Goal: Information Seeking & Learning: Check status

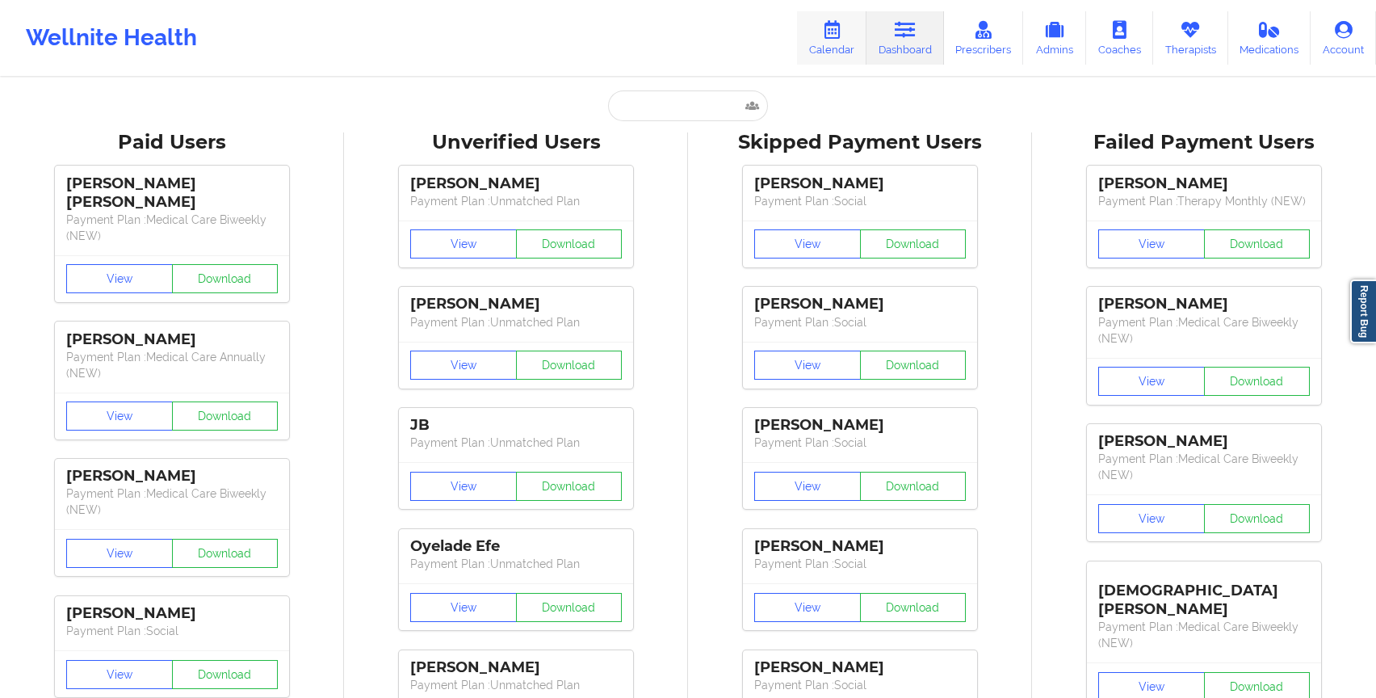
click at [831, 50] on link "Calendar" at bounding box center [831, 37] width 69 height 53
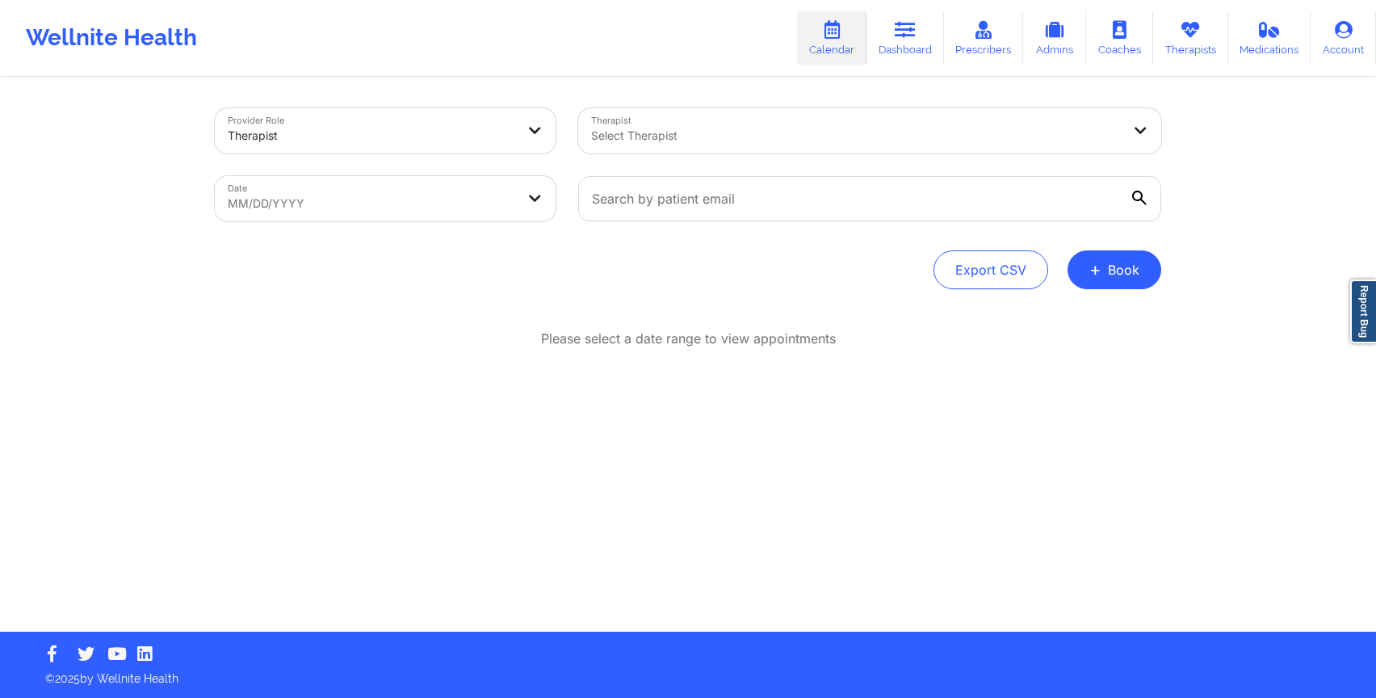
click at [627, 148] on div "Select Therapist" at bounding box center [850, 130] width 544 height 45
click at [397, 367] on div "Please select a date range to view appointments" at bounding box center [688, 391] width 946 height 124
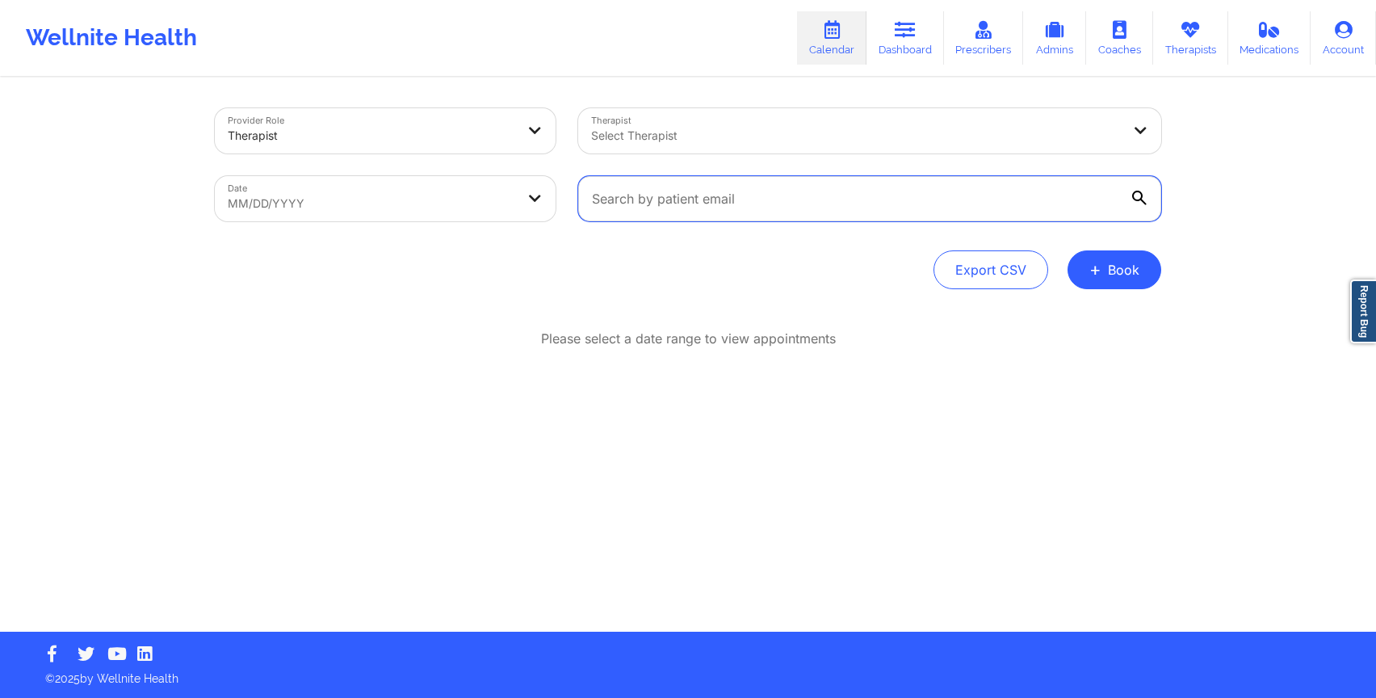
click at [665, 204] on input "text" at bounding box center [869, 198] width 583 height 45
paste input "[EMAIL_ADDRESS][DOMAIN_NAME]"
type input "[EMAIL_ADDRESS][DOMAIN_NAME]"
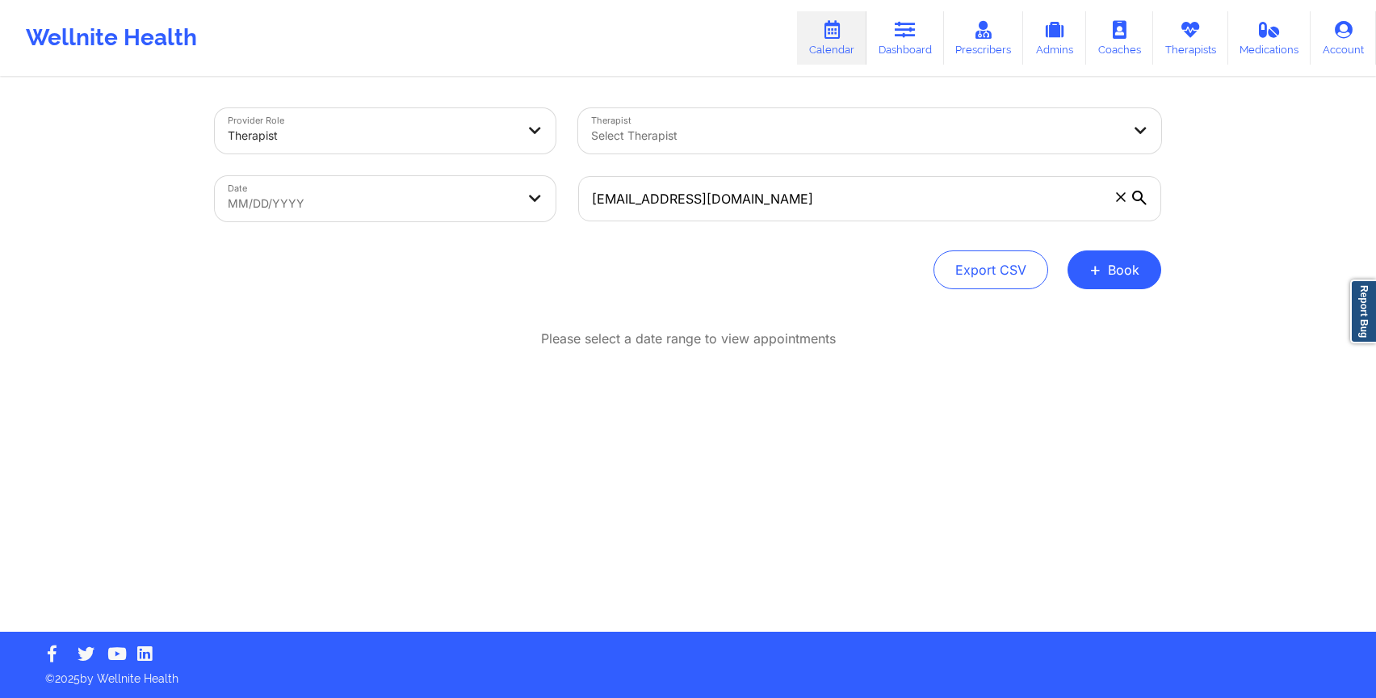
click at [451, 194] on body "Wellnite Health Calendar Dashboard Prescribers Admins Coaches Therapists Medica…" at bounding box center [688, 349] width 1376 height 698
select select "2025-8"
select select "2025-9"
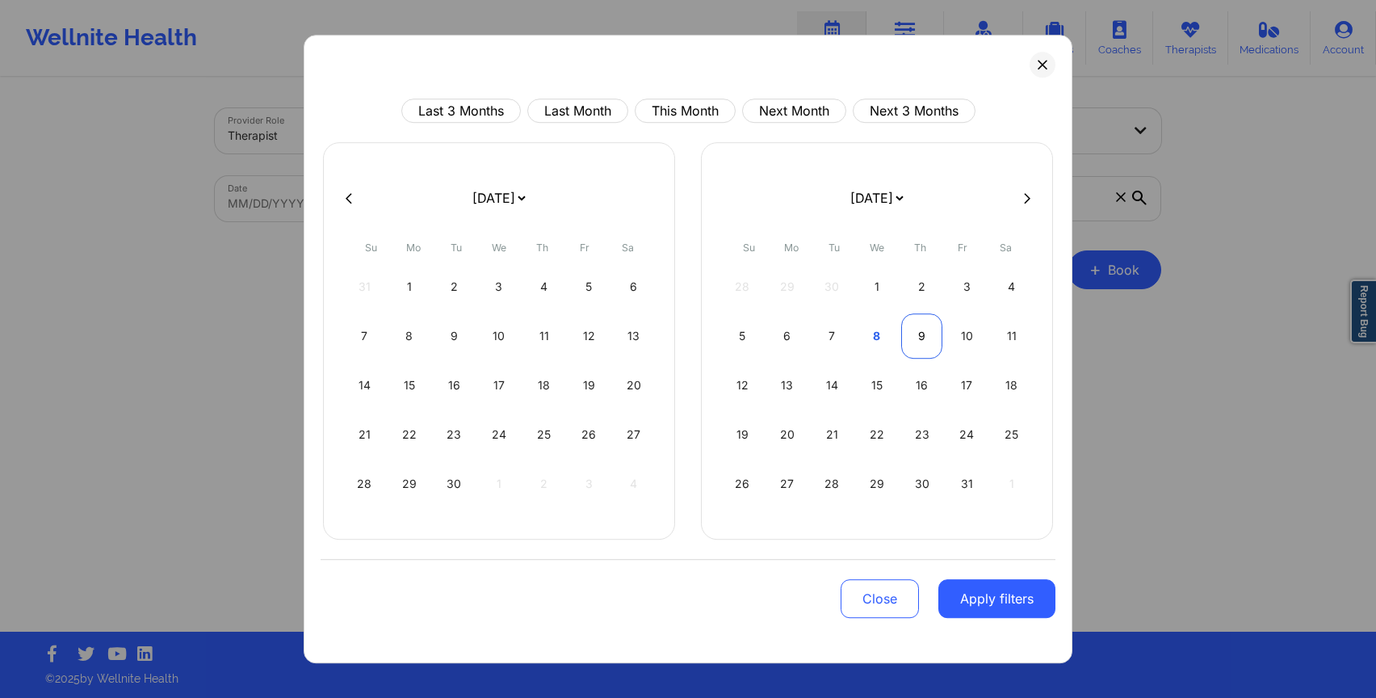
click at [906, 334] on div "9" at bounding box center [921, 335] width 41 height 45
select select "2025-9"
select select "2025-10"
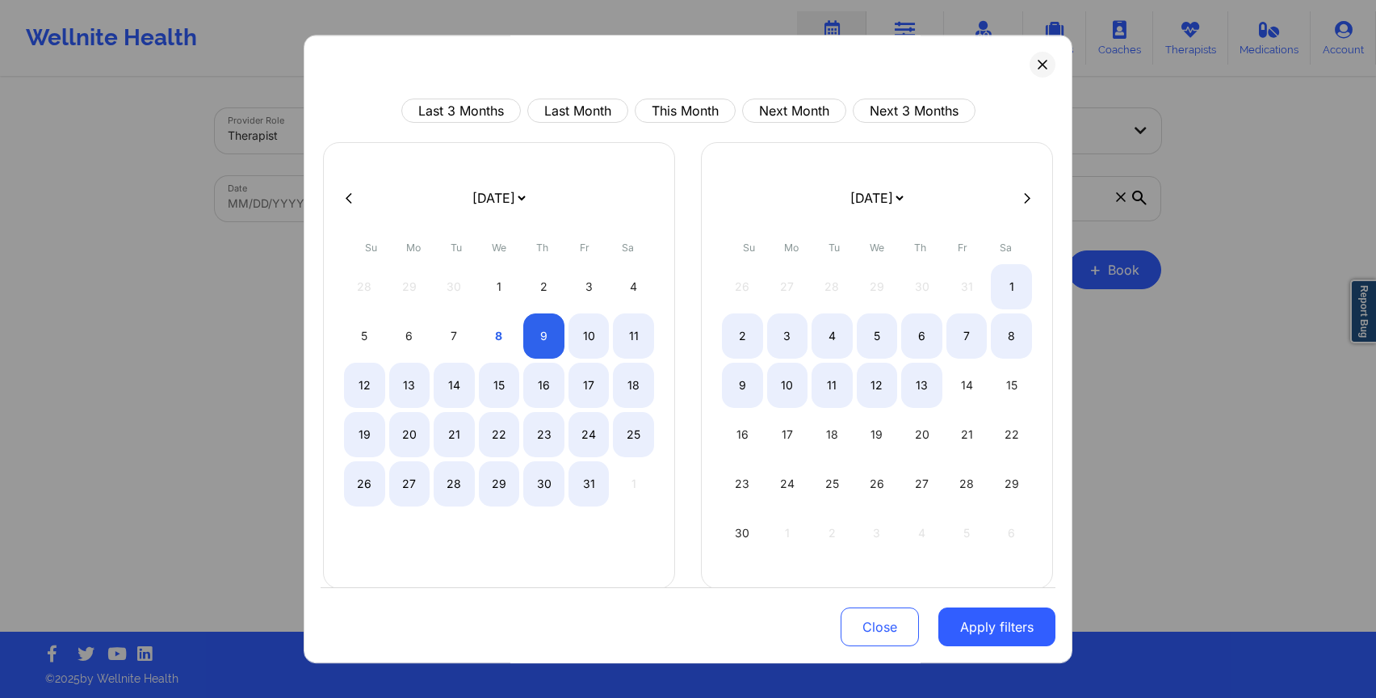
select select "2025-9"
select select "2025-10"
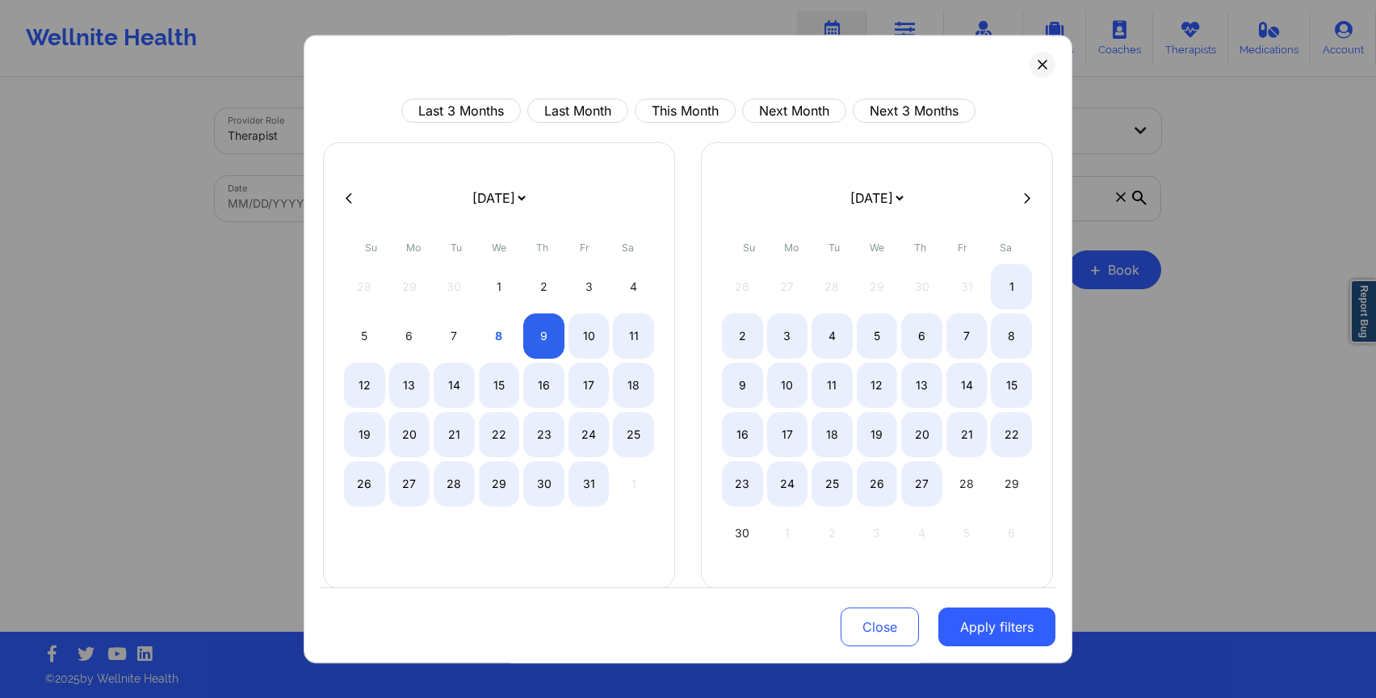
select select "2025-9"
select select "2025-10"
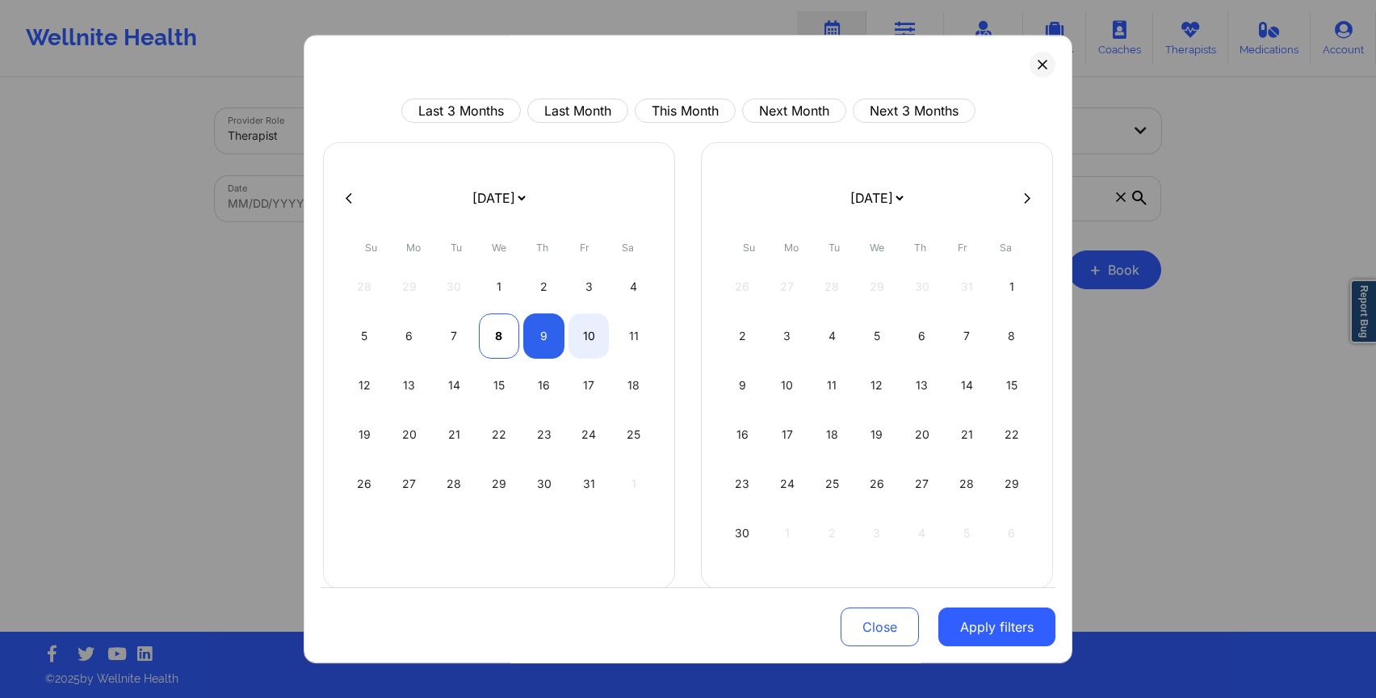
select select "2025-9"
select select "2025-10"
select select "2025-9"
select select "2025-10"
click at [535, 334] on div "9" at bounding box center [543, 335] width 41 height 45
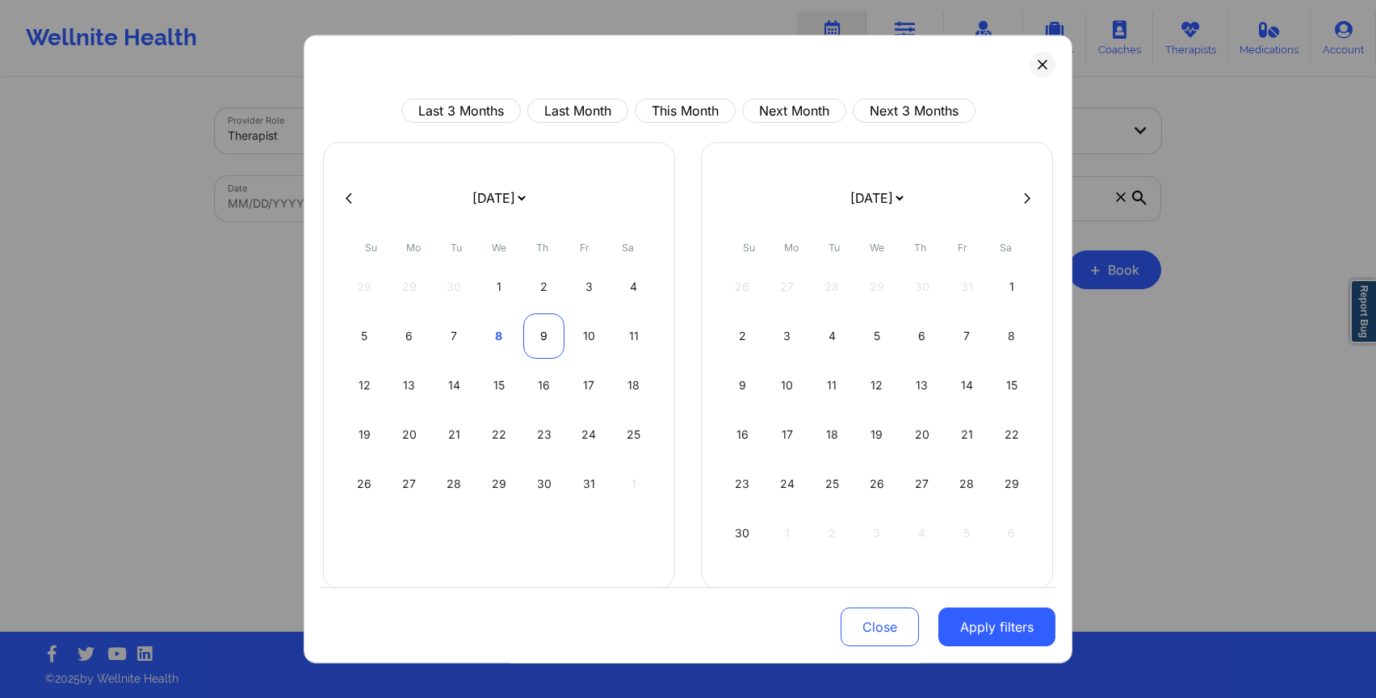
select select "2025-9"
select select "2025-10"
click at [962, 623] on button "Apply filters" at bounding box center [996, 626] width 117 height 39
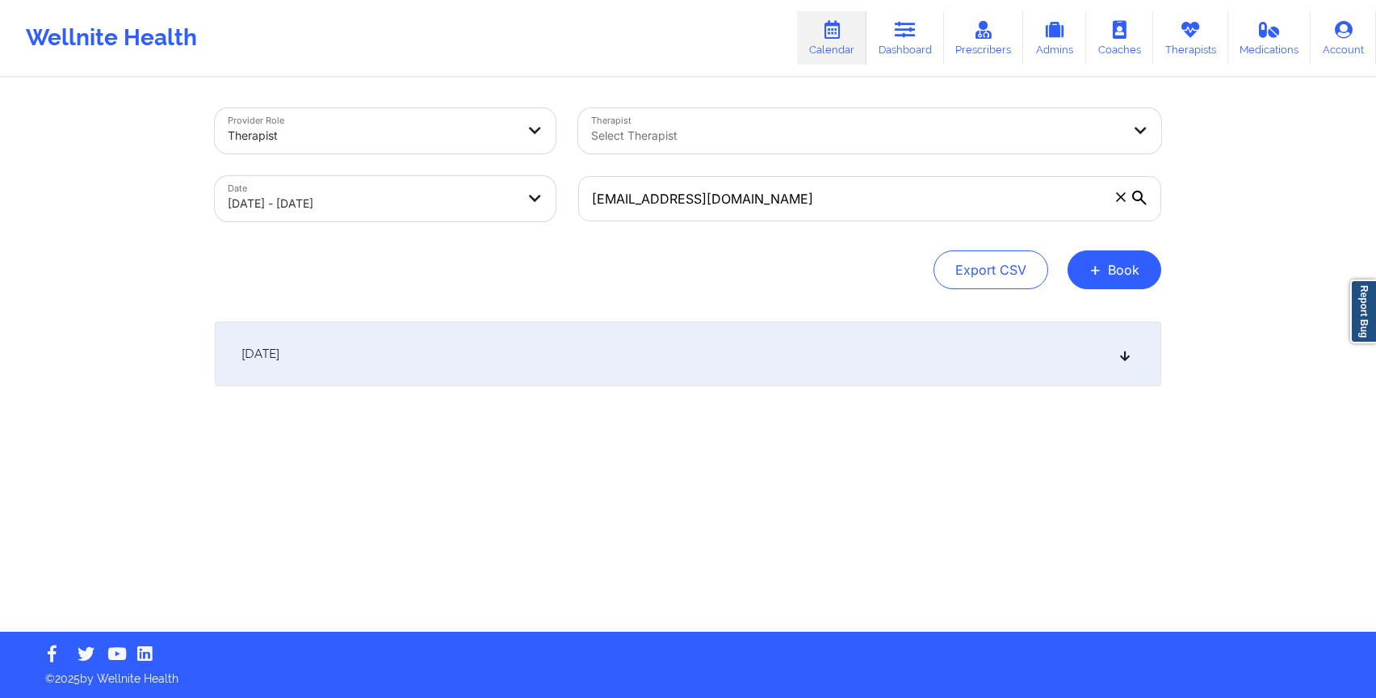
click at [615, 335] on div "[DATE]" at bounding box center [688, 353] width 946 height 65
click at [480, 208] on body "Wellnite Health Calendar Dashboard Prescribers Admins Coaches Therapists Medica…" at bounding box center [688, 349] width 1376 height 698
select select "2025-9"
select select "2025-10"
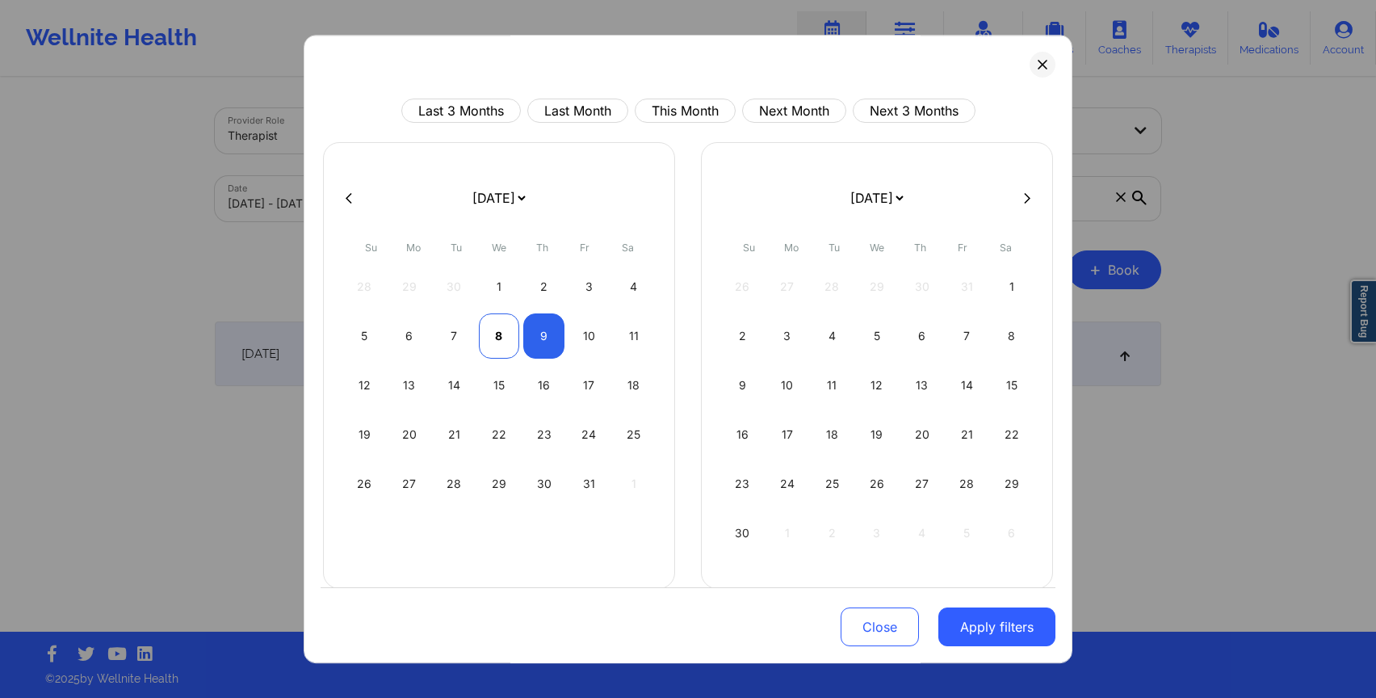
click at [492, 339] on div "8" at bounding box center [499, 335] width 41 height 45
select select "2025-9"
select select "2025-10"
select select "2025-9"
select select "2025-10"
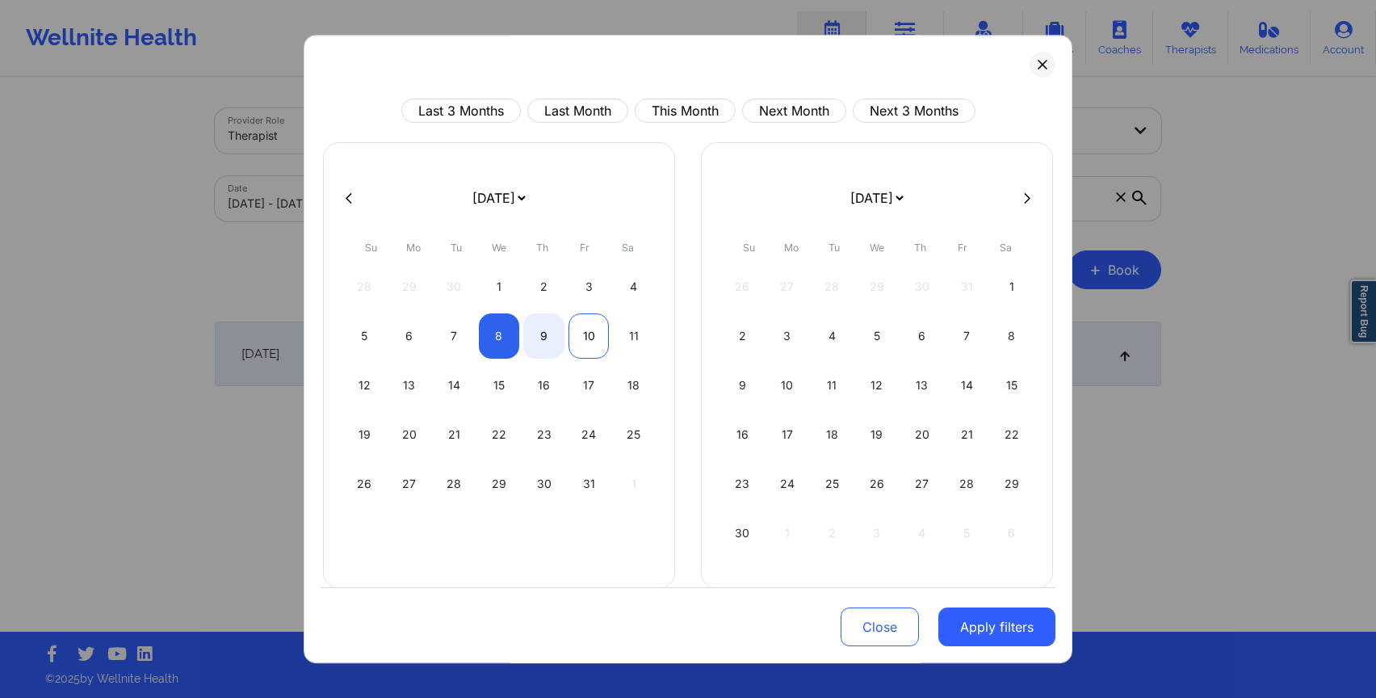
select select "2025-9"
select select "2025-10"
click at [583, 345] on div "10" at bounding box center [589, 335] width 41 height 45
select select "2025-9"
select select "2025-10"
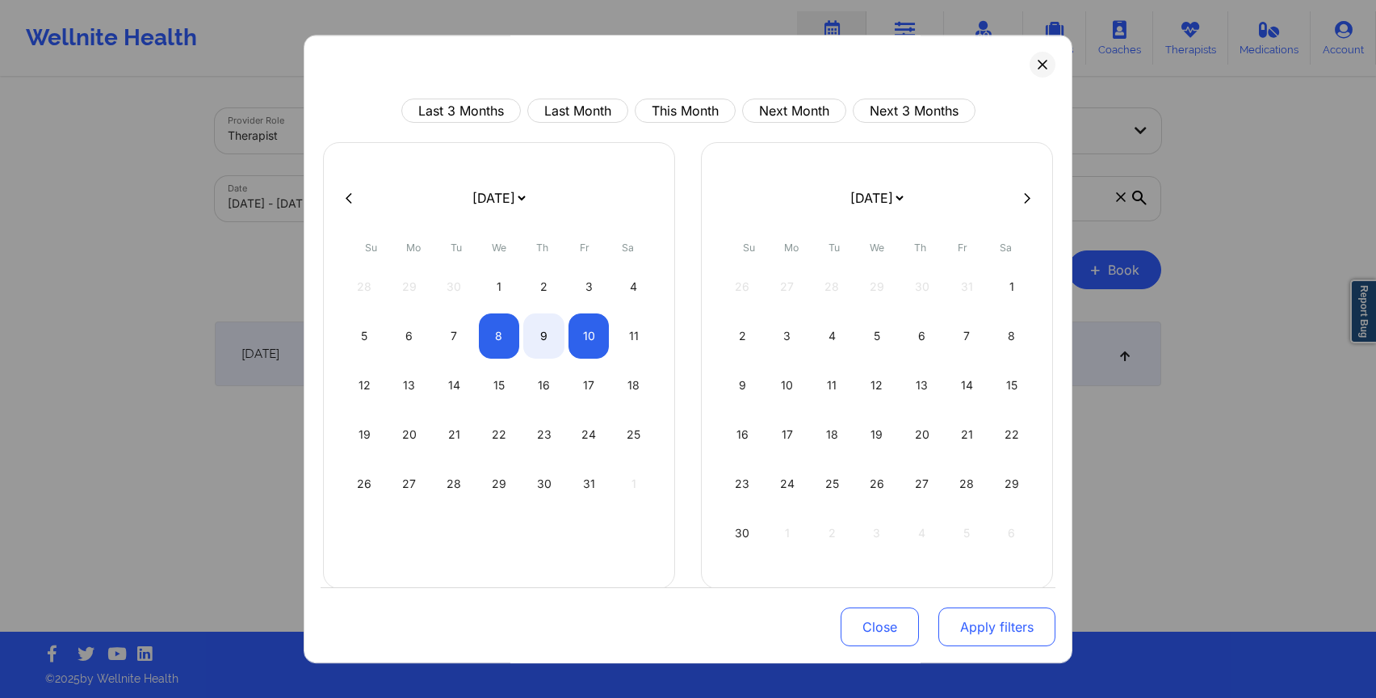
click at [966, 634] on button "Apply filters" at bounding box center [996, 626] width 117 height 39
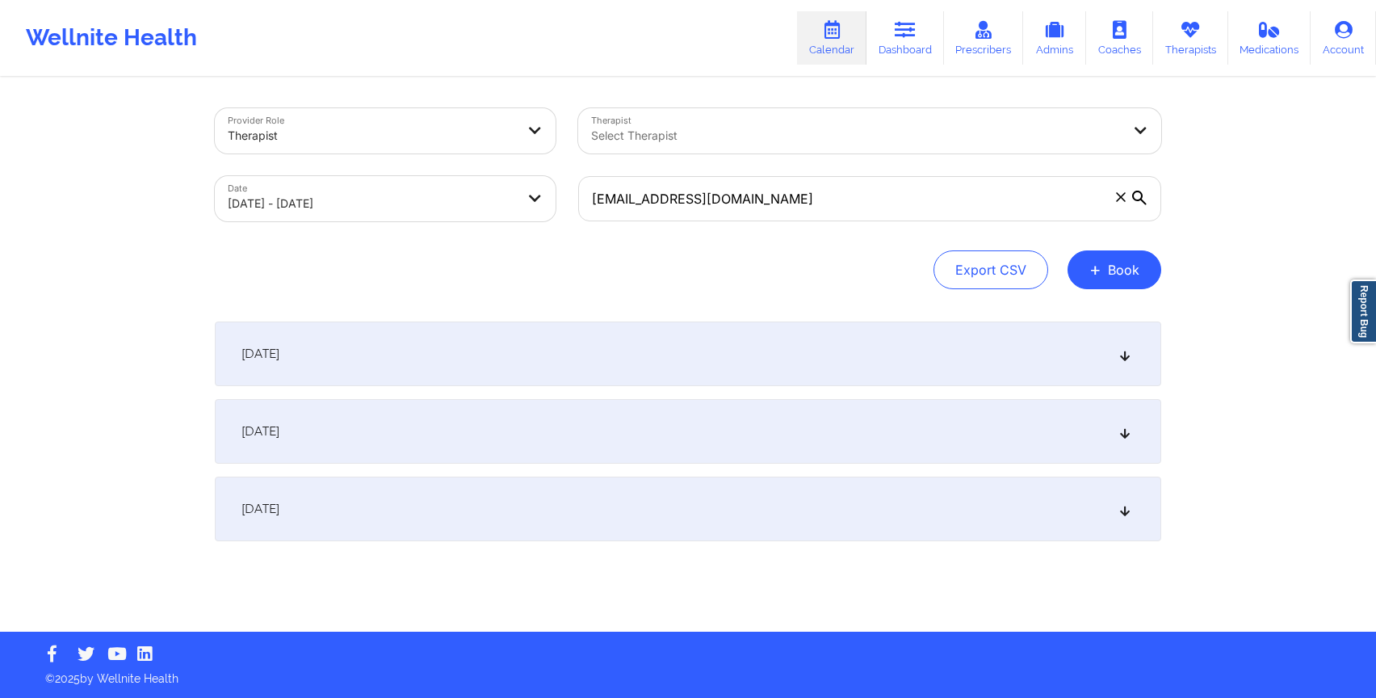
click at [808, 362] on div "[DATE]" at bounding box center [688, 353] width 946 height 65
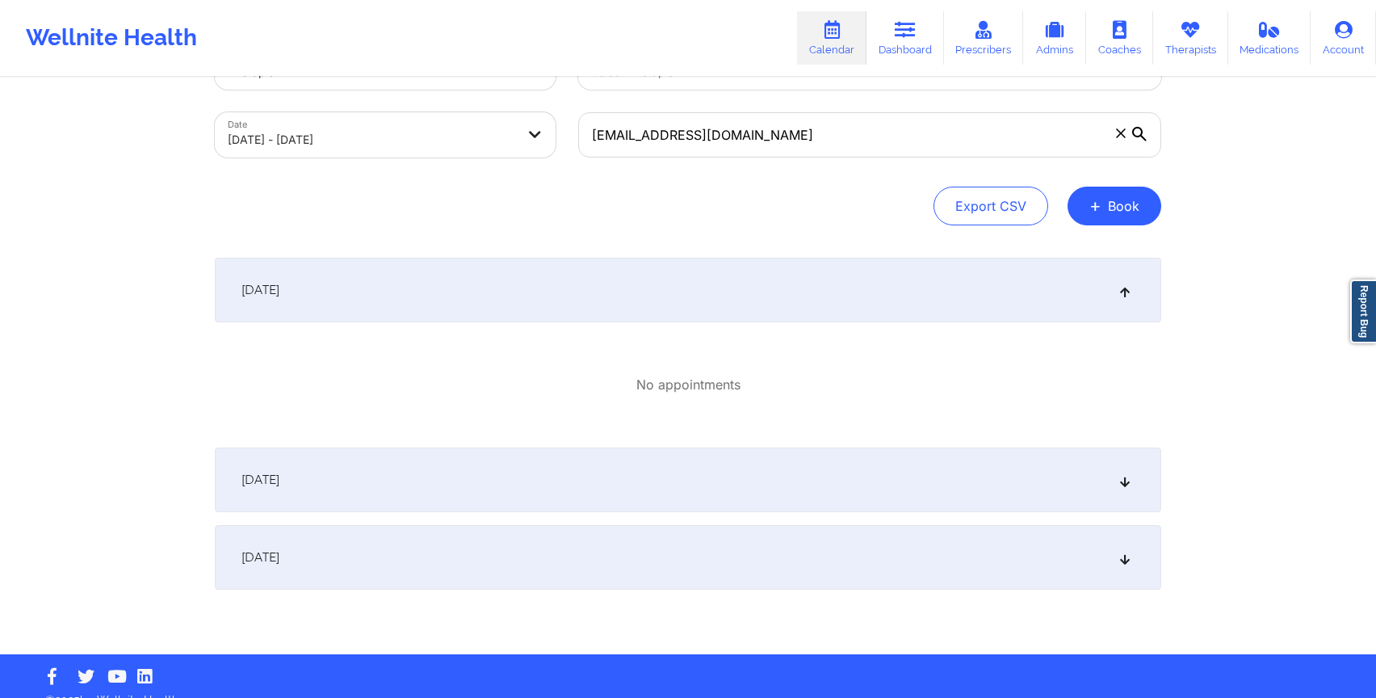
click at [758, 500] on div "[DATE]" at bounding box center [688, 479] width 946 height 65
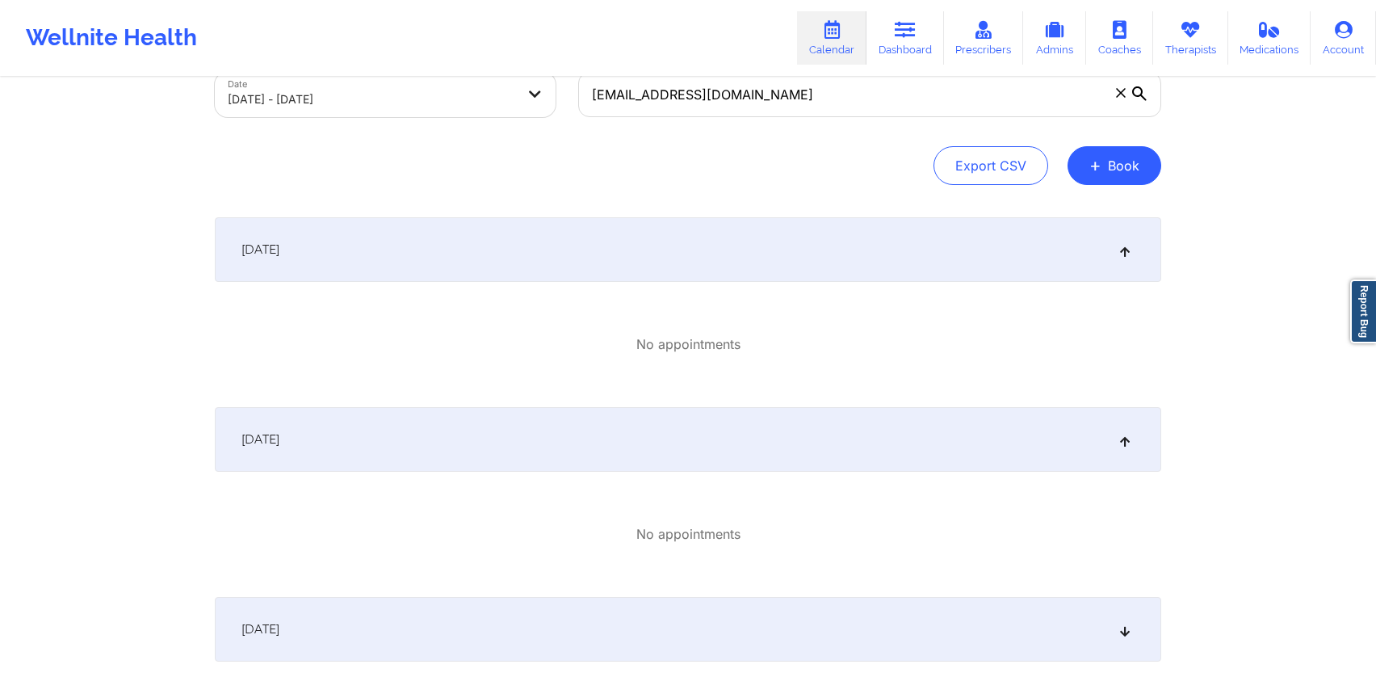
scroll to position [198, 0]
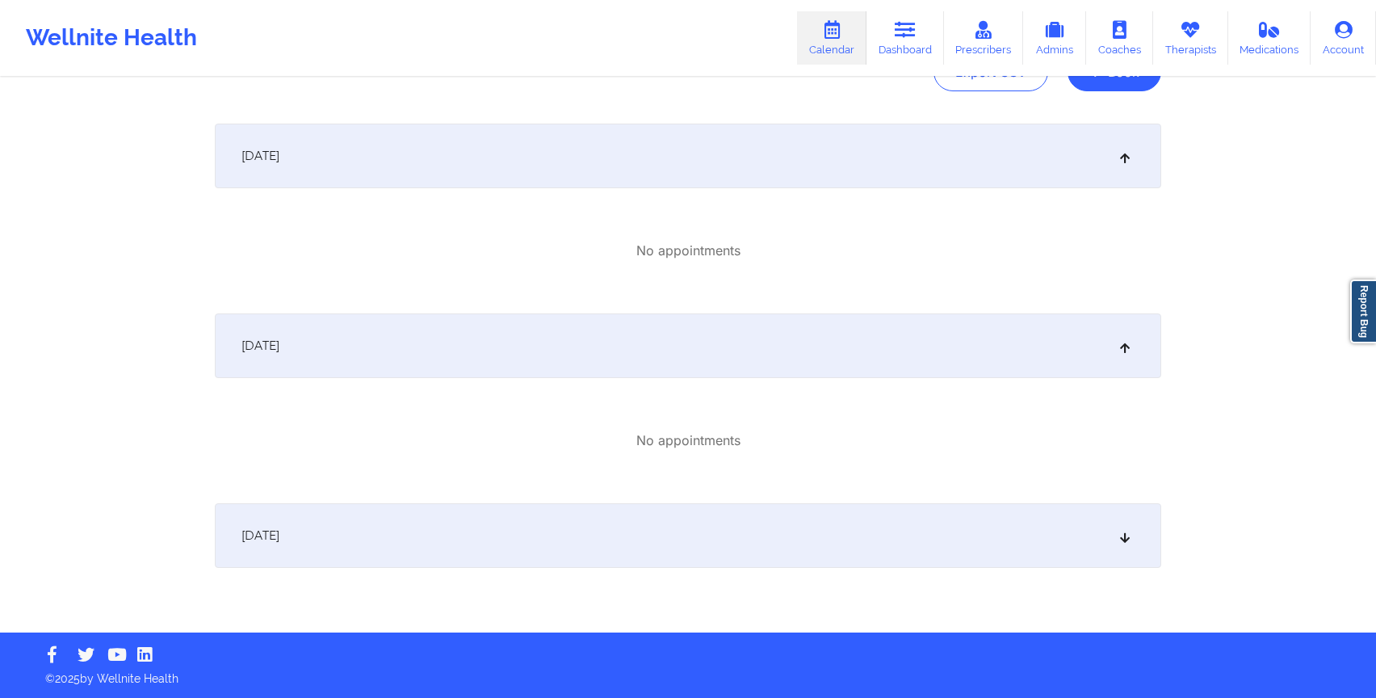
click at [748, 548] on div "[DATE]" at bounding box center [688, 535] width 946 height 65
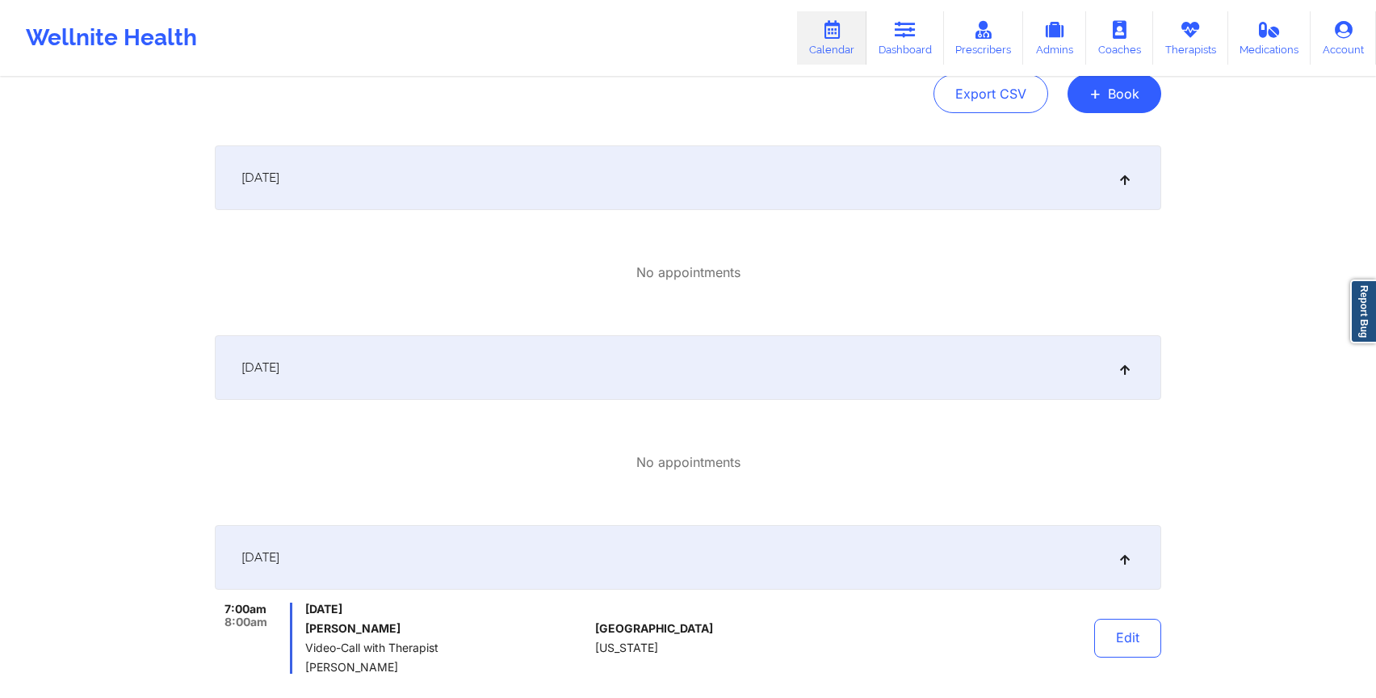
scroll to position [0, 0]
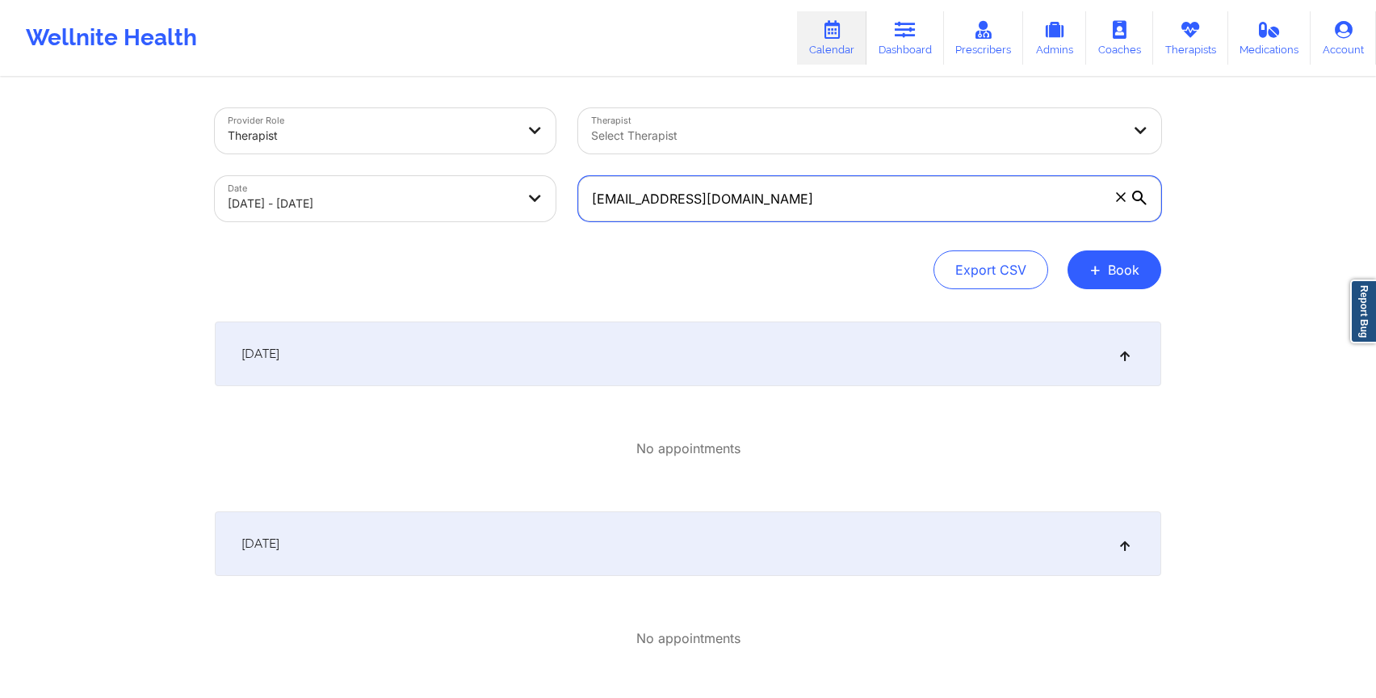
click at [608, 198] on input "[EMAIL_ADDRESS][DOMAIN_NAME]" at bounding box center [869, 198] width 583 height 45
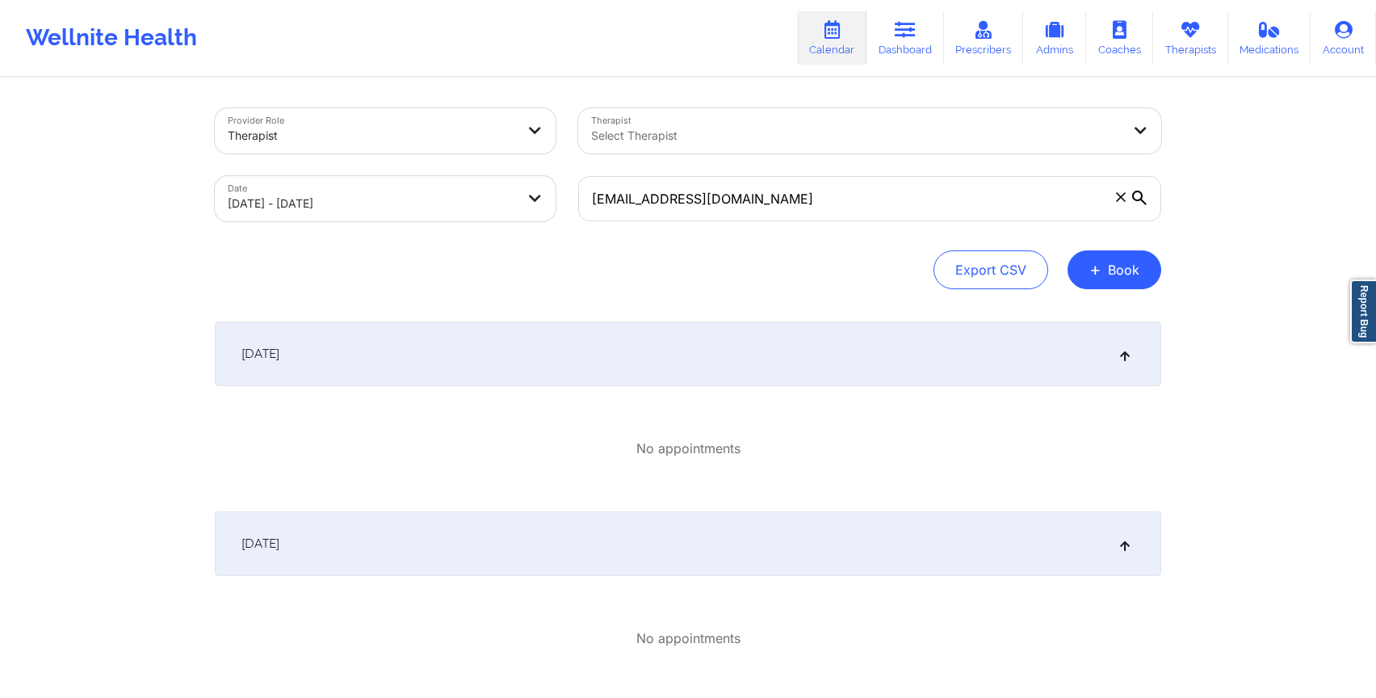
click at [428, 204] on body "Wellnite Health Calendar Dashboard Prescribers Admins Coaches Therapists Medica…" at bounding box center [688, 349] width 1376 height 698
select select "2025-9"
select select "2025-10"
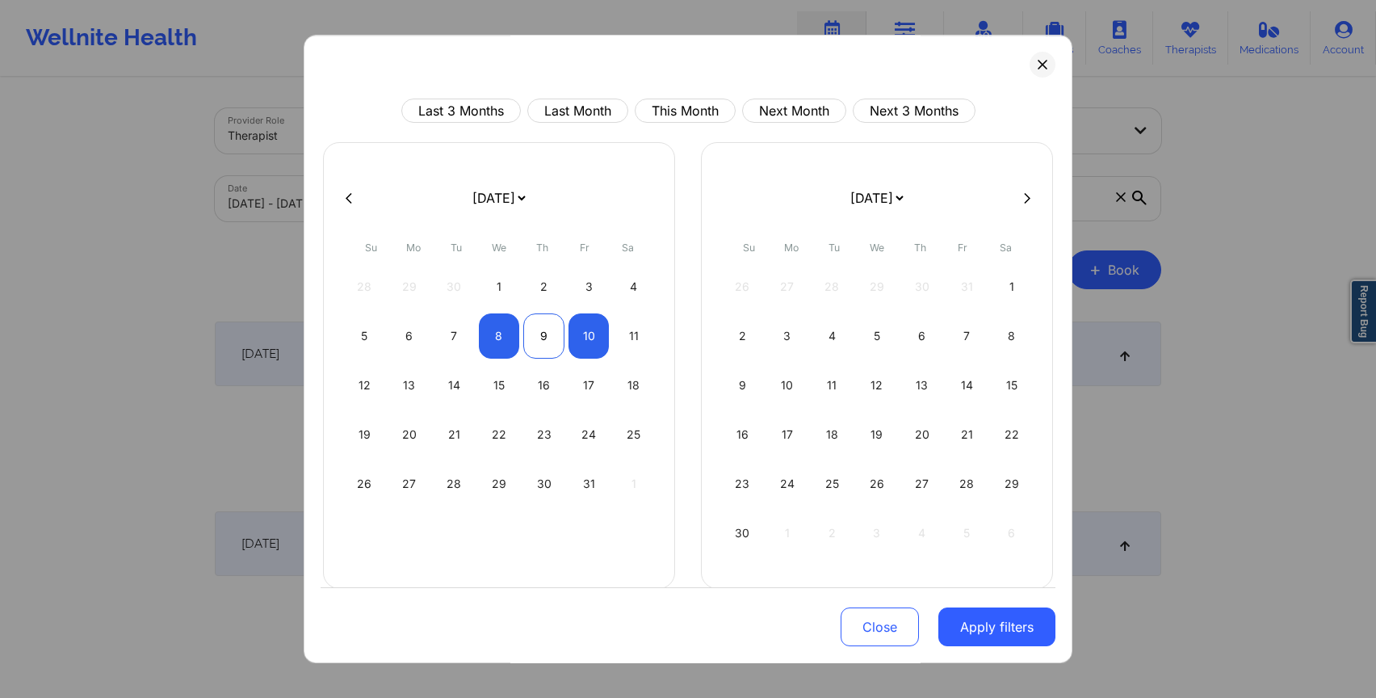
click at [554, 337] on div "9" at bounding box center [543, 335] width 41 height 45
select select "2025-9"
select select "2025-10"
select select "2025-9"
select select "2025-10"
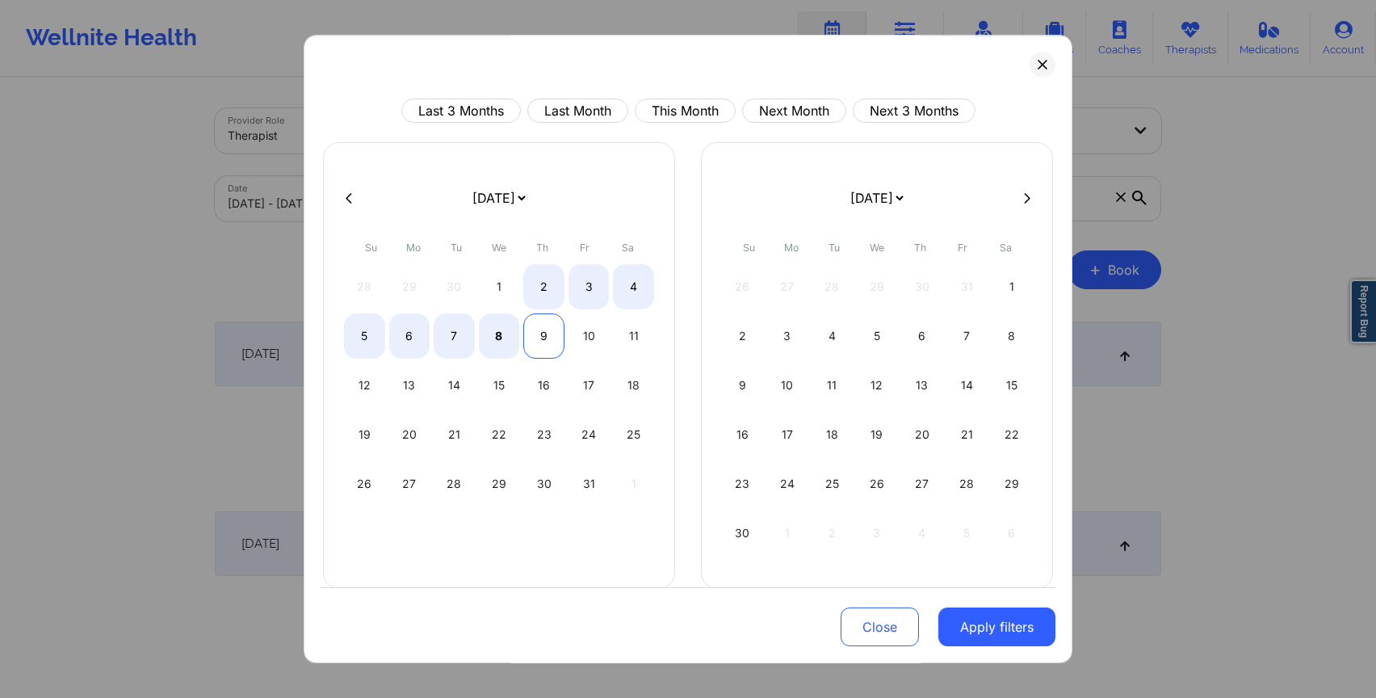
select select "2025-9"
select select "2025-10"
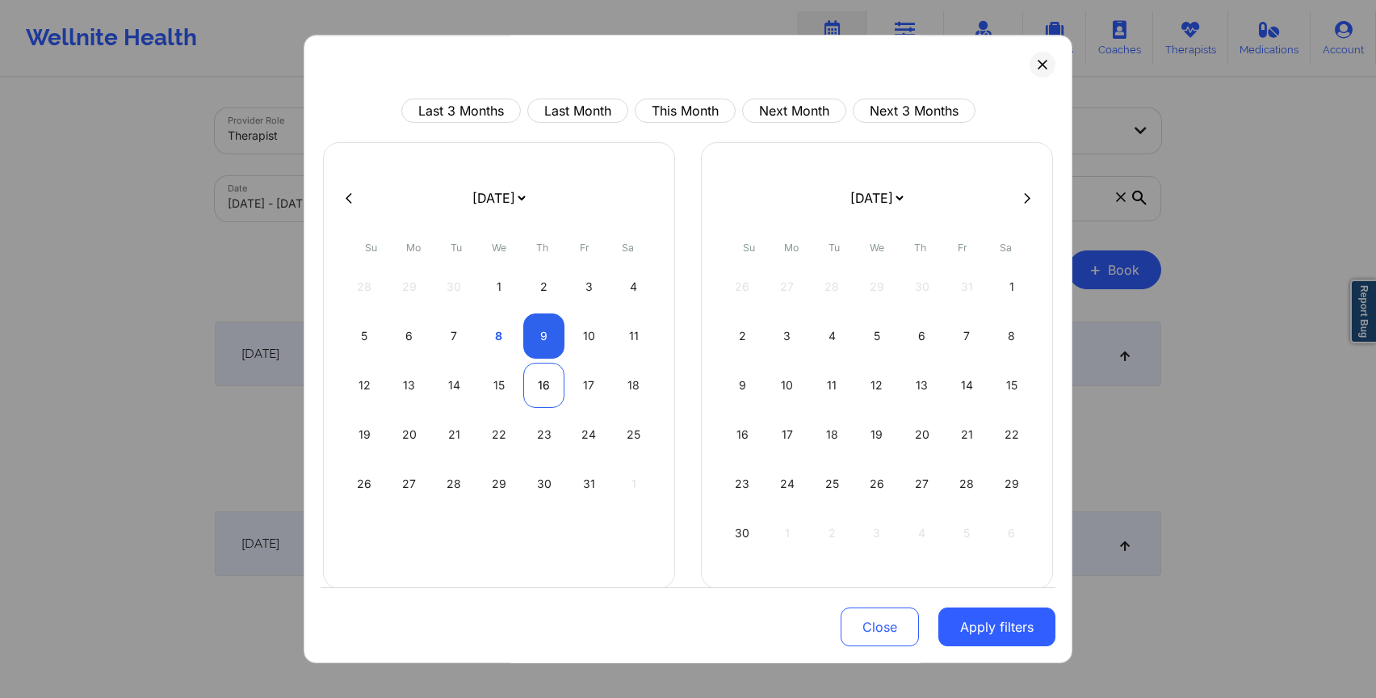
select select "2025-9"
select select "2025-10"
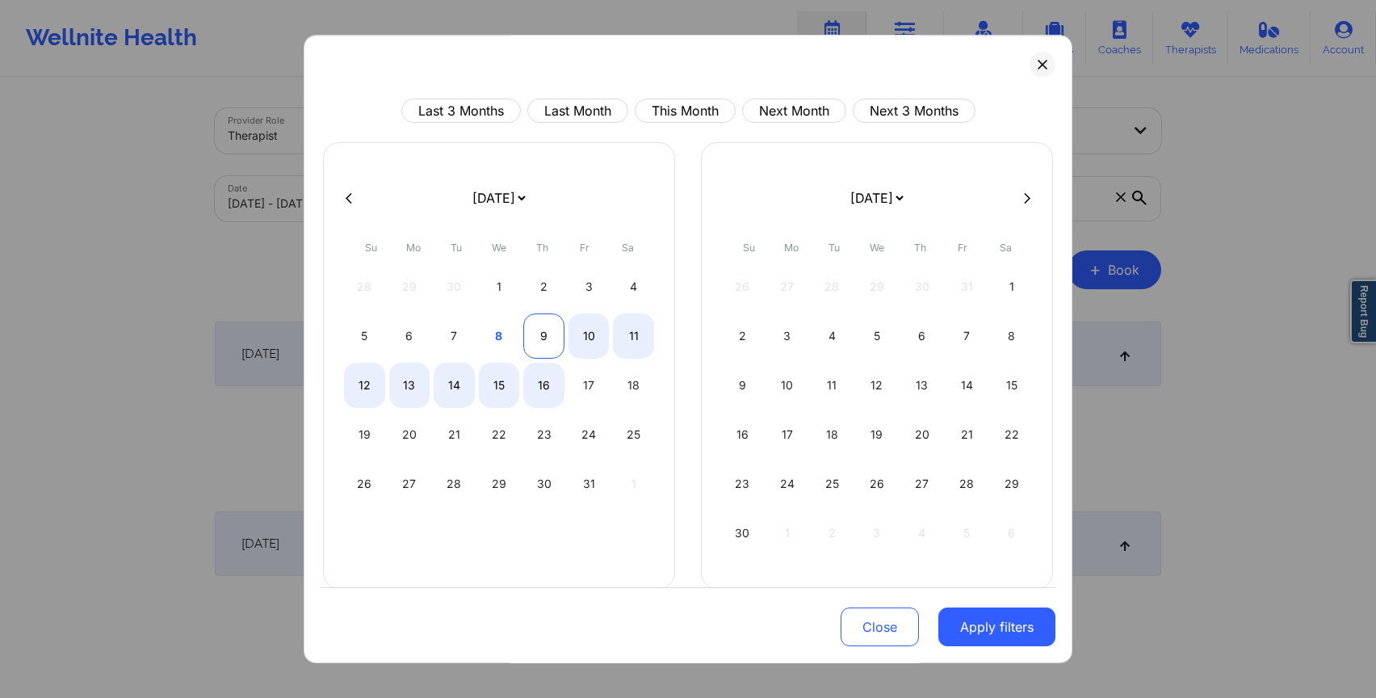
select select "2025-9"
select select "2025-10"
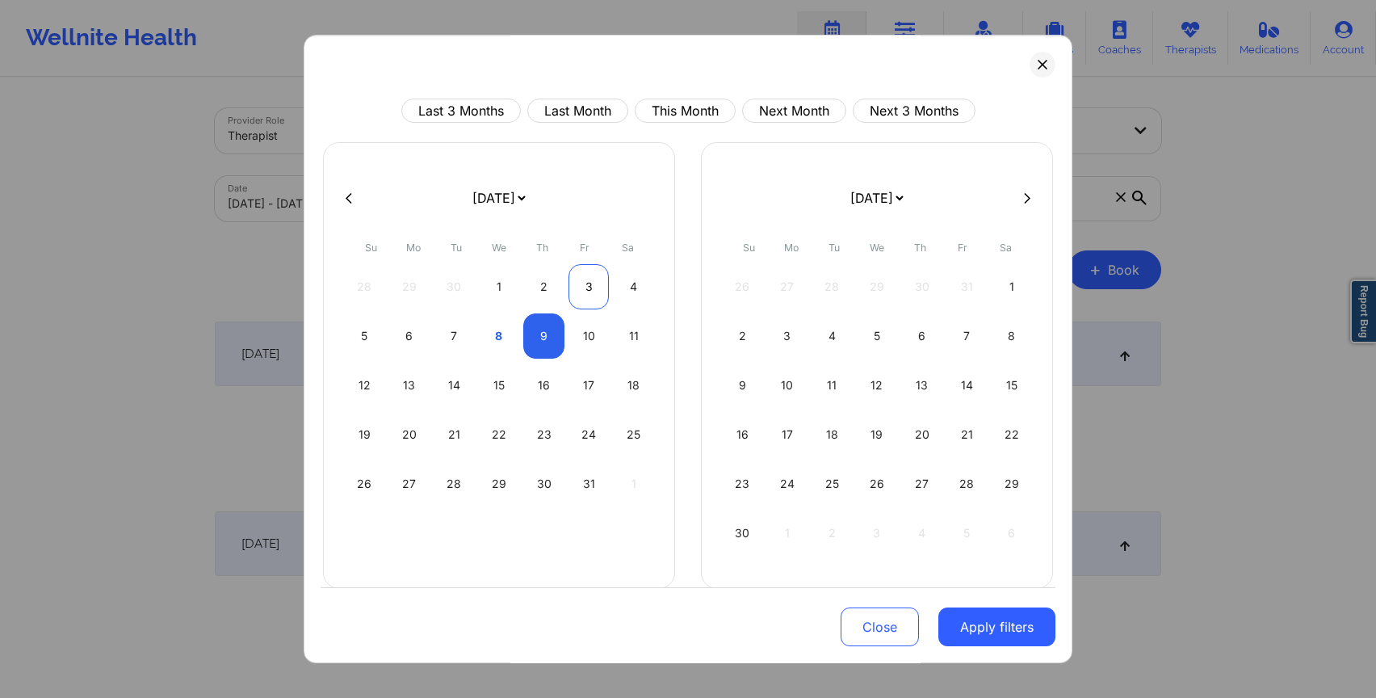
select select "2025-9"
select select "2025-10"
select select "2025-9"
select select "2025-10"
click at [535, 284] on div "2" at bounding box center [543, 286] width 41 height 45
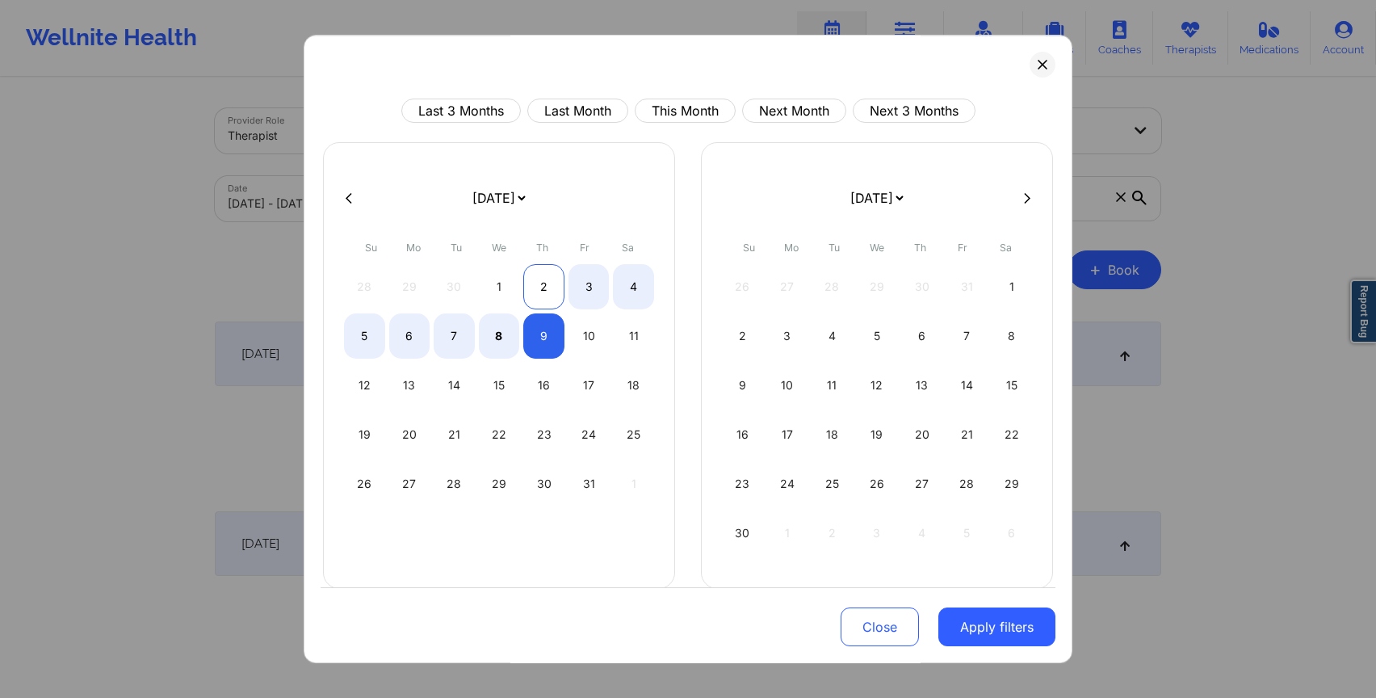
select select "2025-9"
select select "2025-10"
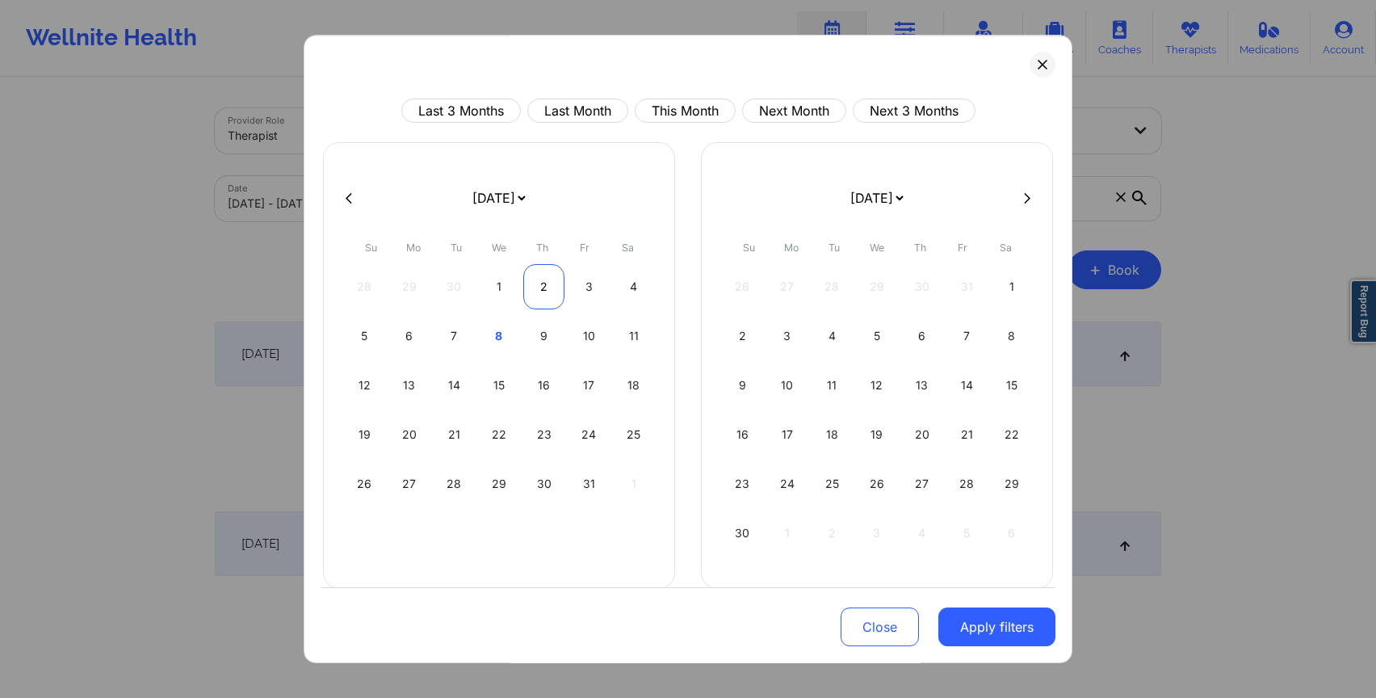
click at [546, 296] on div "2" at bounding box center [543, 286] width 41 height 45
select select "2025-9"
select select "2025-10"
click at [546, 296] on div "2" at bounding box center [543, 286] width 41 height 45
select select "2025-9"
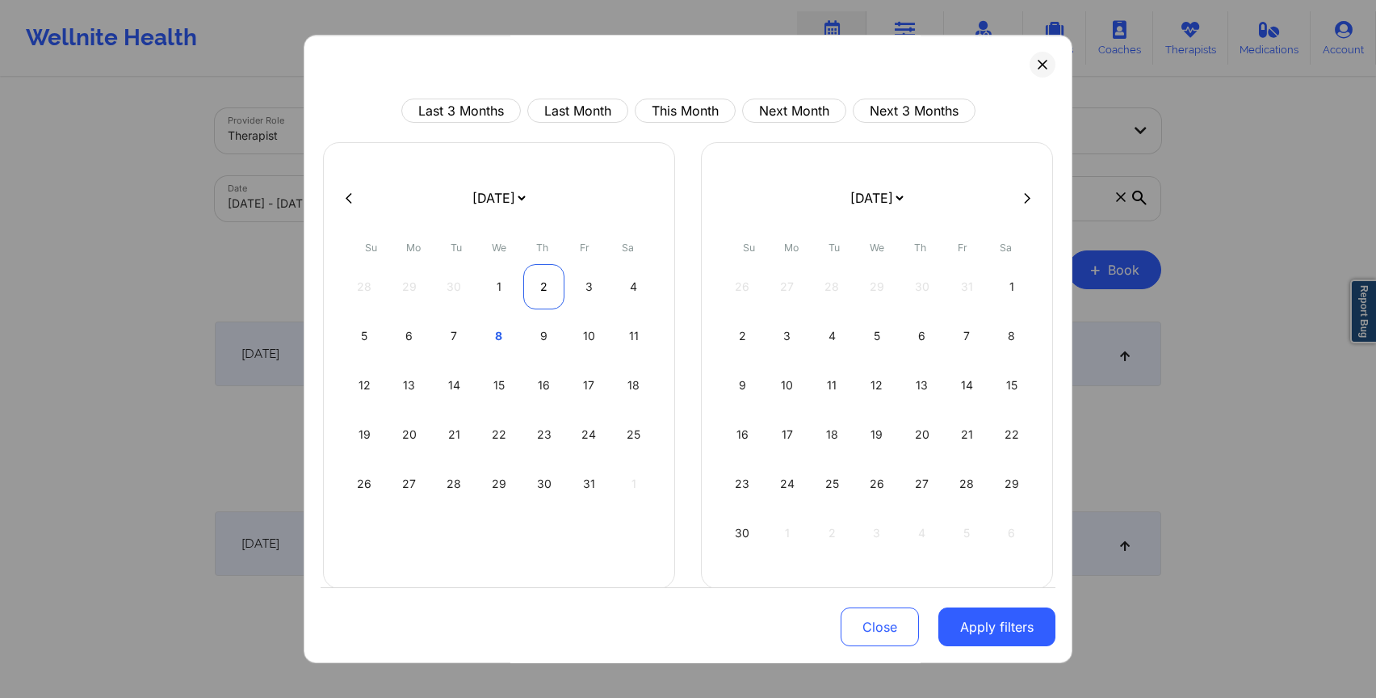
select select "2025-10"
select select "2025-9"
select select "2025-10"
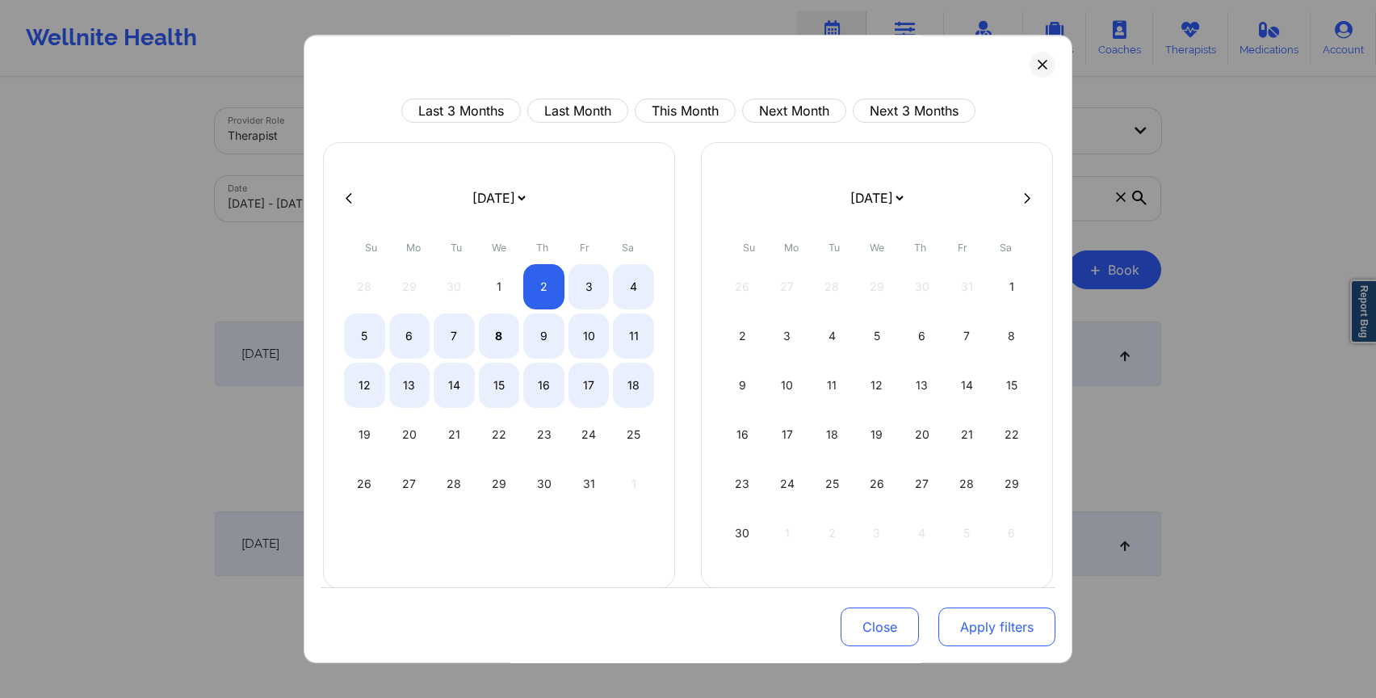
click at [984, 626] on button "Apply filters" at bounding box center [996, 626] width 117 height 39
select select "2025-9"
select select "2025-10"
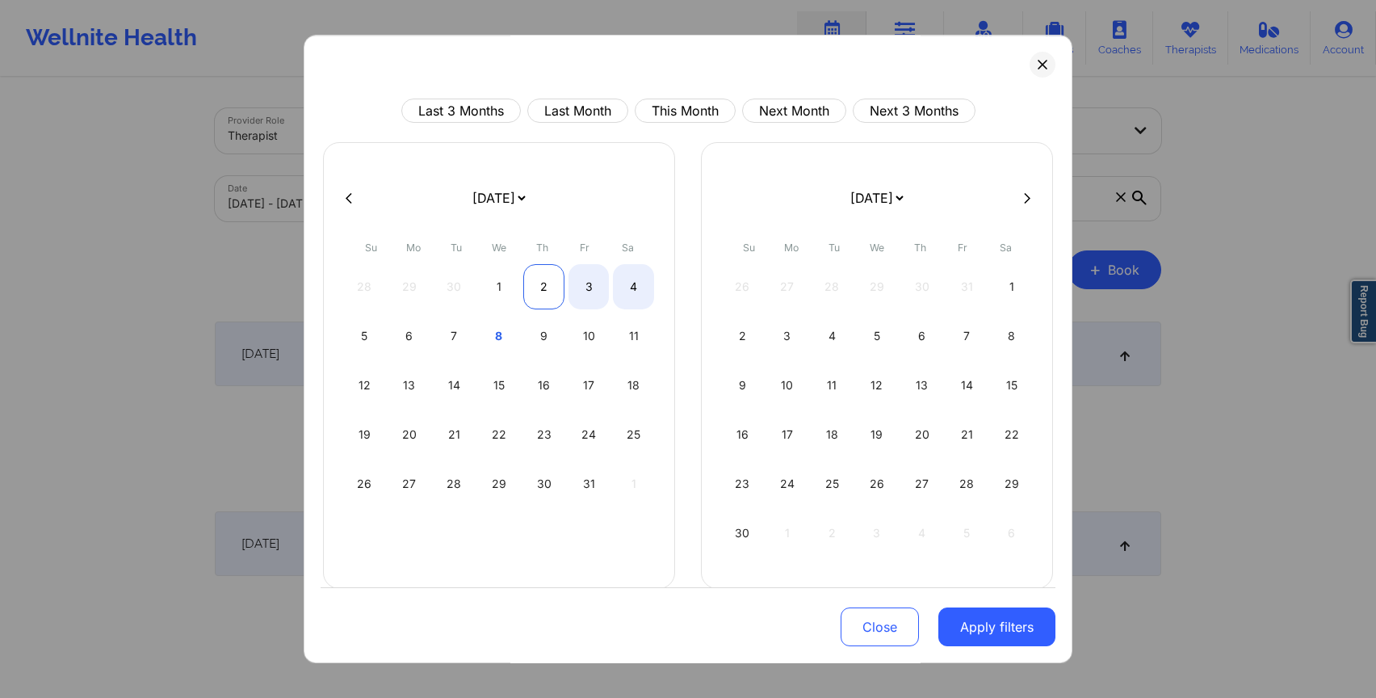
select select "2025-9"
select select "2025-10"
click at [544, 281] on div "2" at bounding box center [543, 286] width 41 height 45
select select "2025-9"
select select "2025-10"
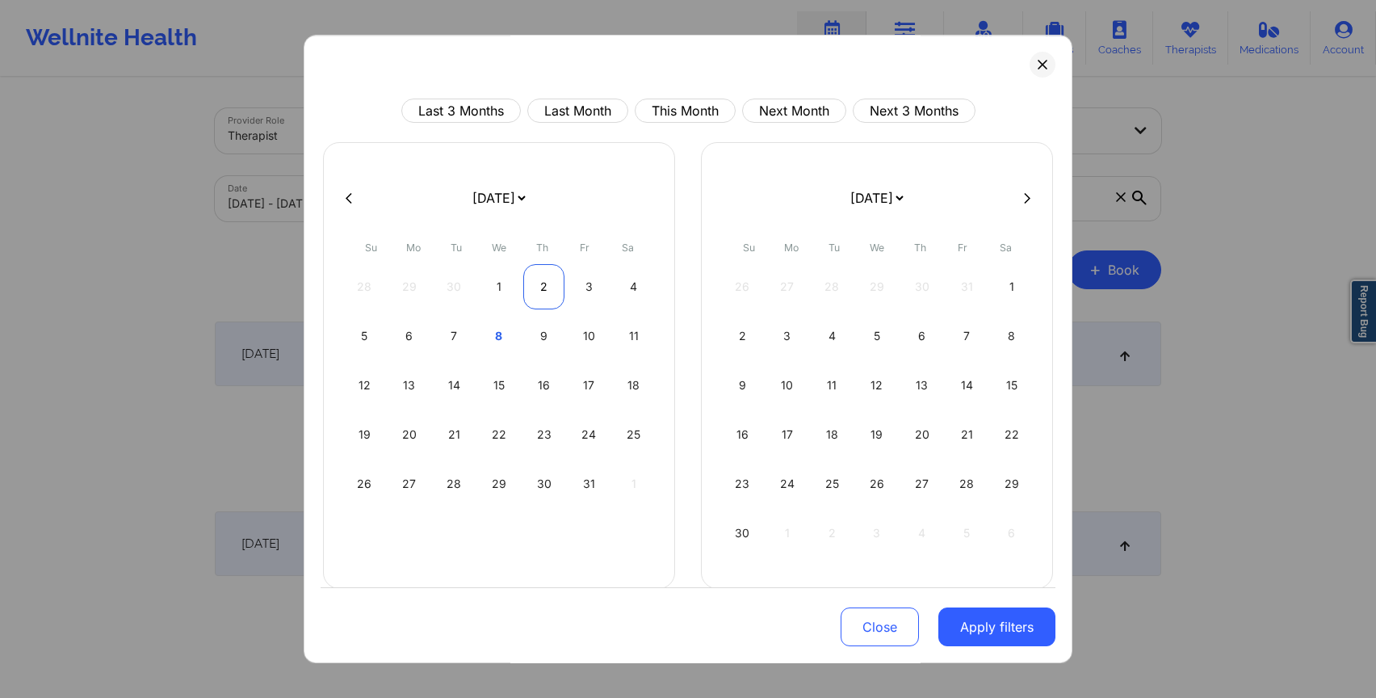
click at [544, 295] on div "2" at bounding box center [543, 286] width 41 height 45
select select "2025-9"
select select "2025-10"
select select "2025-9"
select select "2025-10"
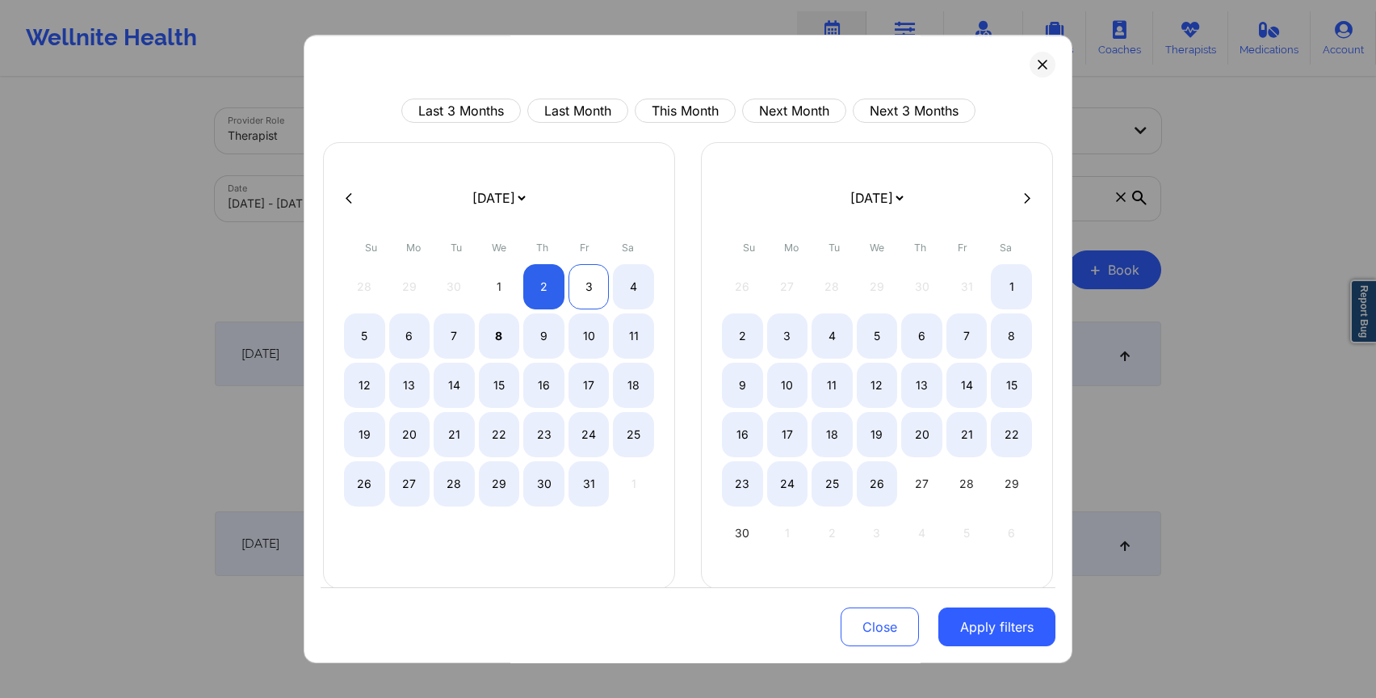
select select "2025-9"
select select "2025-10"
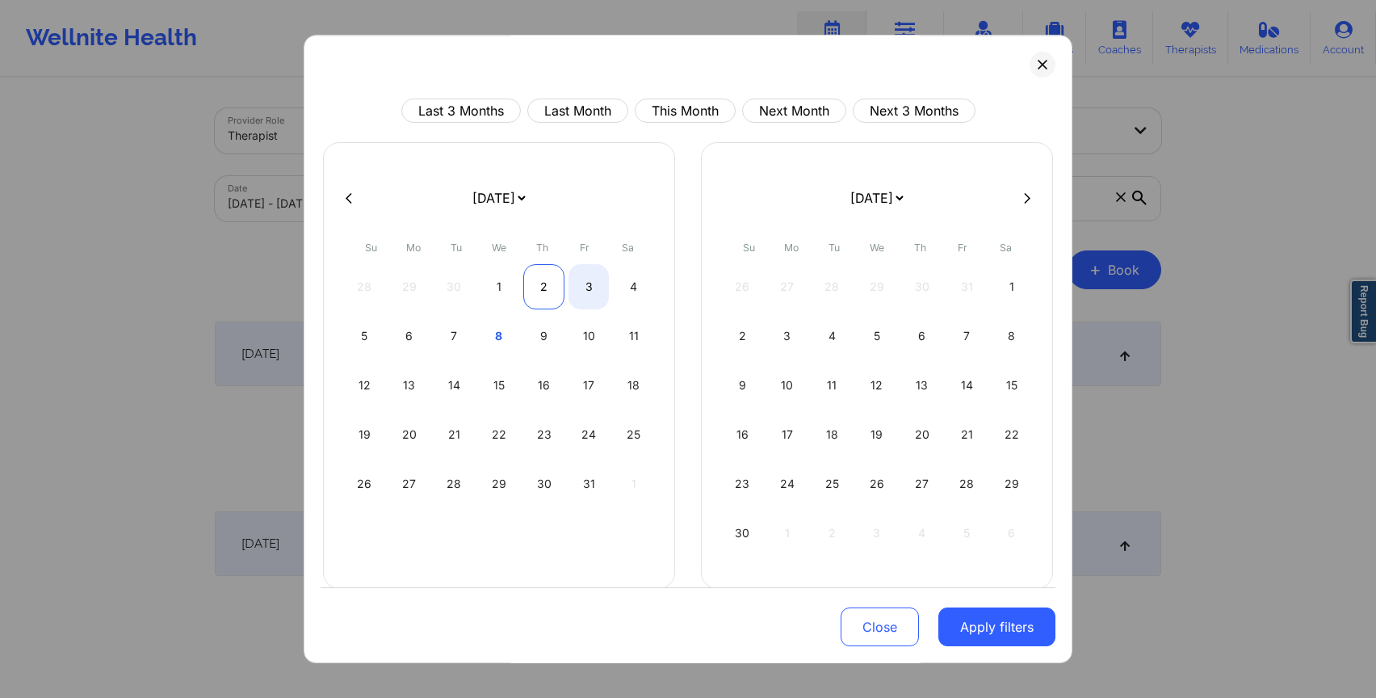
select select "2025-9"
select select "2025-10"
click at [535, 291] on div "2" at bounding box center [543, 286] width 41 height 45
select select "2025-9"
select select "2025-10"
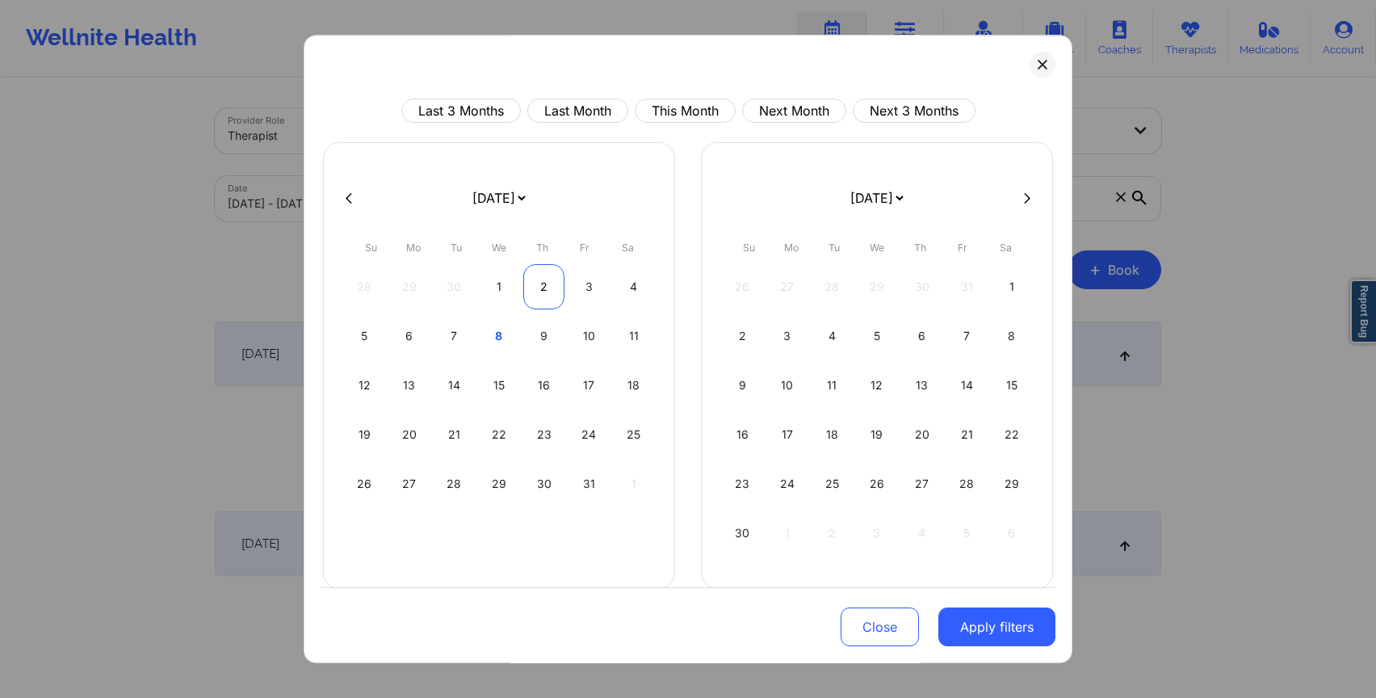
click at [539, 292] on div "2" at bounding box center [543, 286] width 41 height 45
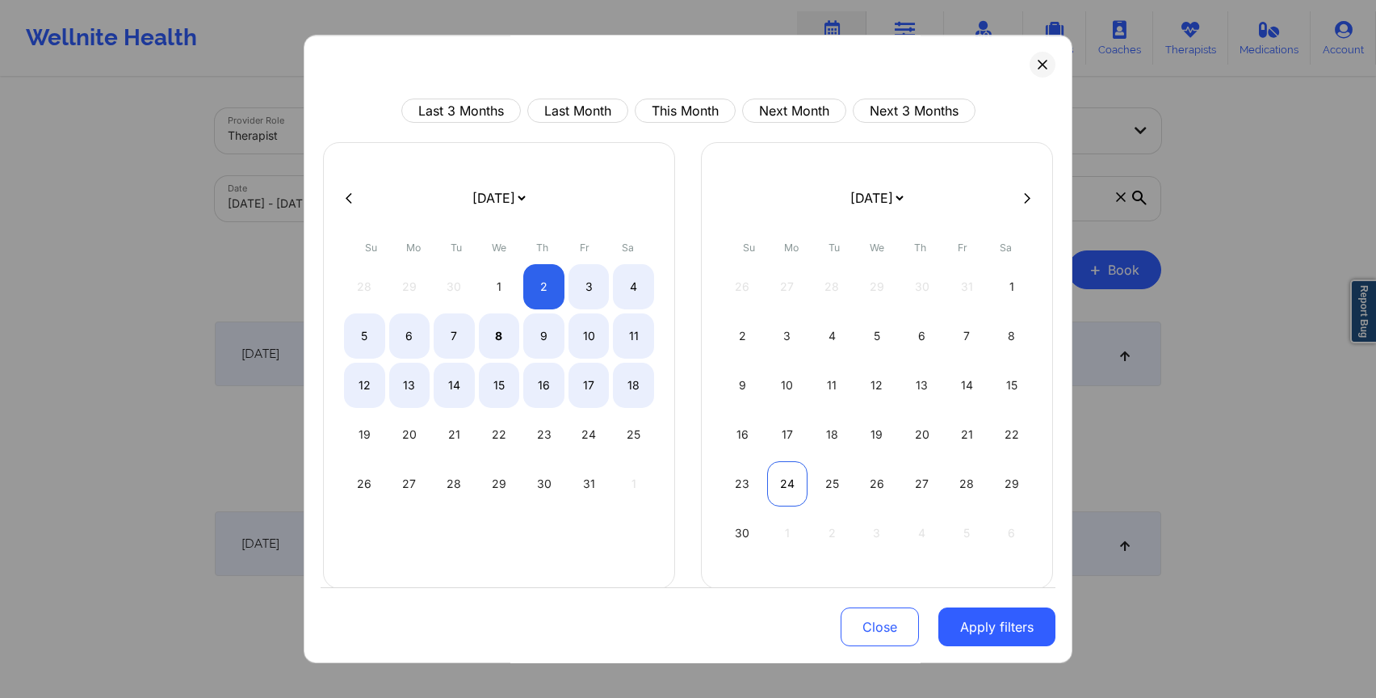
select select "2025-9"
select select "2025-10"
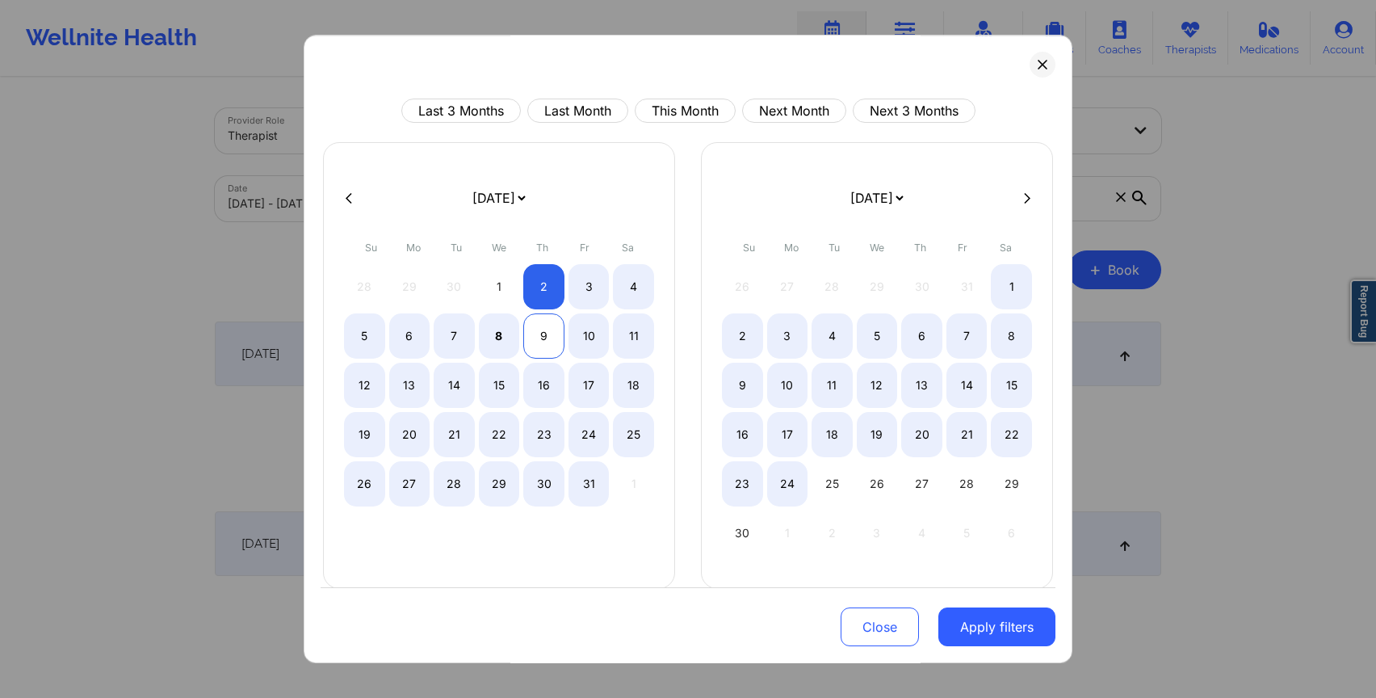
select select "2025-9"
select select "2025-10"
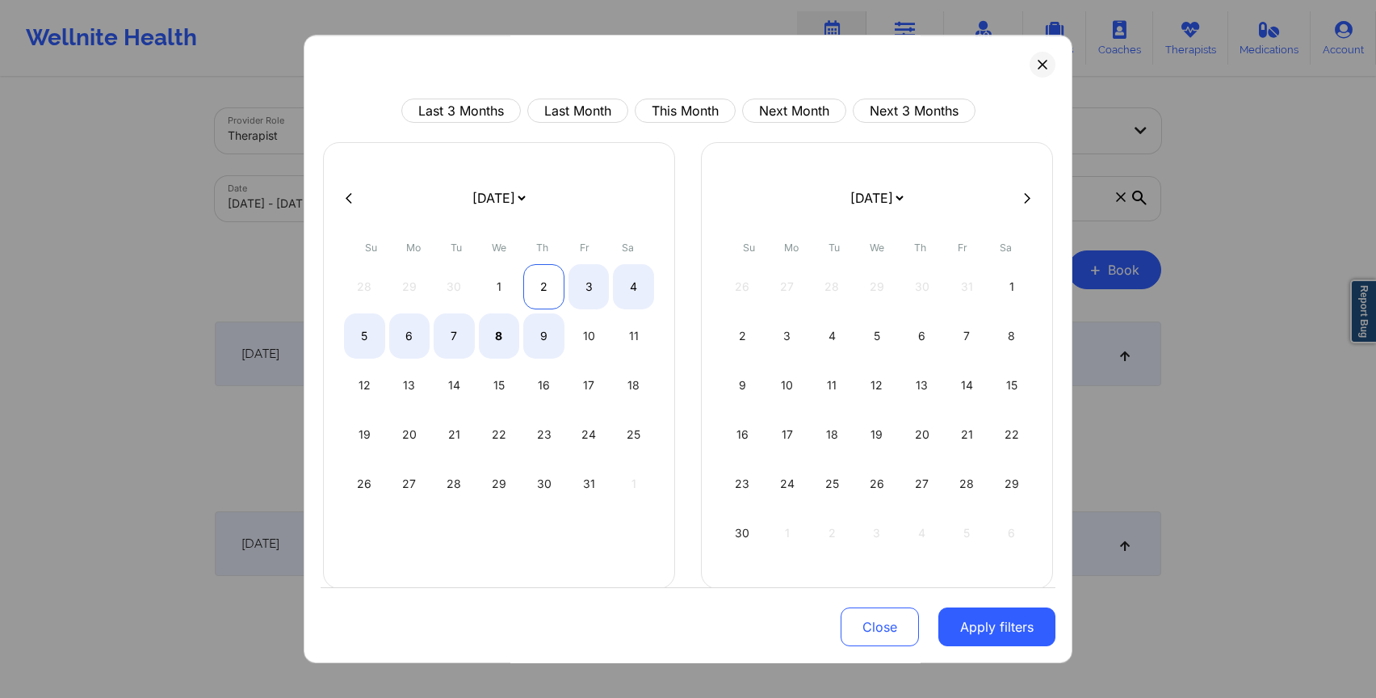
select select "2025-9"
select select "2025-10"
click at [543, 294] on div "2" at bounding box center [543, 286] width 41 height 45
select select "2025-9"
select select "2025-10"
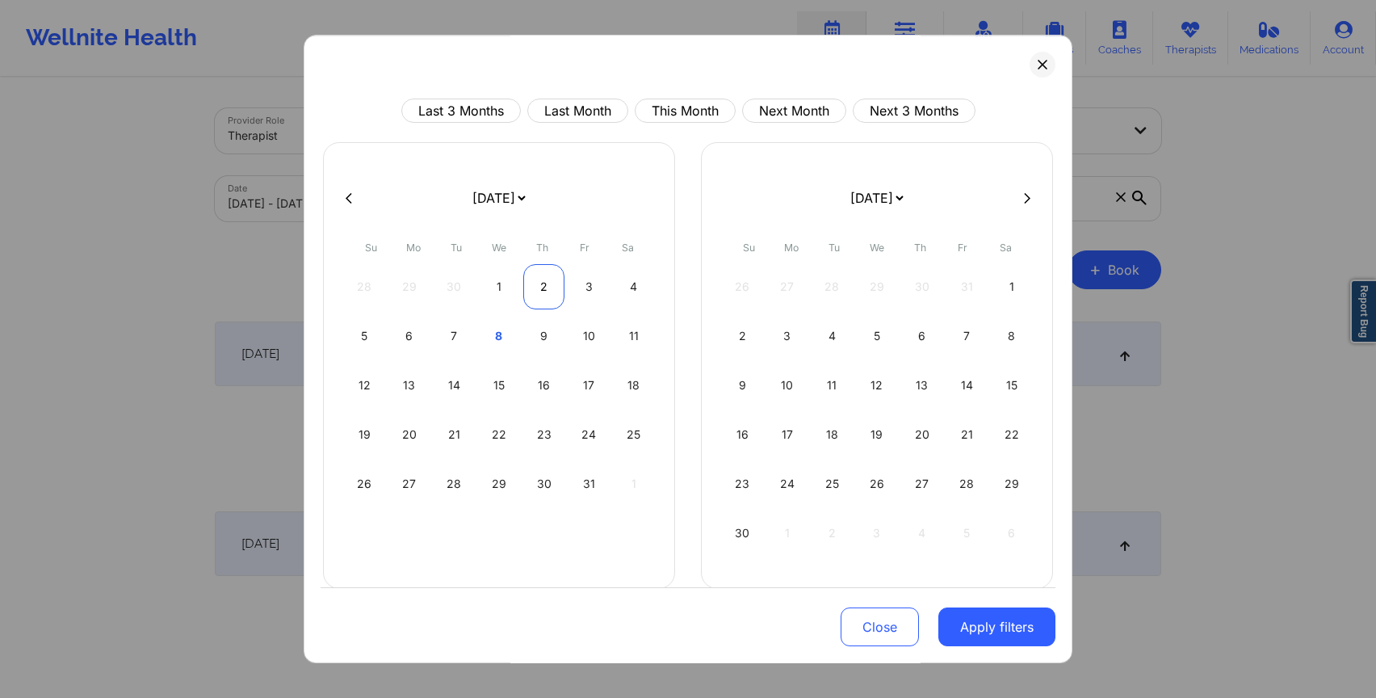
click at [543, 293] on div "2" at bounding box center [543, 286] width 41 height 45
select select "2025-9"
select select "2025-10"
select select "2025-9"
select select "2025-10"
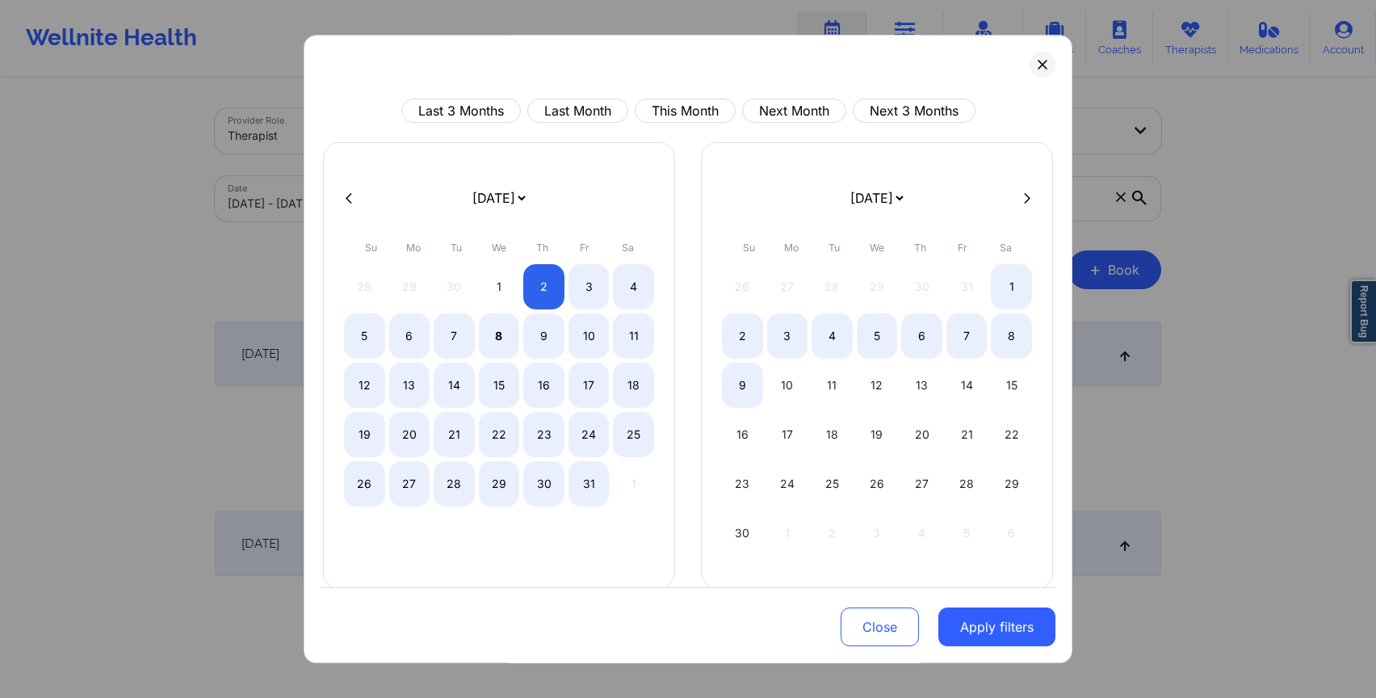
select select "2025-9"
select select "2025-10"
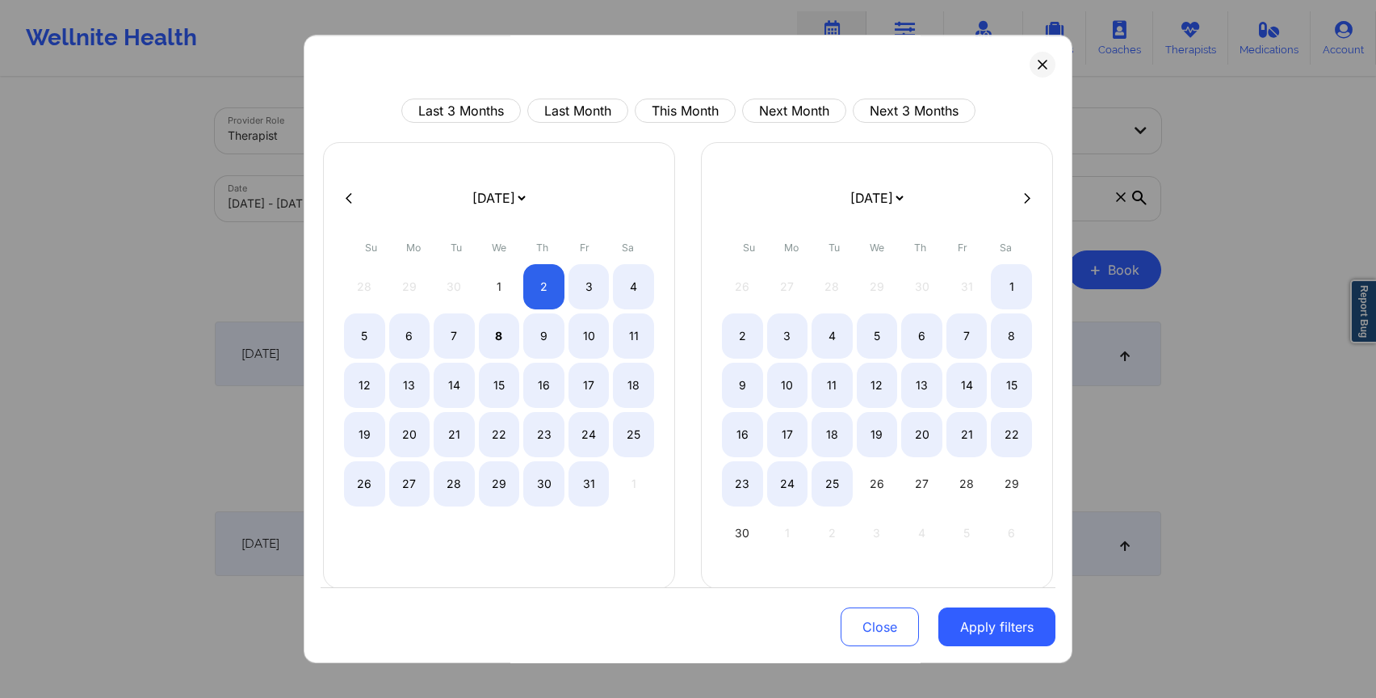
select select "2025-9"
select select "2025-10"
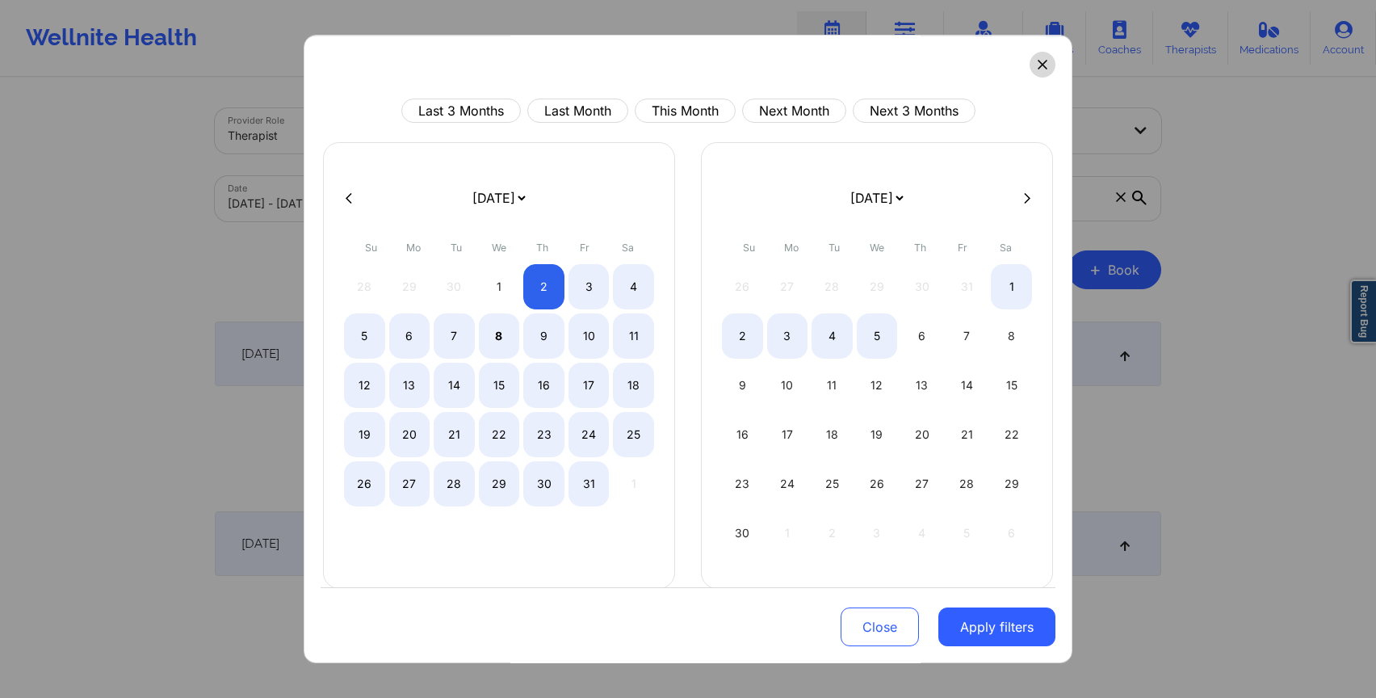
click at [1036, 72] on button at bounding box center [1043, 65] width 26 height 26
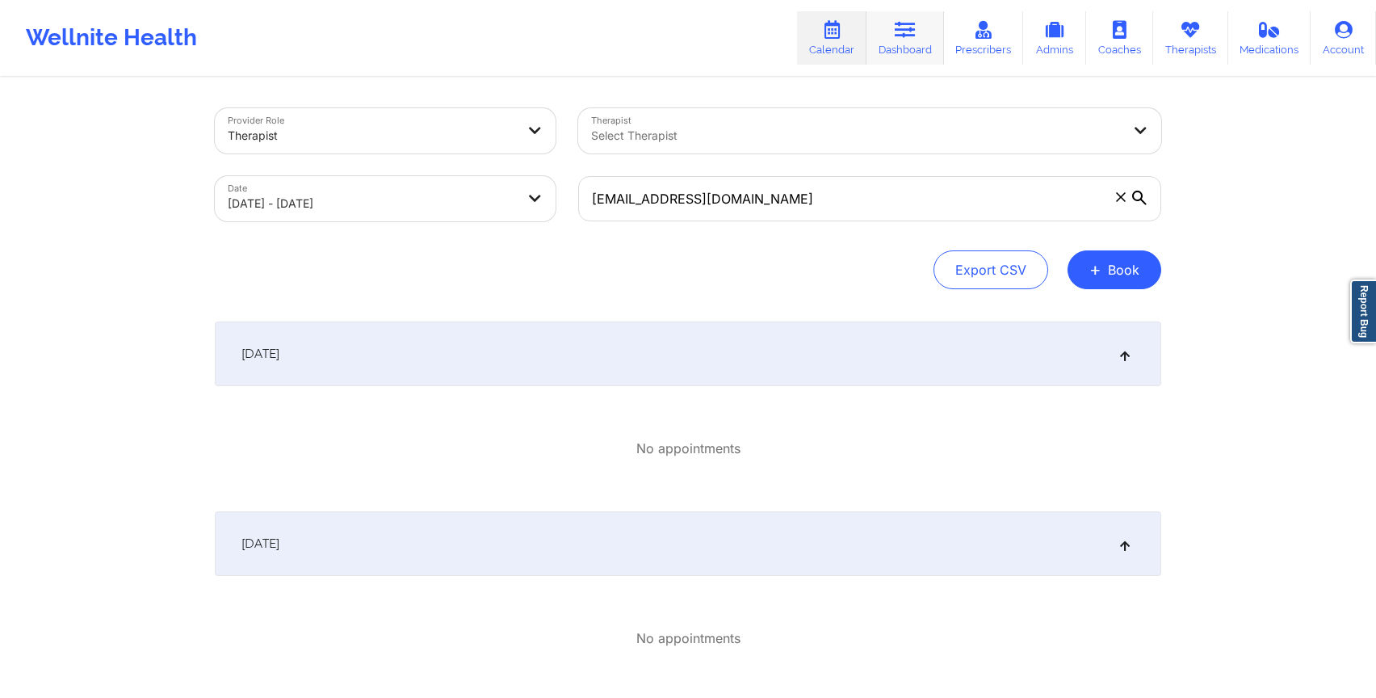
click at [899, 44] on link "Dashboard" at bounding box center [906, 37] width 78 height 53
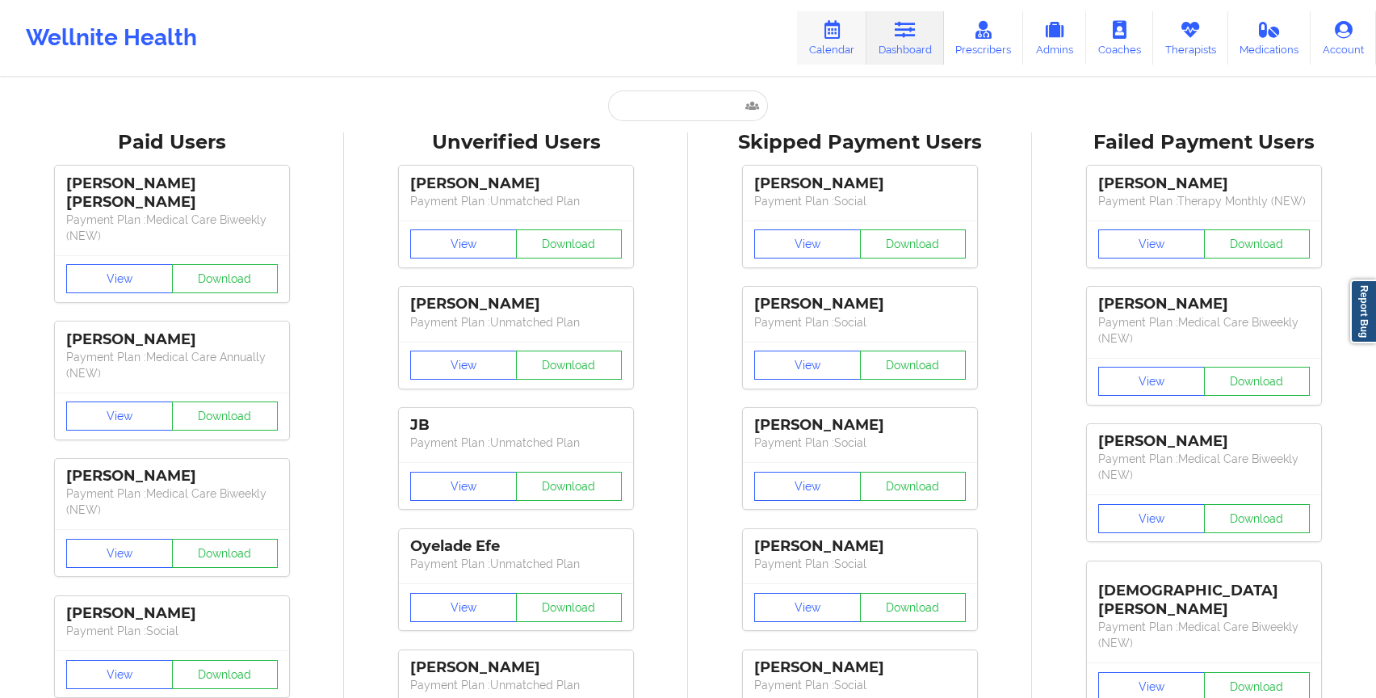
click at [848, 43] on link "Calendar" at bounding box center [831, 37] width 69 height 53
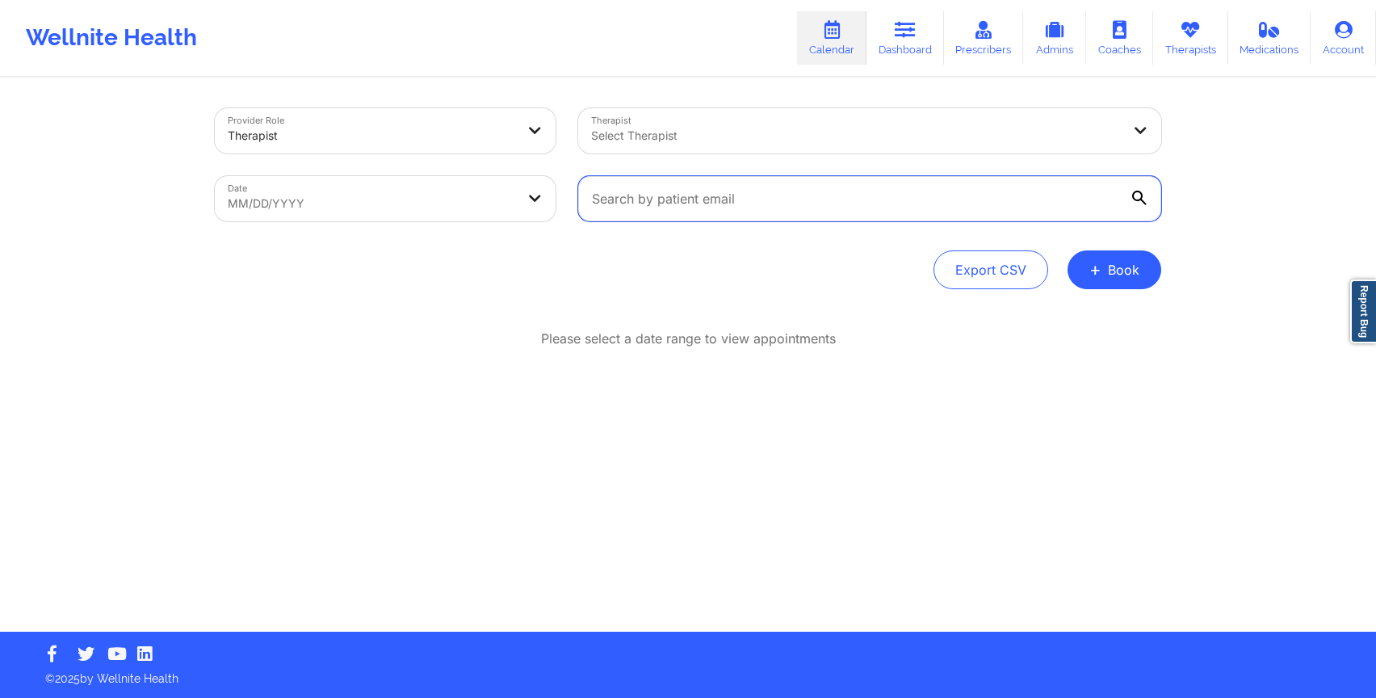
click at [640, 178] on input "text" at bounding box center [869, 198] width 583 height 45
paste input "[EMAIL_ADDRESS][DOMAIN_NAME]"
type input "[EMAIL_ADDRESS][DOMAIN_NAME]"
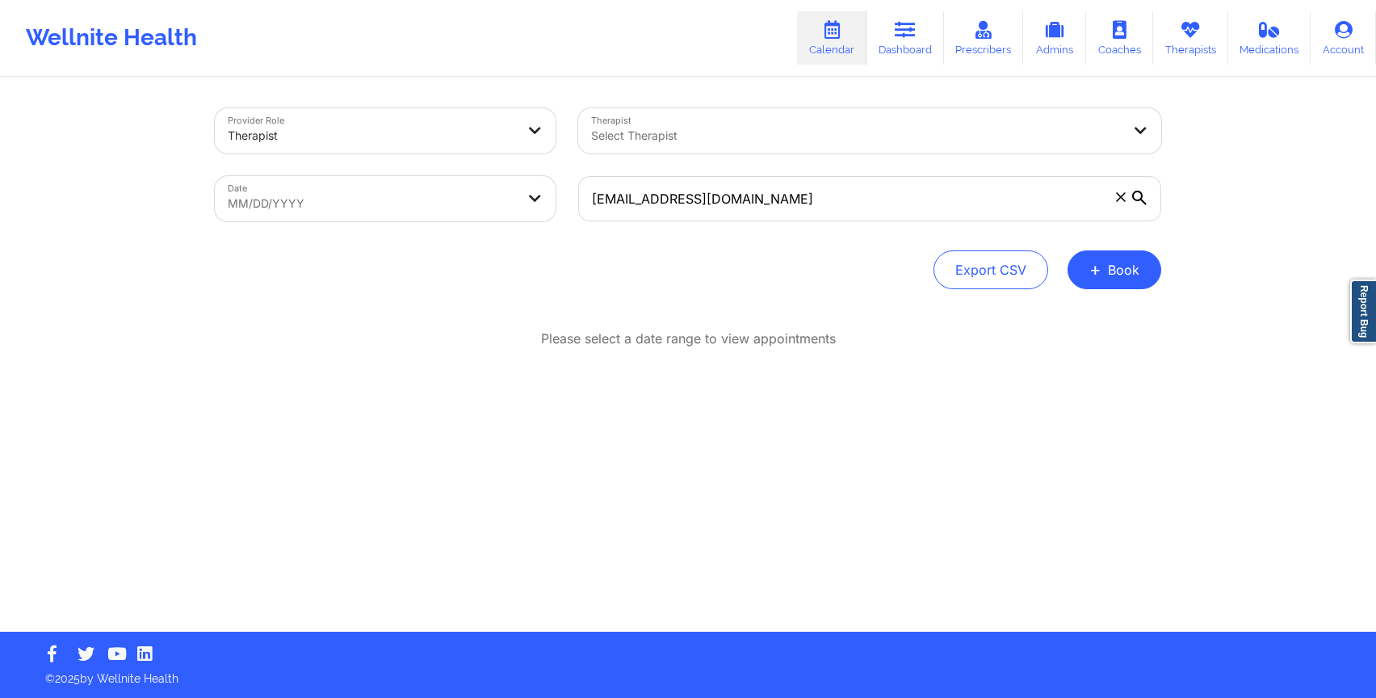
click at [384, 205] on body "Wellnite Health Calendar Dashboard Prescribers Admins Coaches Therapists Medica…" at bounding box center [688, 349] width 1376 height 698
select select "2025-8"
select select "2025-9"
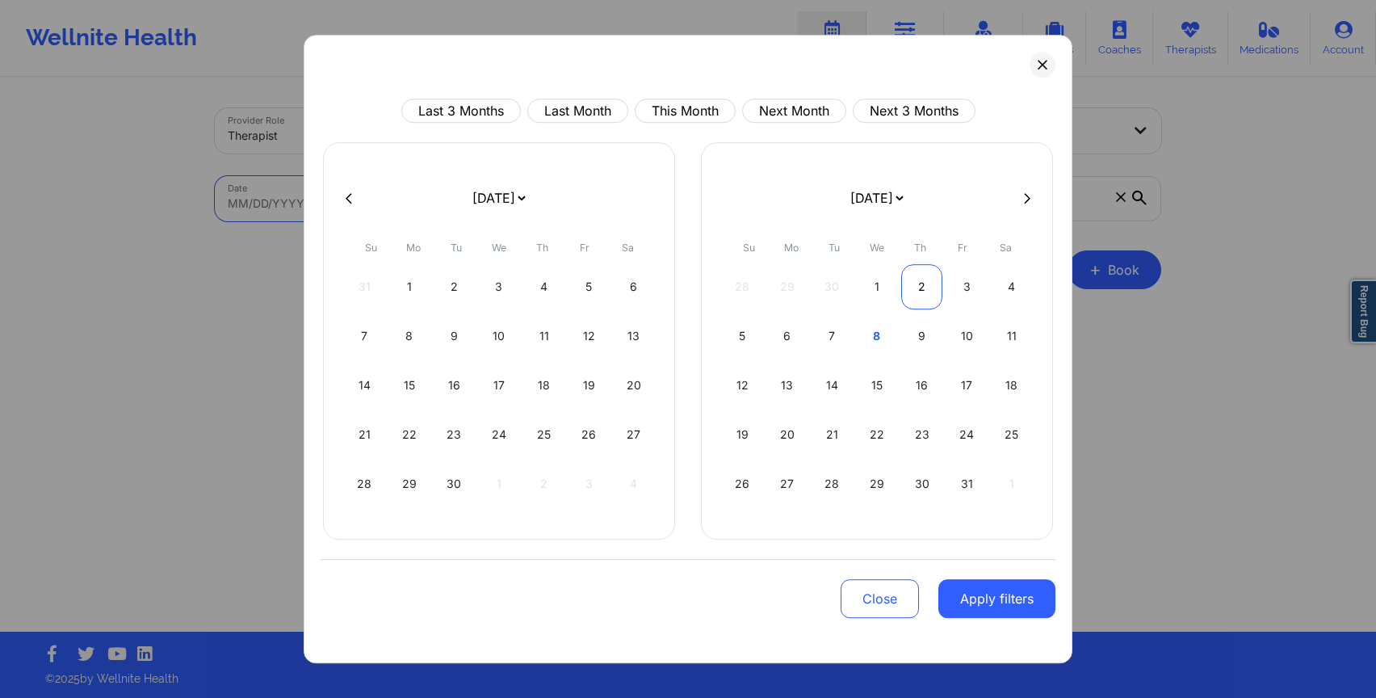
click at [928, 285] on div "2" at bounding box center [921, 286] width 41 height 45
select select "2025-9"
select select "2025-10"
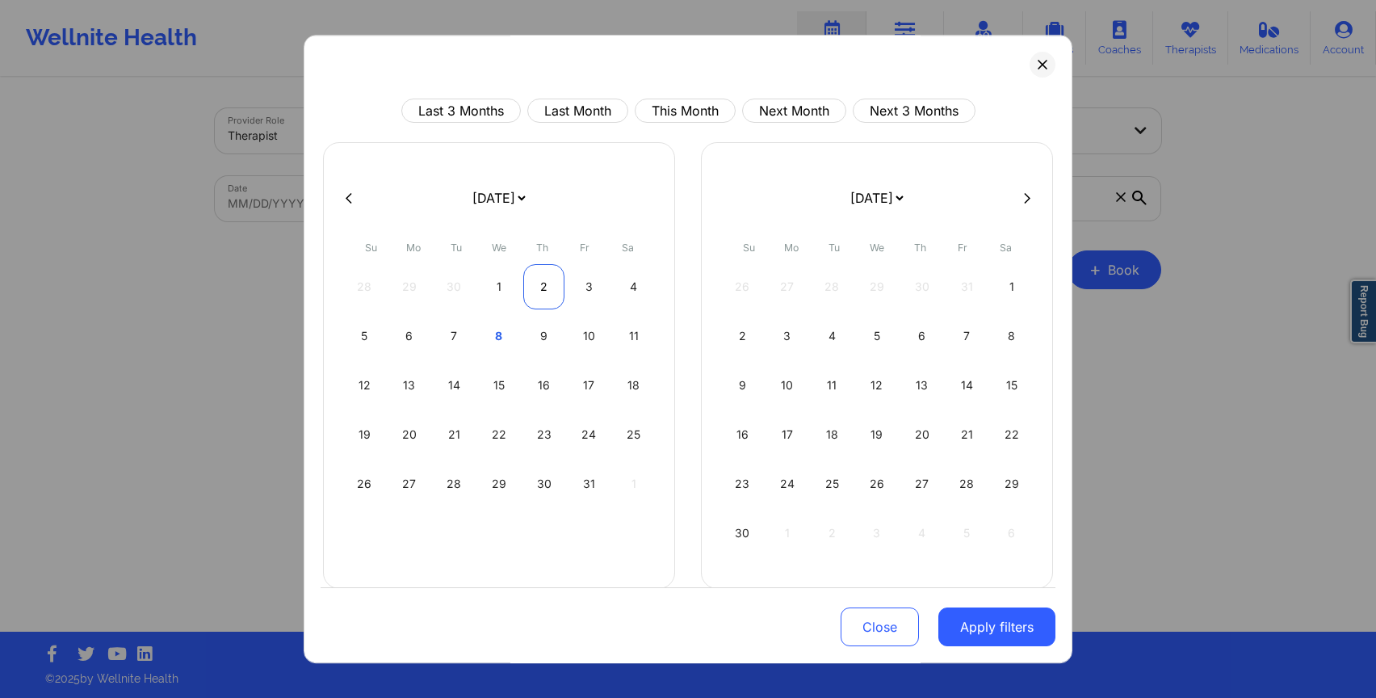
select select "2025-9"
select select "2025-10"
select select "2025-9"
select select "2025-10"
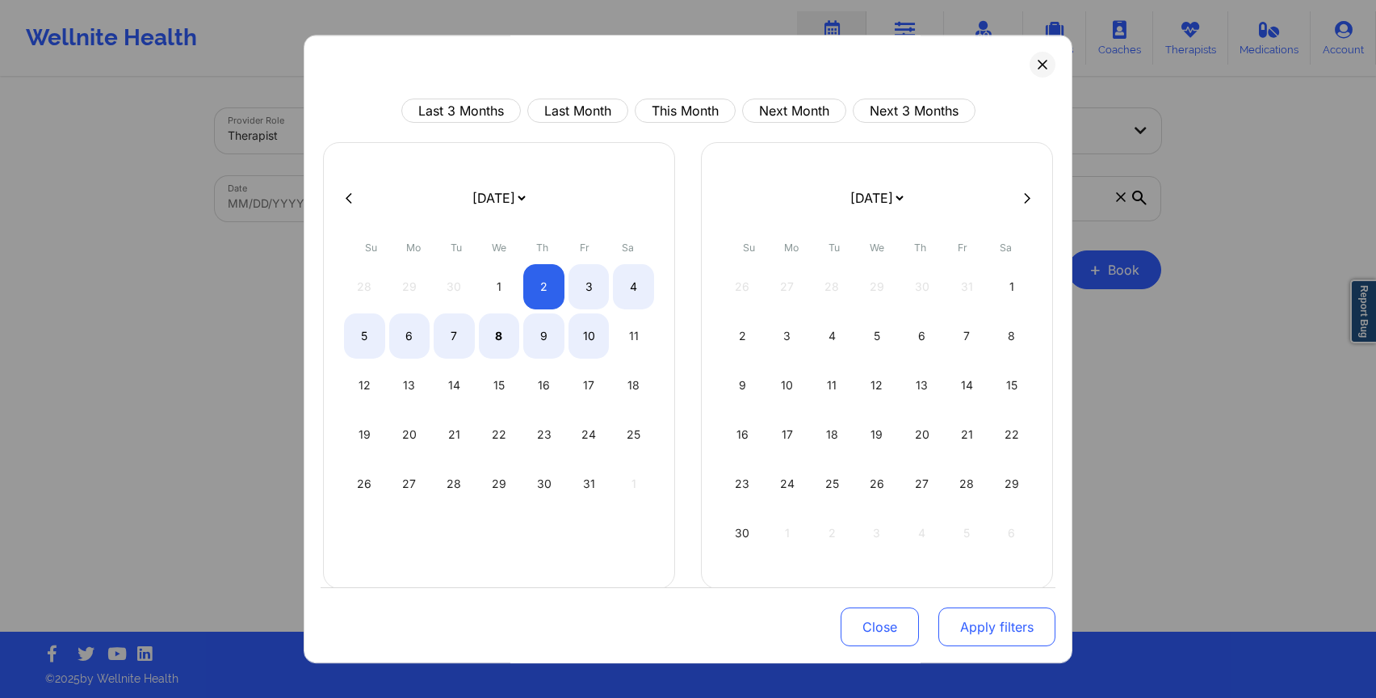
click at [1009, 637] on button "Apply filters" at bounding box center [996, 626] width 117 height 39
select select "2025-9"
select select "2025-10"
select select "2025-9"
select select "2025-10"
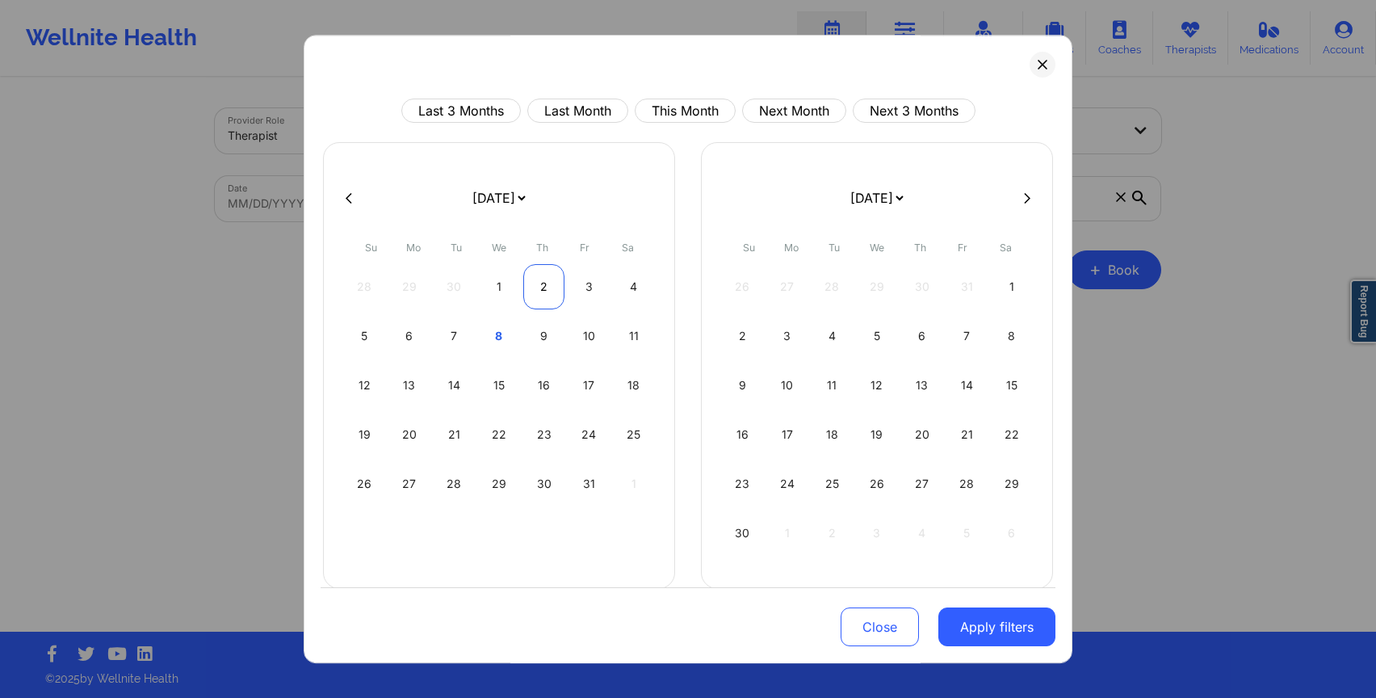
select select "2025-9"
select select "2025-10"
click at [541, 276] on div "2" at bounding box center [543, 286] width 41 height 45
select select "2025-9"
select select "2025-10"
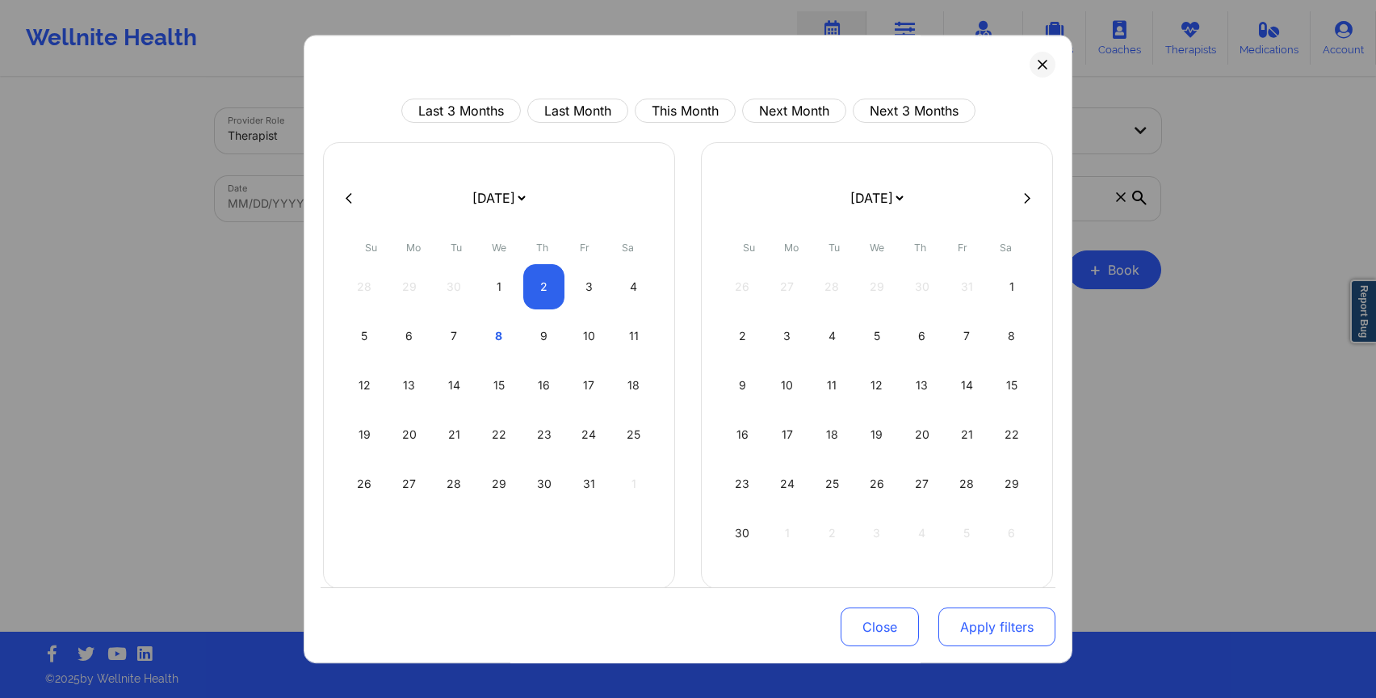
click at [988, 634] on button "Apply filters" at bounding box center [996, 626] width 117 height 39
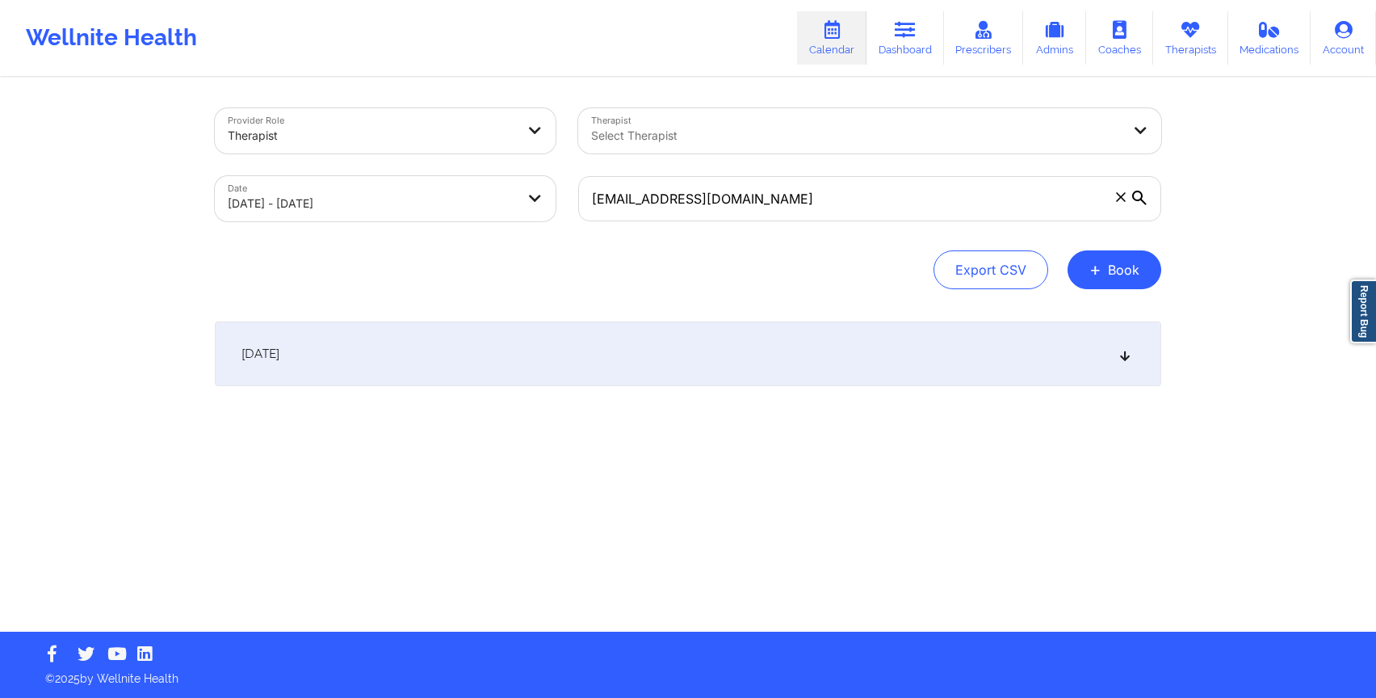
click at [514, 360] on div "[DATE]" at bounding box center [688, 353] width 946 height 65
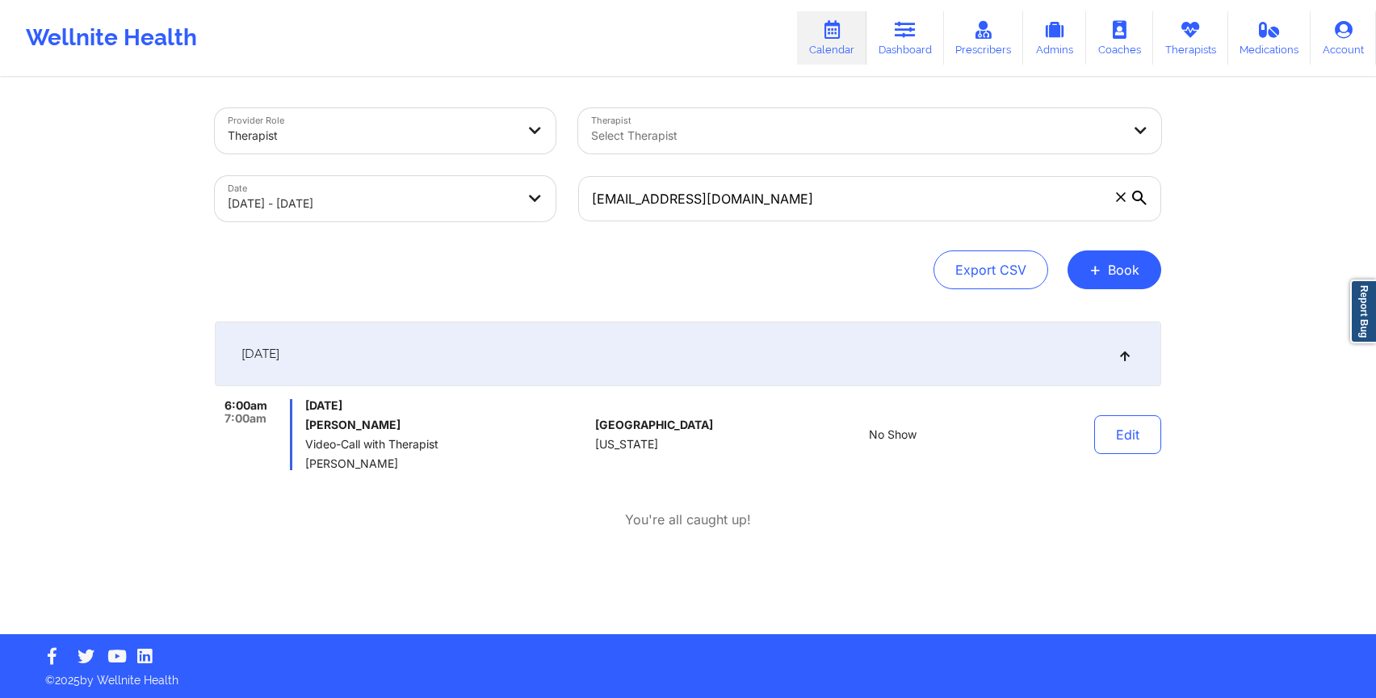
click at [1118, 200] on icon at bounding box center [1121, 197] width 10 height 10
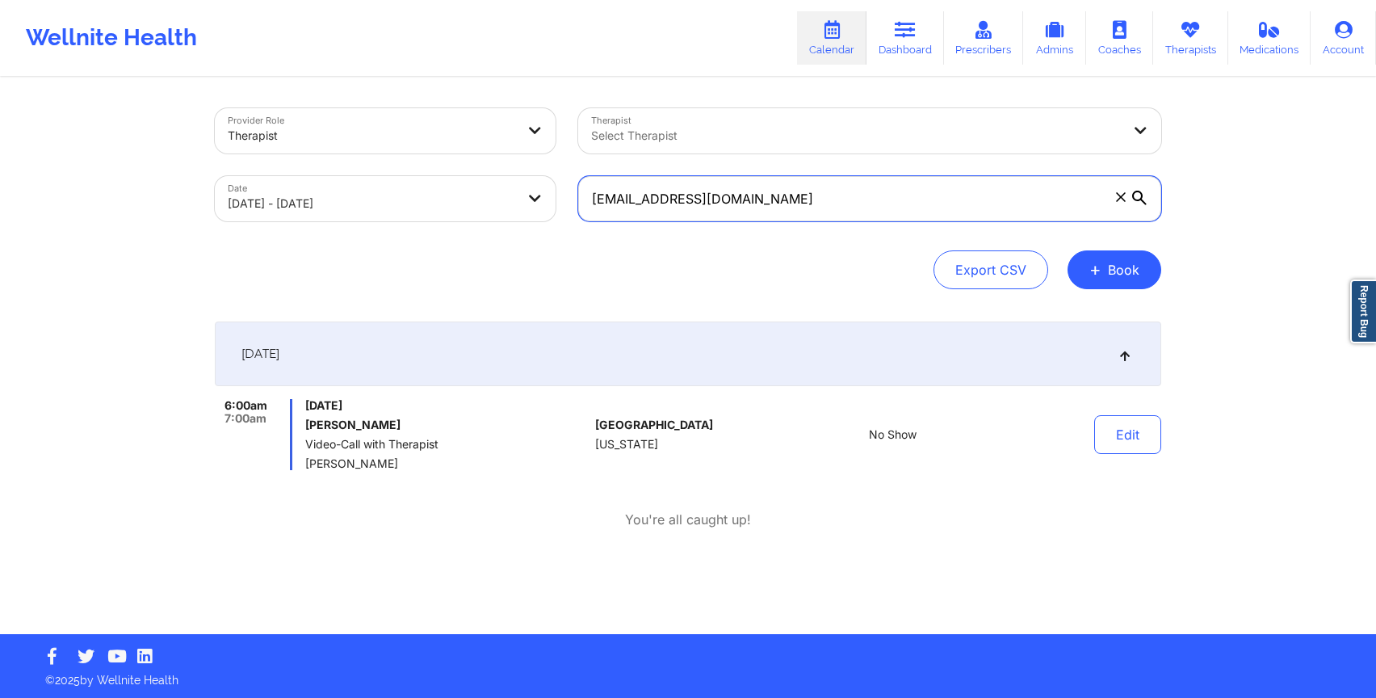
click at [1118, 200] on input "[EMAIL_ADDRESS][DOMAIN_NAME]" at bounding box center [869, 198] width 583 height 45
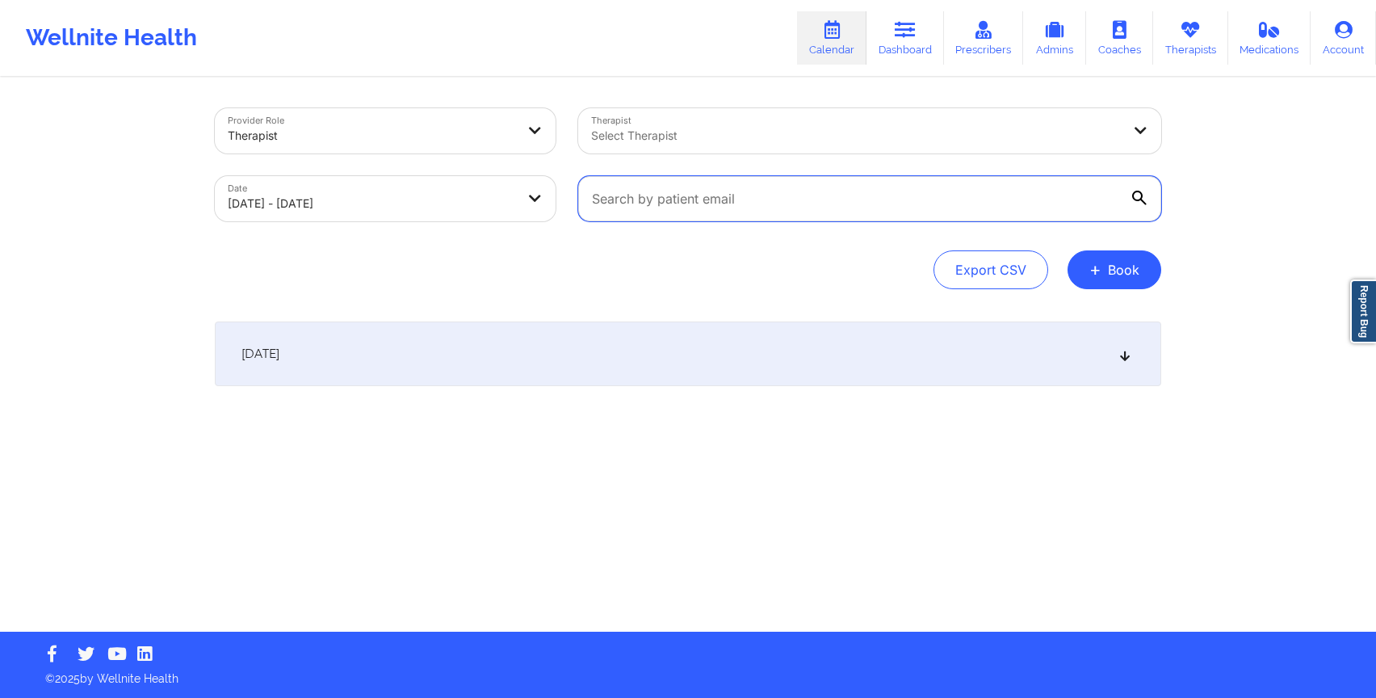
paste input "[PERSON_NAME][EMAIL_ADDRESS][DOMAIN_NAME]"
type input "[PERSON_NAME][EMAIL_ADDRESS][DOMAIN_NAME]"
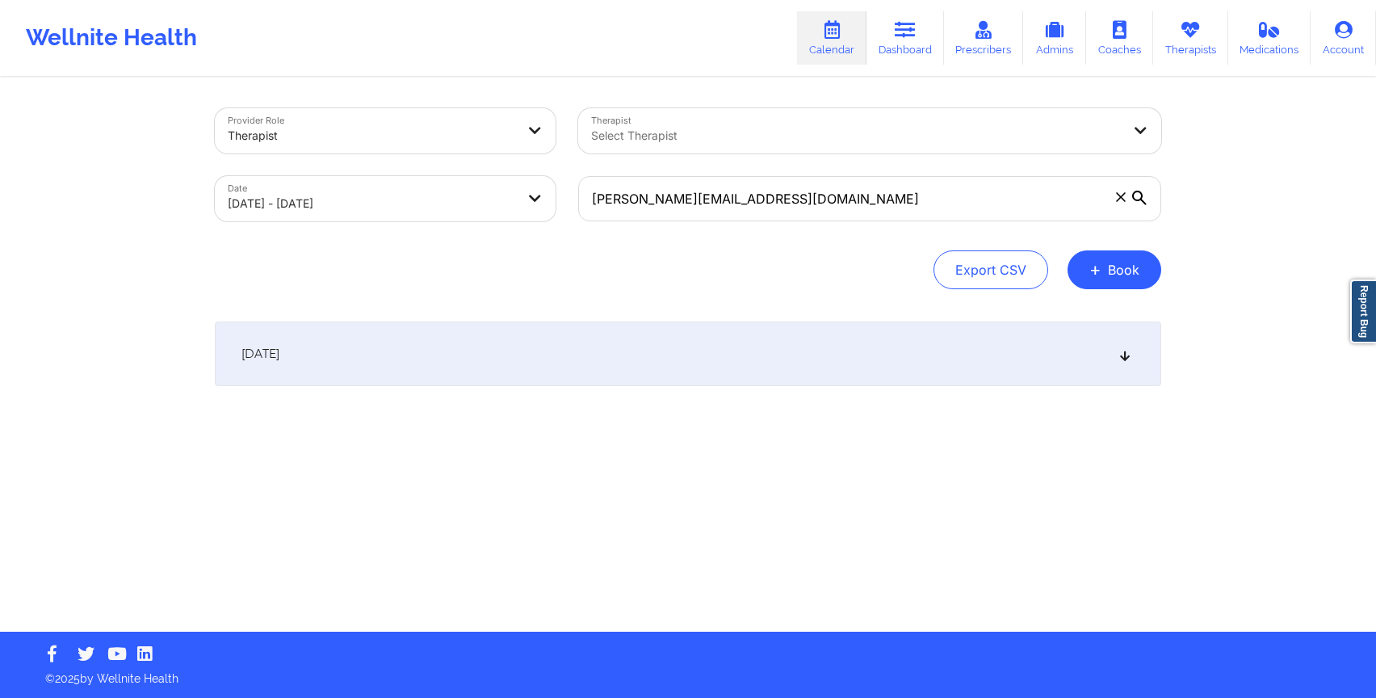
click at [472, 197] on body "Wellnite Health Calendar Dashboard Prescribers Admins Coaches Therapists Medica…" at bounding box center [688, 349] width 1376 height 698
select select "2025-9"
select select "2025-10"
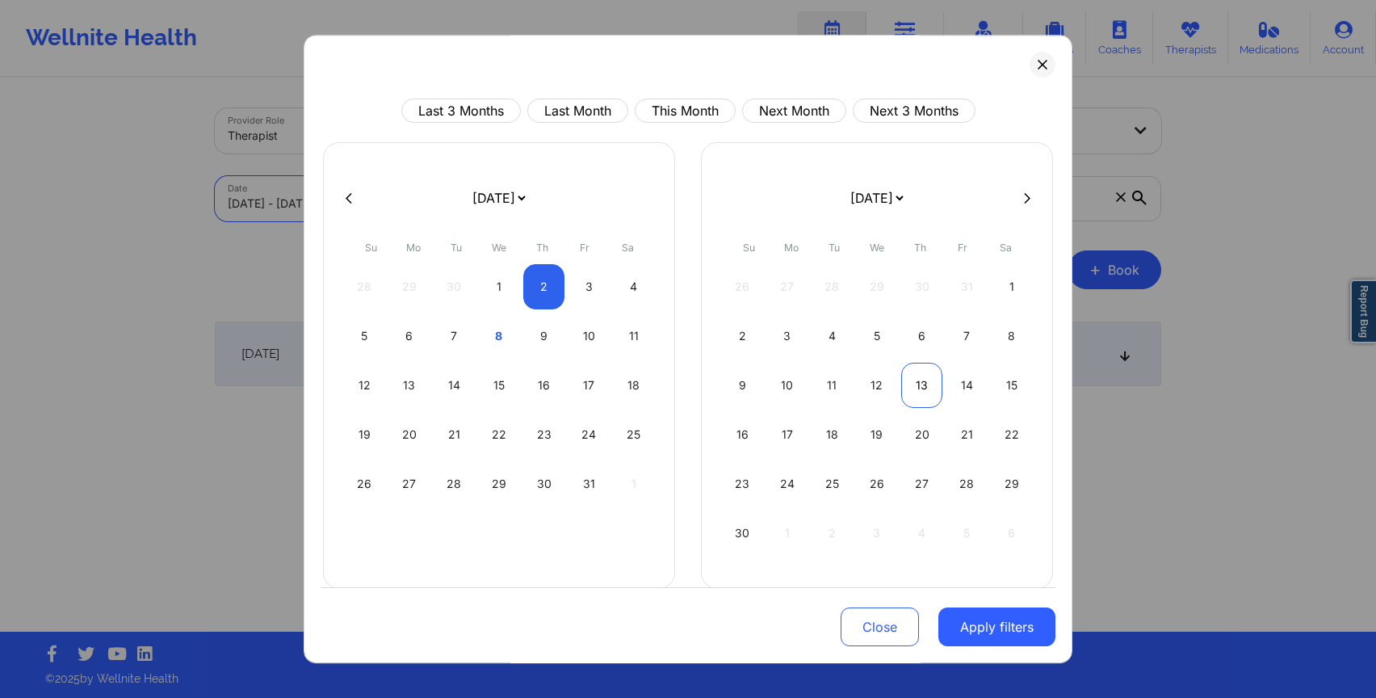
click at [904, 388] on div "13" at bounding box center [921, 385] width 41 height 45
select select "2025-10"
select select "2025-11"
select select "2025-10"
select select "2025-11"
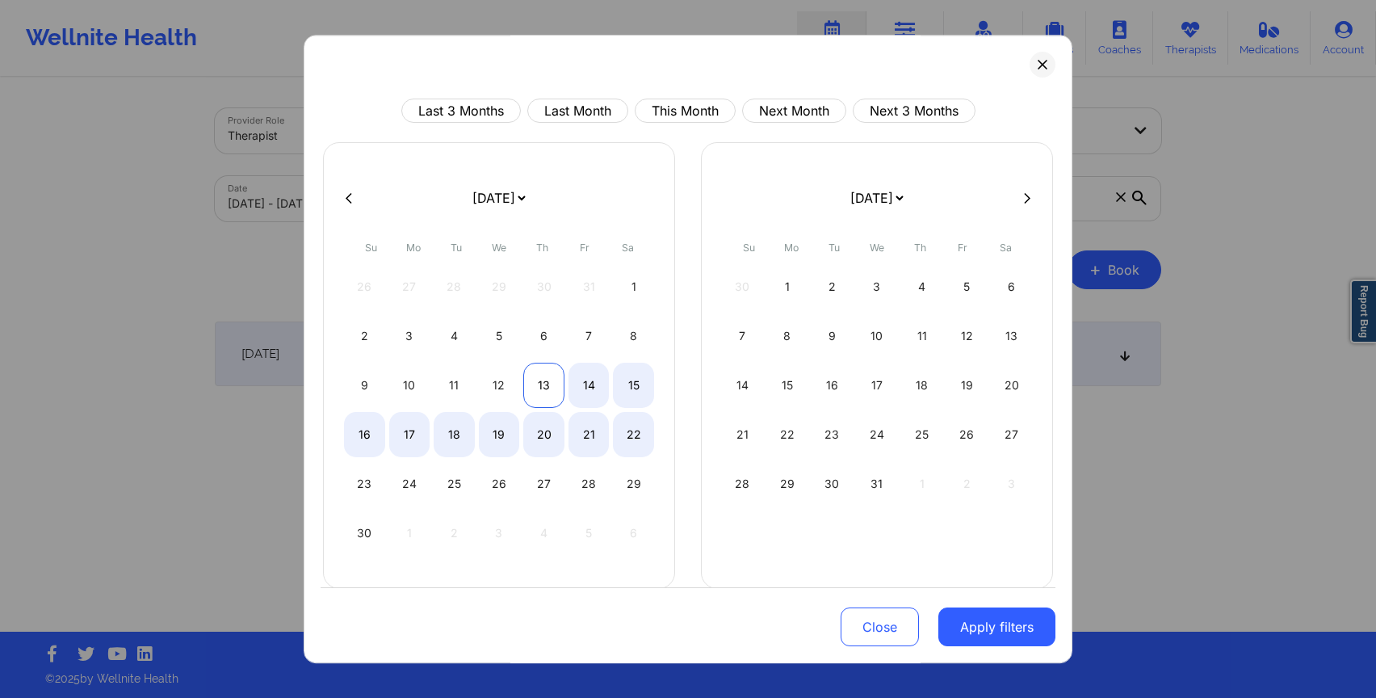
select select "2025-10"
select select "2025-11"
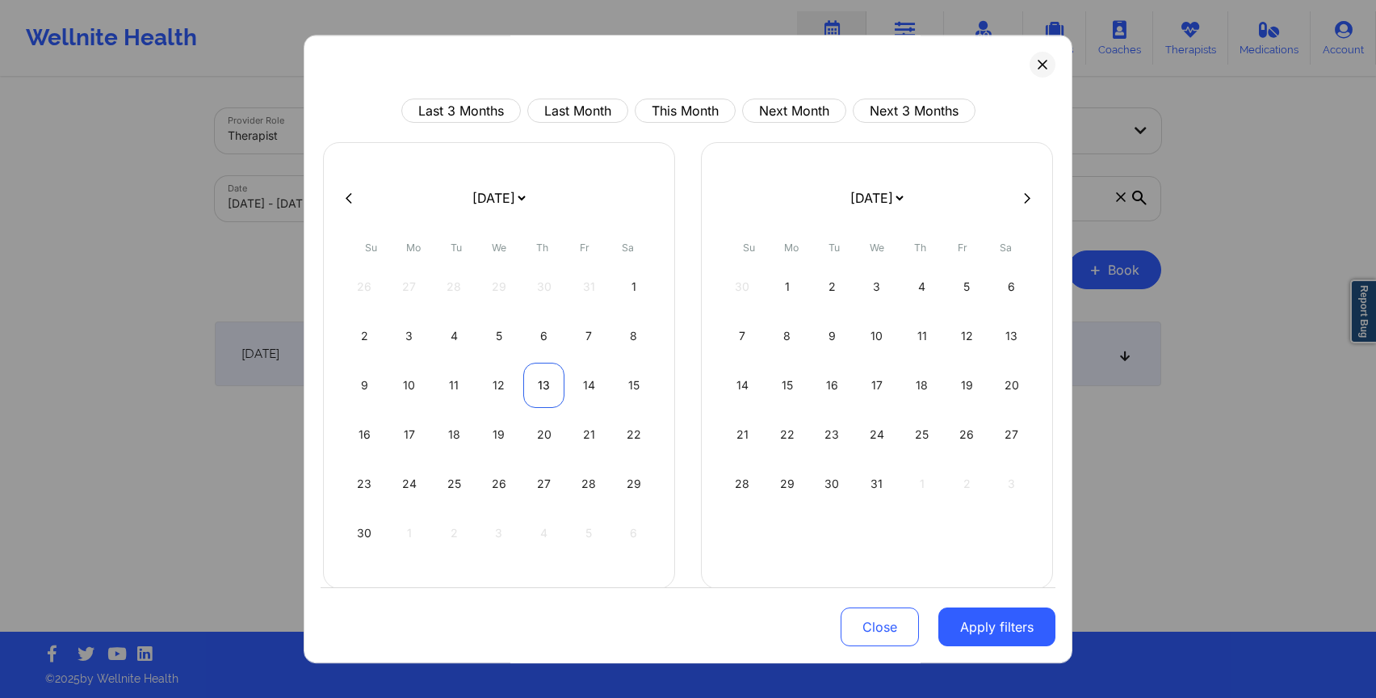
click at [538, 386] on div "13" at bounding box center [543, 385] width 41 height 45
select select "2025-10"
select select "2025-11"
click at [987, 632] on button "Apply filters" at bounding box center [996, 626] width 117 height 39
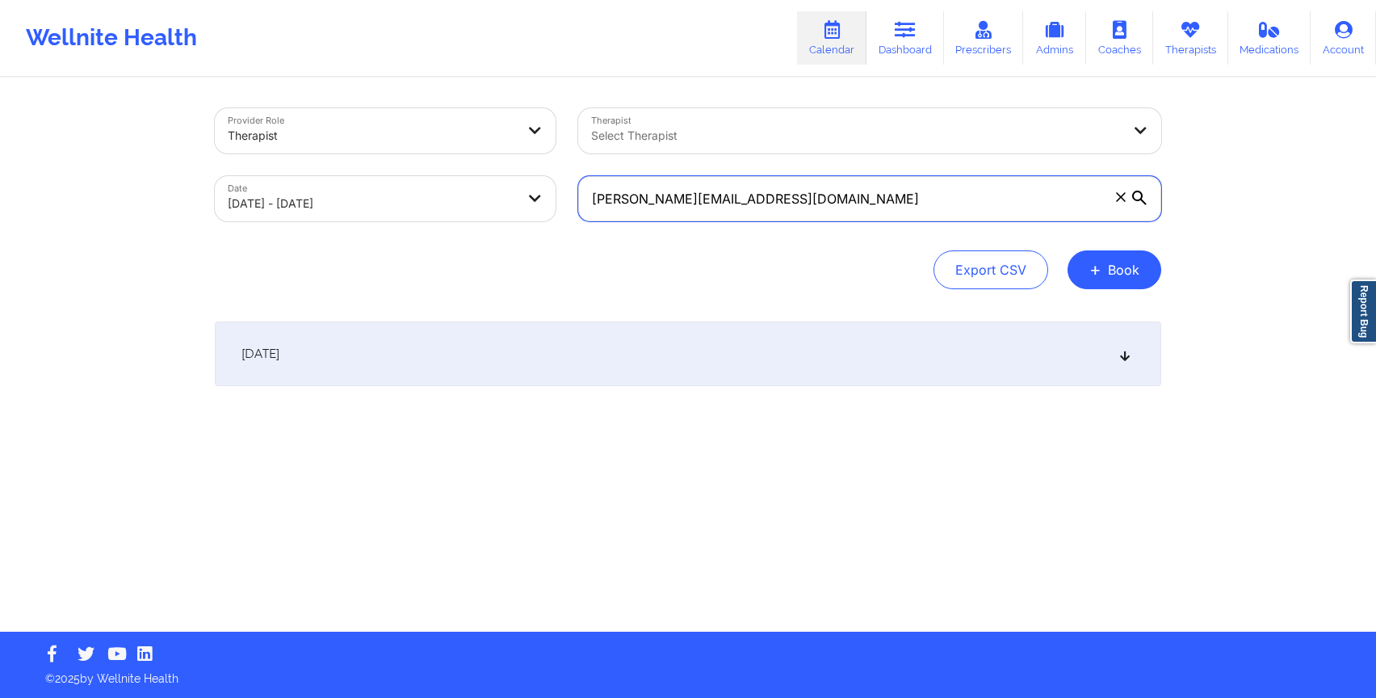
click at [940, 198] on input "[PERSON_NAME][EMAIL_ADDRESS][DOMAIN_NAME]" at bounding box center [869, 198] width 583 height 45
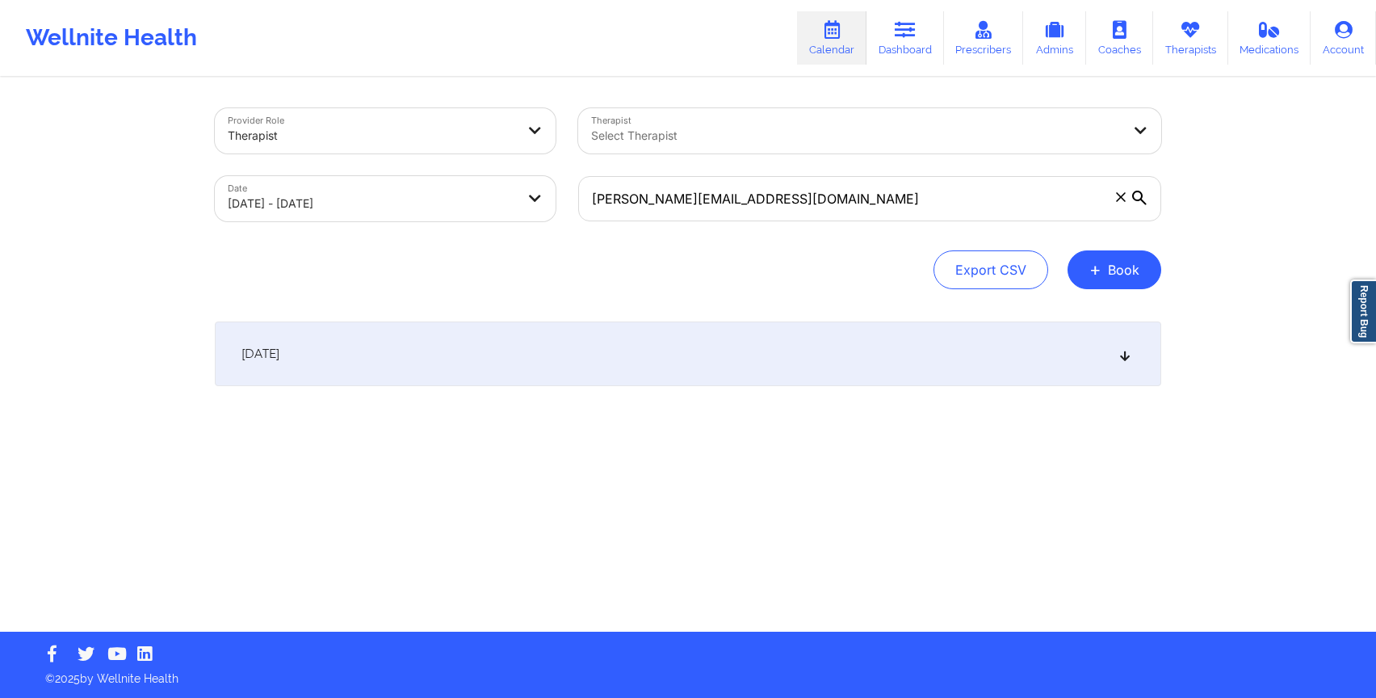
click at [602, 387] on div "[DATE] No appointments" at bounding box center [688, 385] width 946 height 129
click at [581, 367] on div "[DATE]" at bounding box center [688, 353] width 946 height 65
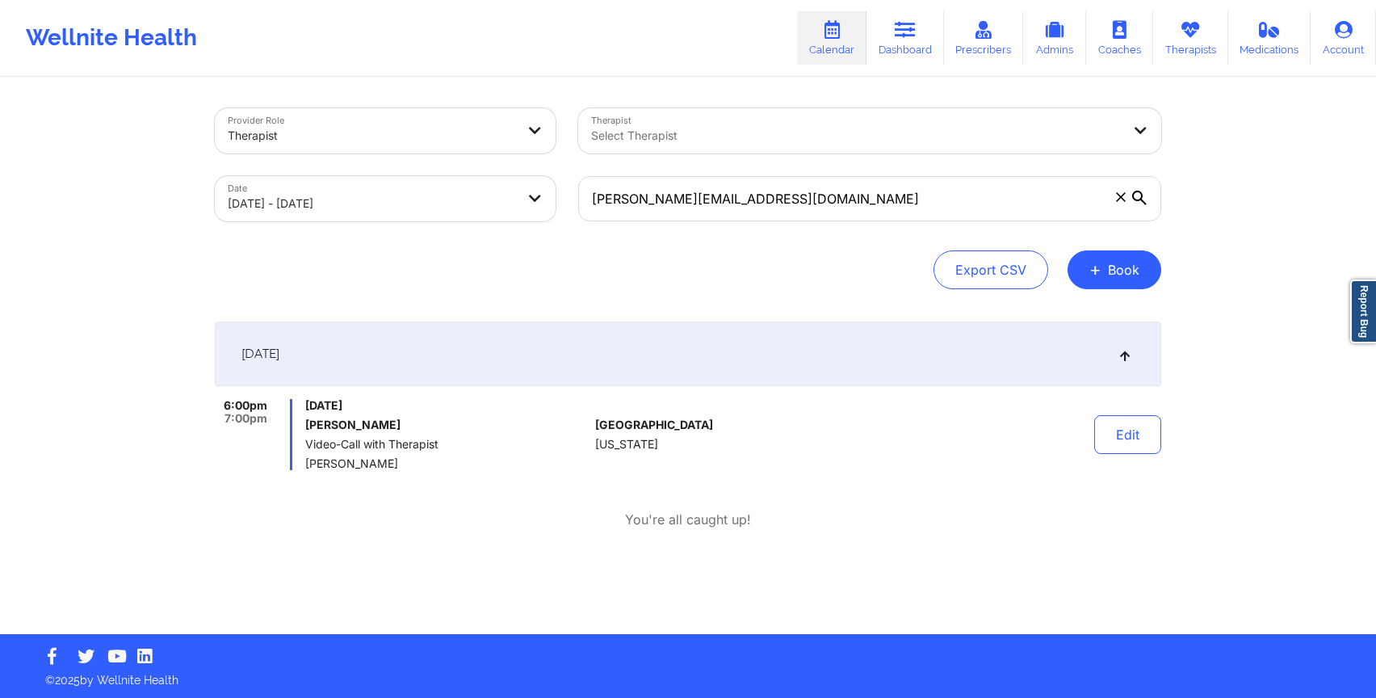
scroll to position [2, 0]
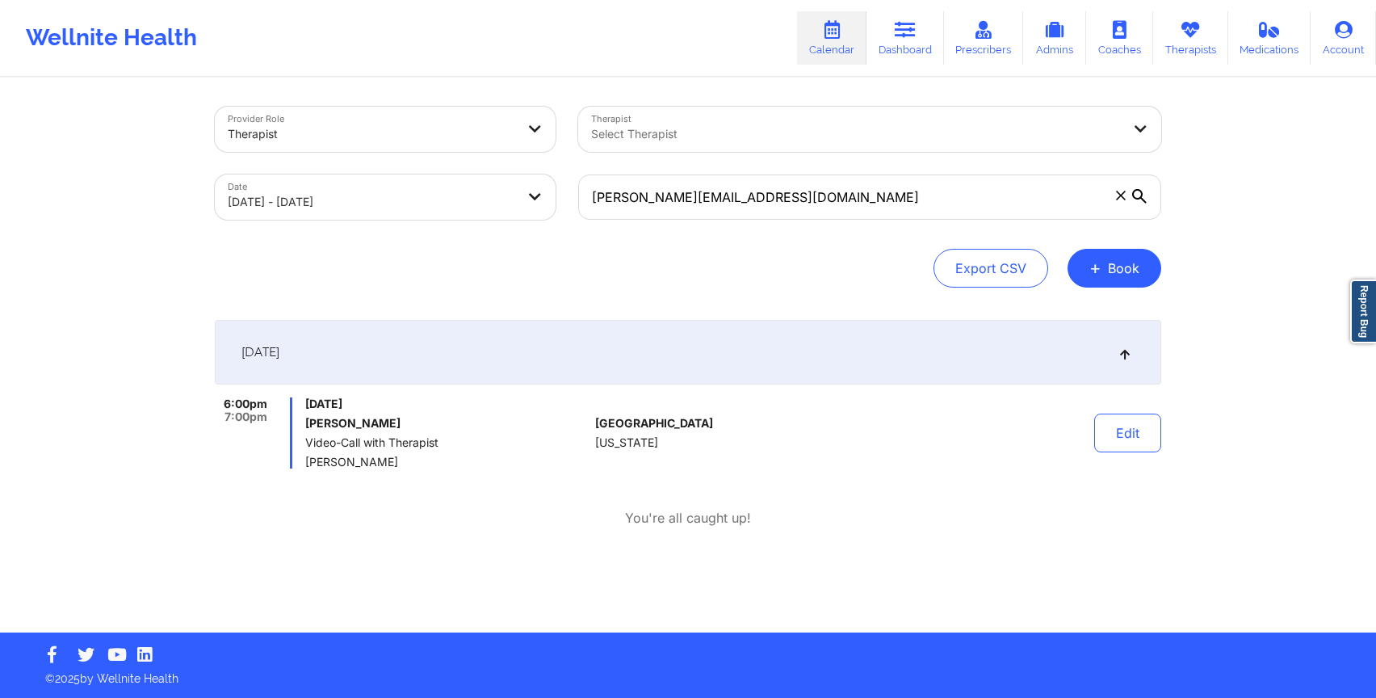
click at [439, 405] on span "[DATE]" at bounding box center [446, 403] width 283 height 13
select select "2025-10"
select select "2025-11"
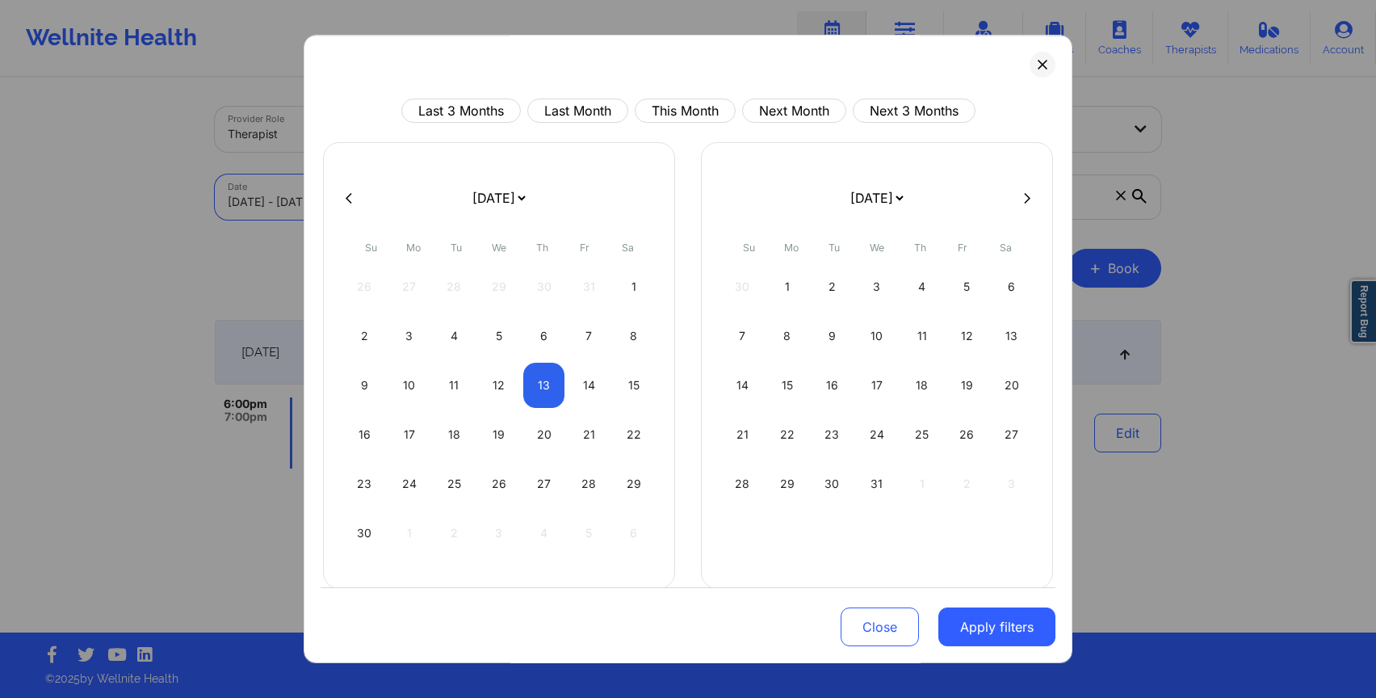
click at [369, 207] on body "Wellnite Health Calendar Dashboard Prescribers Admins Coaches Therapists Medica…" at bounding box center [688, 347] width 1376 height 698
click at [492, 378] on div "12" at bounding box center [499, 385] width 41 height 45
select select "2025-10"
select select "2025-11"
select select "2025-10"
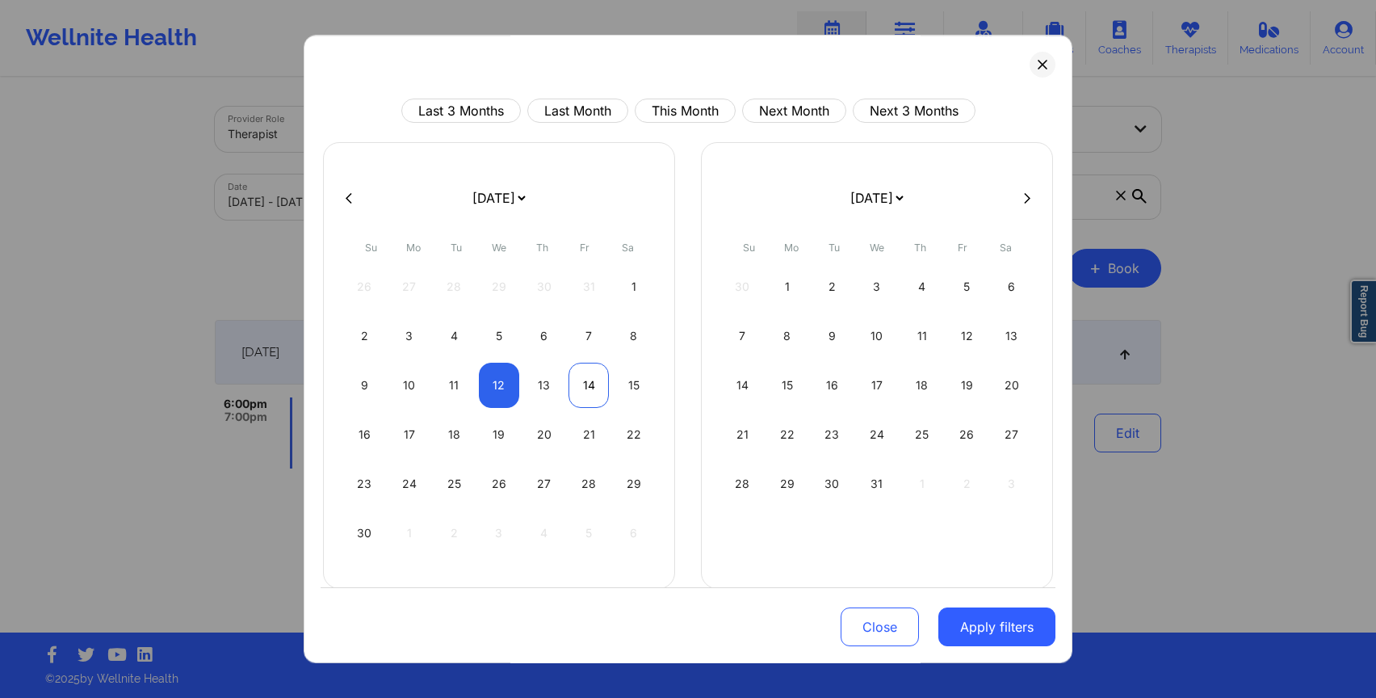
select select "2025-11"
click at [591, 388] on div "14" at bounding box center [589, 385] width 41 height 45
select select "2025-10"
select select "2025-11"
click at [969, 627] on button "Apply filters" at bounding box center [996, 626] width 117 height 39
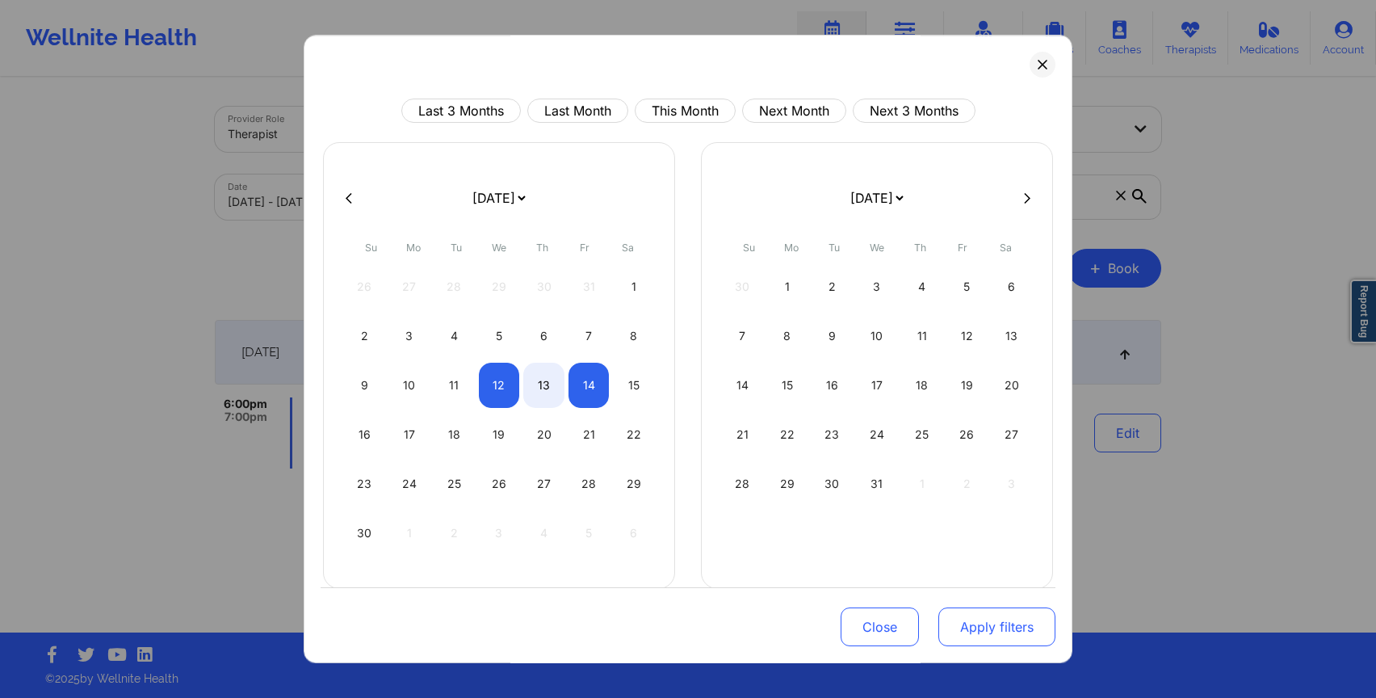
scroll to position [0, 0]
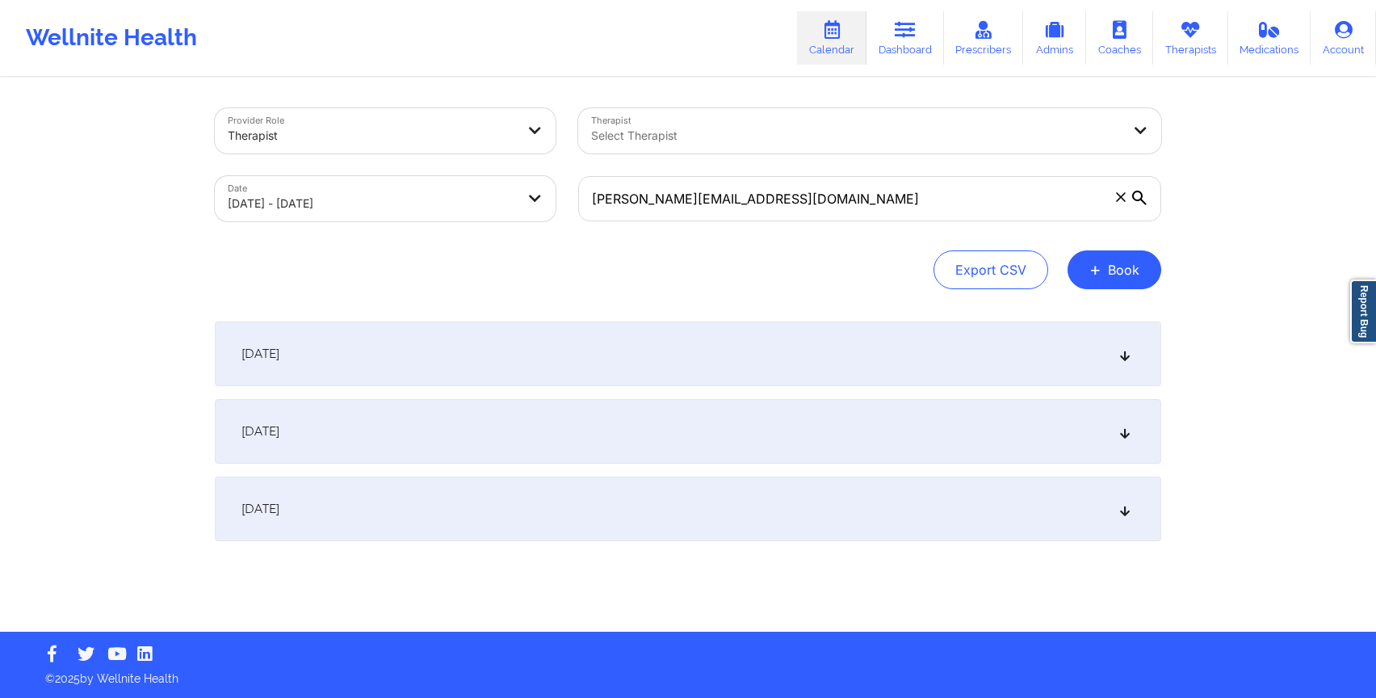
click at [679, 489] on div "[DATE]" at bounding box center [688, 508] width 946 height 65
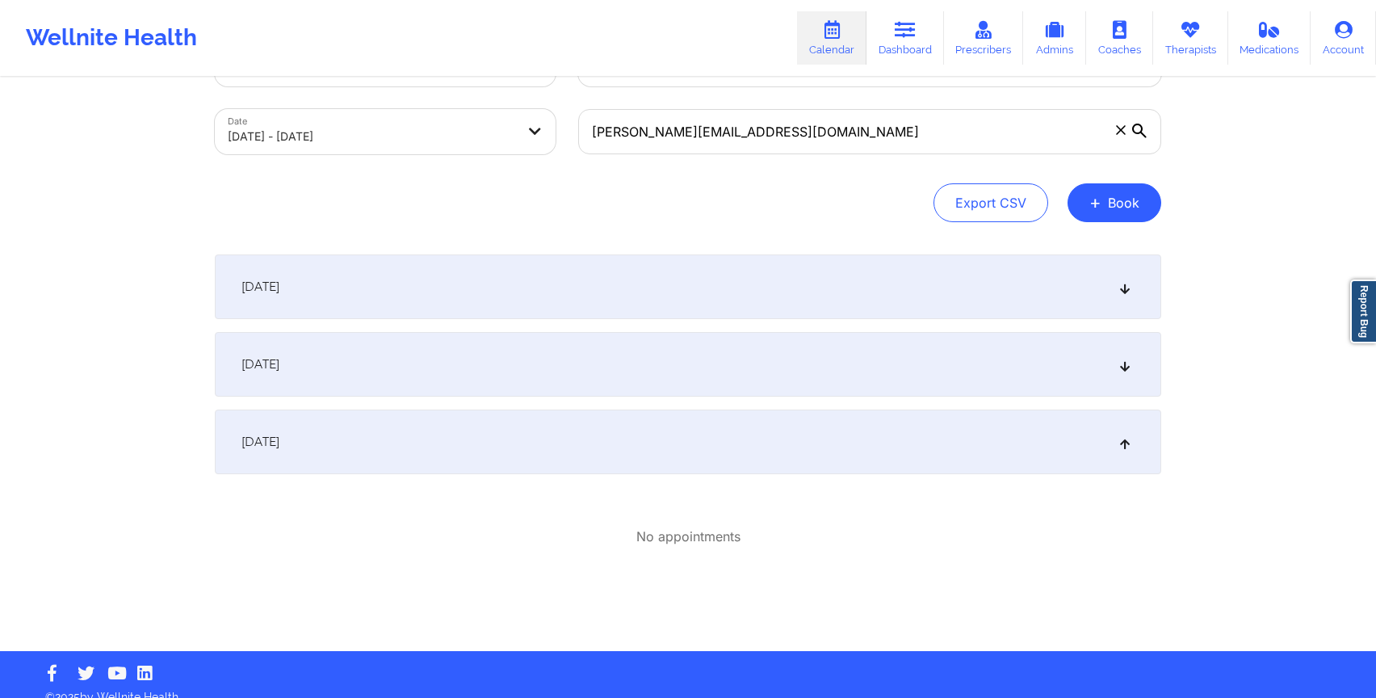
scroll to position [86, 0]
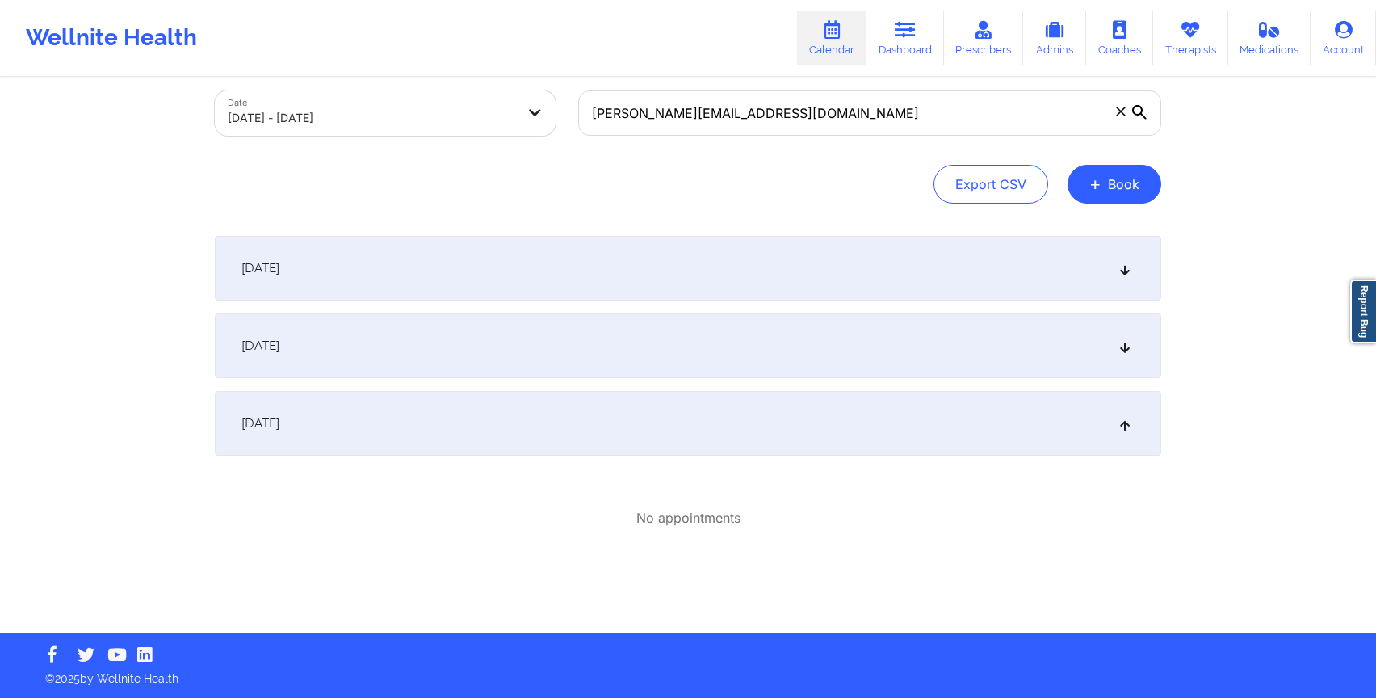
click at [629, 324] on div "[DATE]" at bounding box center [688, 345] width 946 height 65
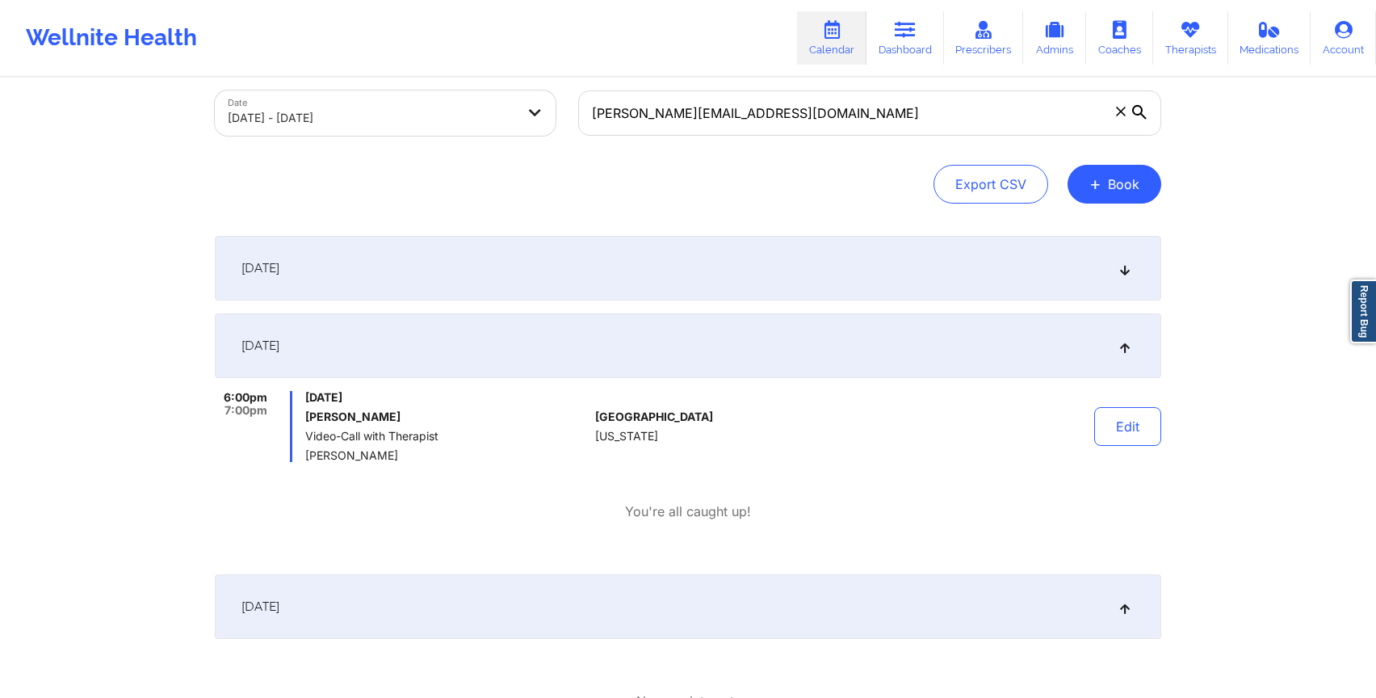
click at [601, 288] on div "[DATE]" at bounding box center [688, 268] width 946 height 65
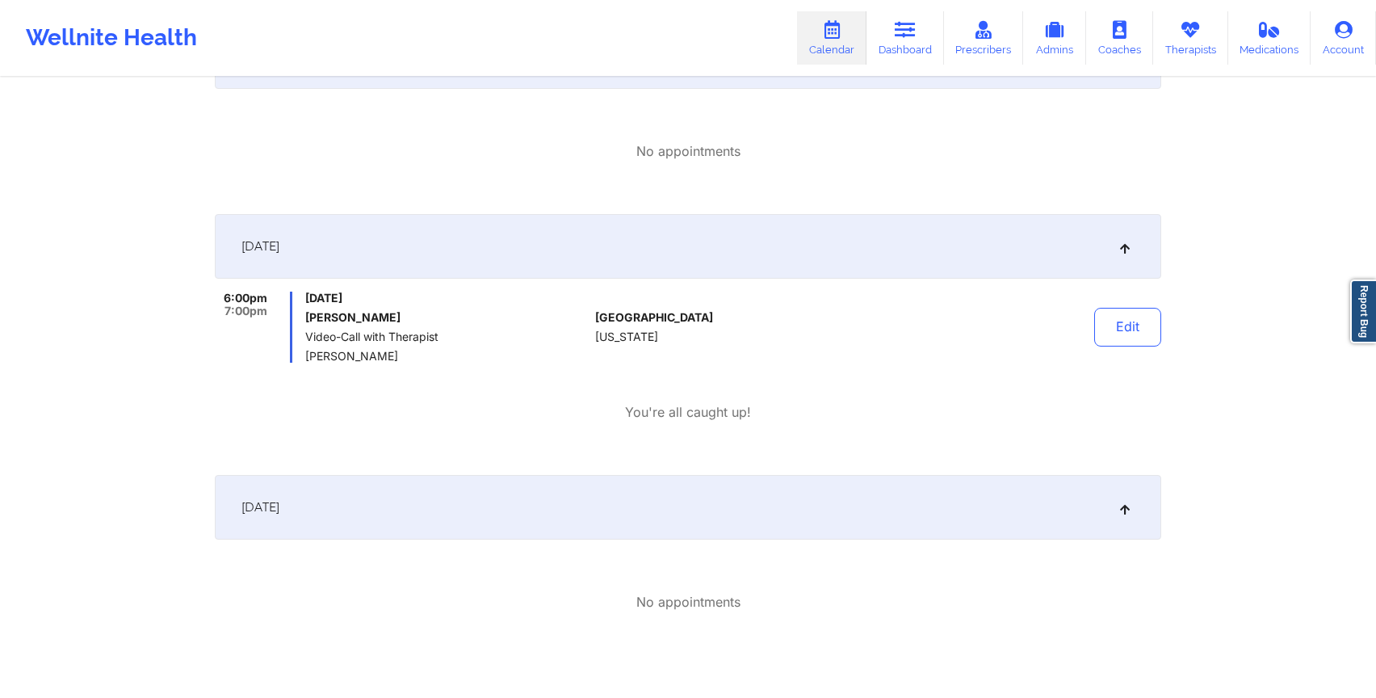
scroll to position [293, 0]
drag, startPoint x: 224, startPoint y: 304, endPoint x: 281, endPoint y: 304, distance: 56.5
click at [281, 304] on div "6:00pm 7:00pm" at bounding box center [254, 331] width 78 height 71
click at [891, 310] on div at bounding box center [893, 331] width 224 height 71
drag, startPoint x: 279, startPoint y: 373, endPoint x: 283, endPoint y: 453, distance: 80.1
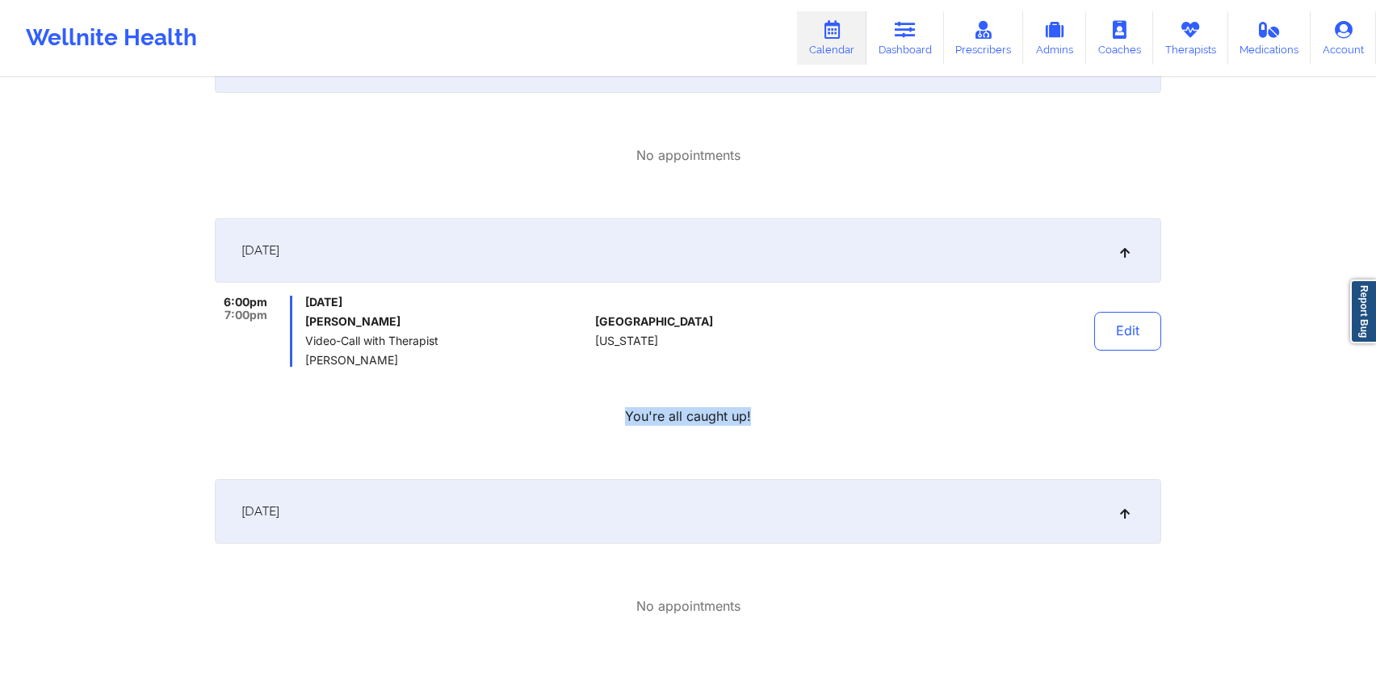
click at [283, 453] on div "[DATE] 6:00pm 7:00pm [DATE] [PERSON_NAME] Video-Call with Therapist [PERSON_NAM…" at bounding box center [688, 342] width 946 height 248
click at [283, 443] on div "[DATE] 6:00pm 7:00pm [DATE] [PERSON_NAME] Video-Call with Therapist [PERSON_NAM…" at bounding box center [688, 342] width 946 height 248
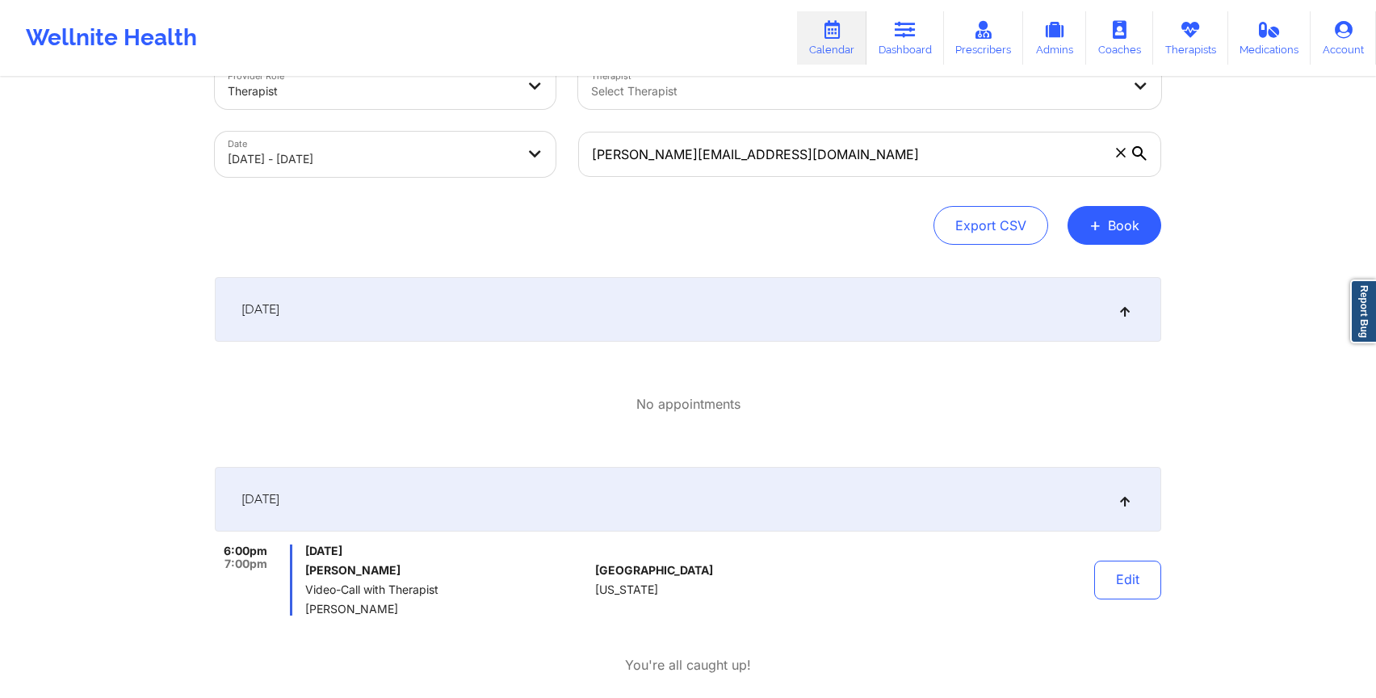
scroll to position [0, 0]
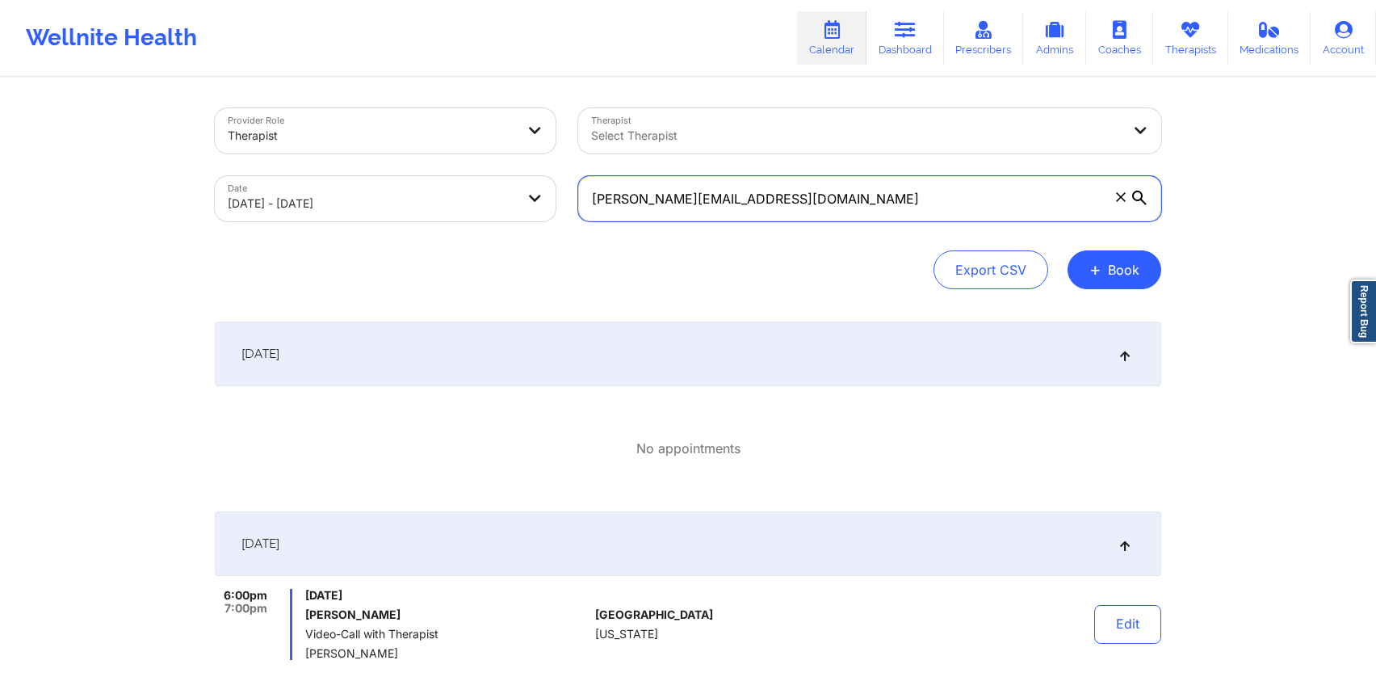
click at [721, 192] on input "[PERSON_NAME][EMAIL_ADDRESS][DOMAIN_NAME]" at bounding box center [869, 198] width 583 height 45
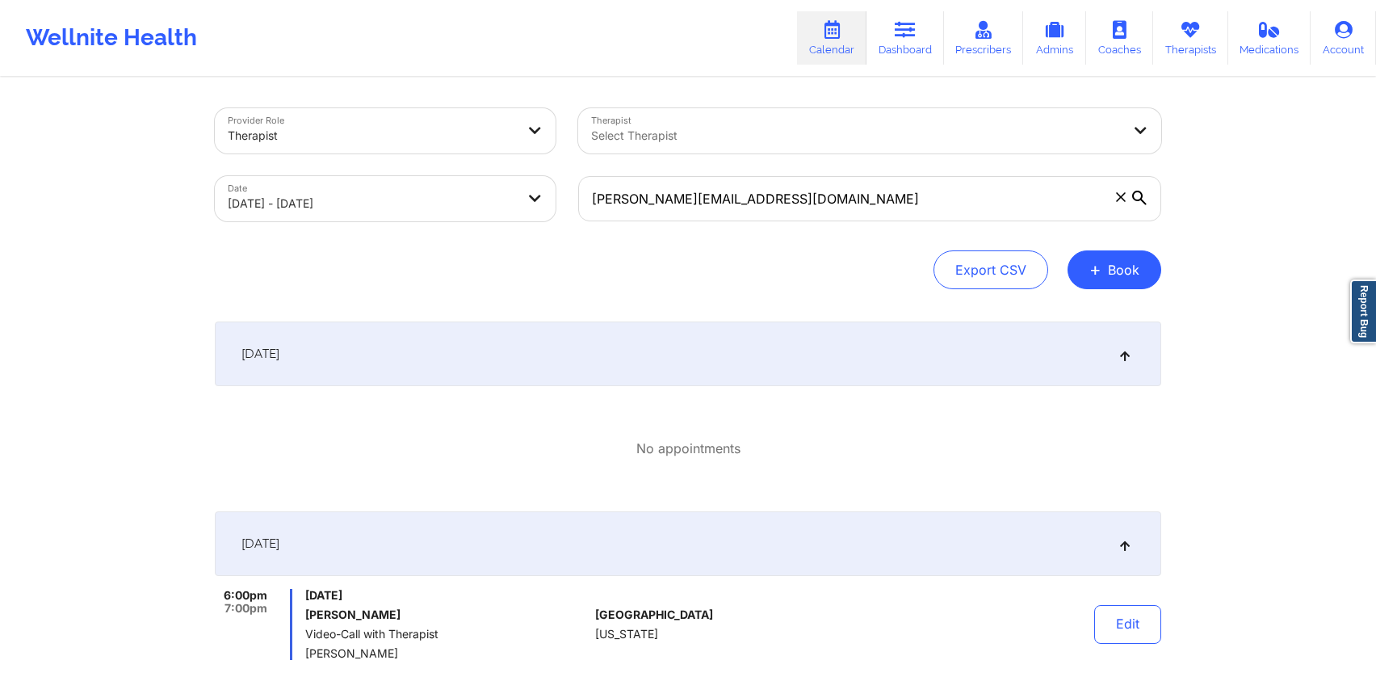
click at [650, 247] on div "Provider Role Therapist Therapist Select Therapist Date [DATE] - [DATE] [PERSON…" at bounding box center [688, 198] width 946 height 181
click at [890, 37] on link "Dashboard" at bounding box center [906, 37] width 78 height 53
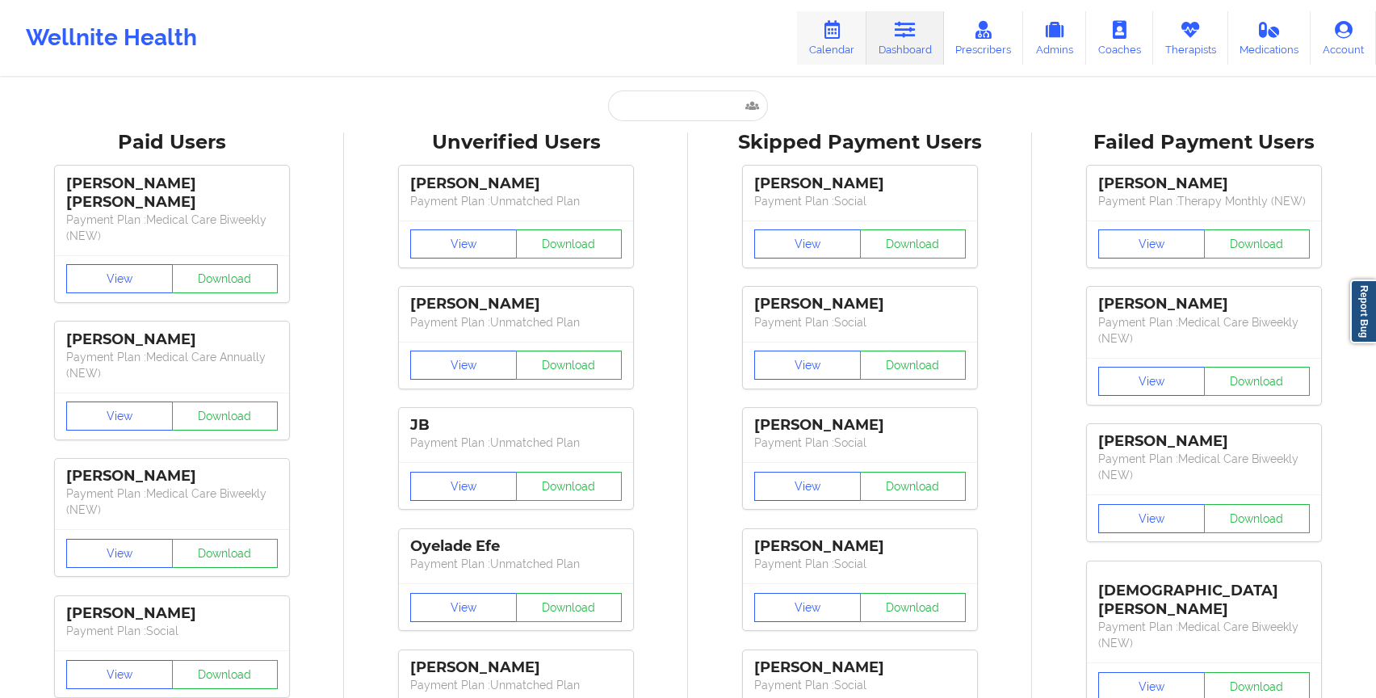
click at [836, 30] on icon at bounding box center [831, 30] width 21 height 18
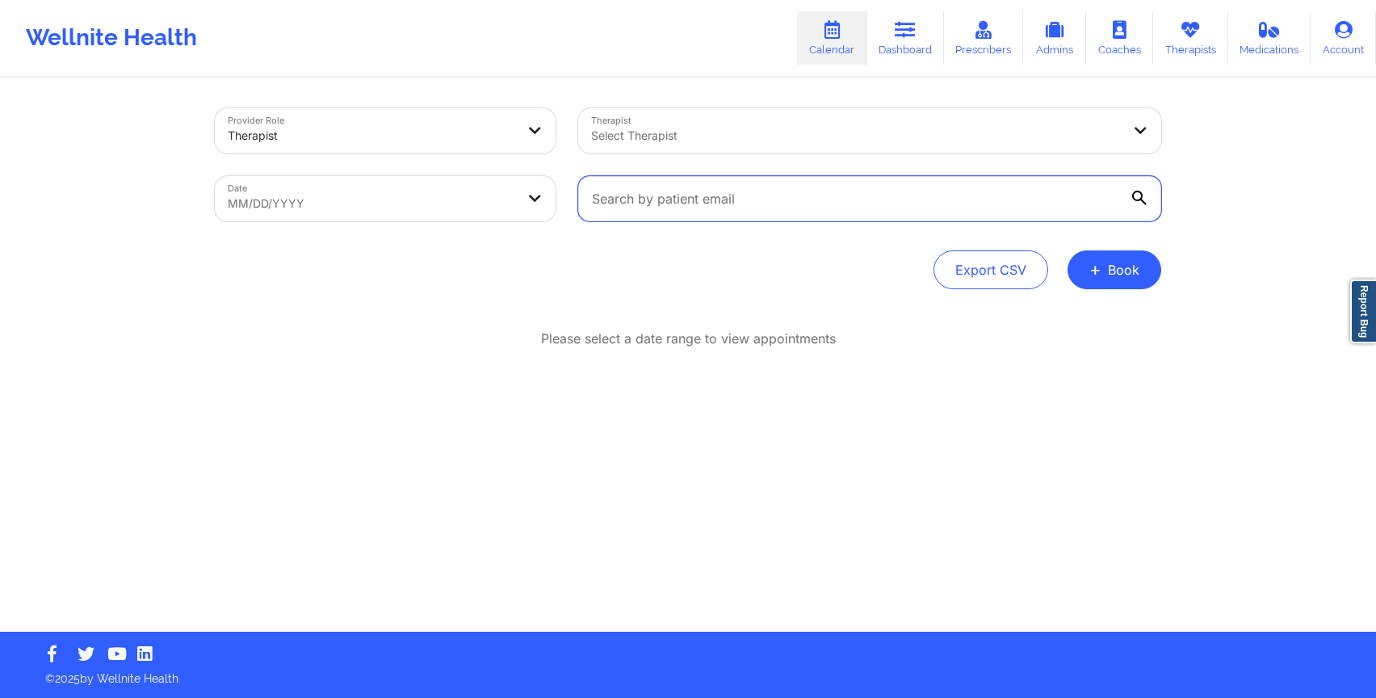
click at [665, 209] on input "text" at bounding box center [869, 198] width 583 height 45
paste input "[PERSON_NAME][EMAIL_ADDRESS][DOMAIN_NAME]"
type input "[PERSON_NAME][EMAIL_ADDRESS][DOMAIN_NAME]"
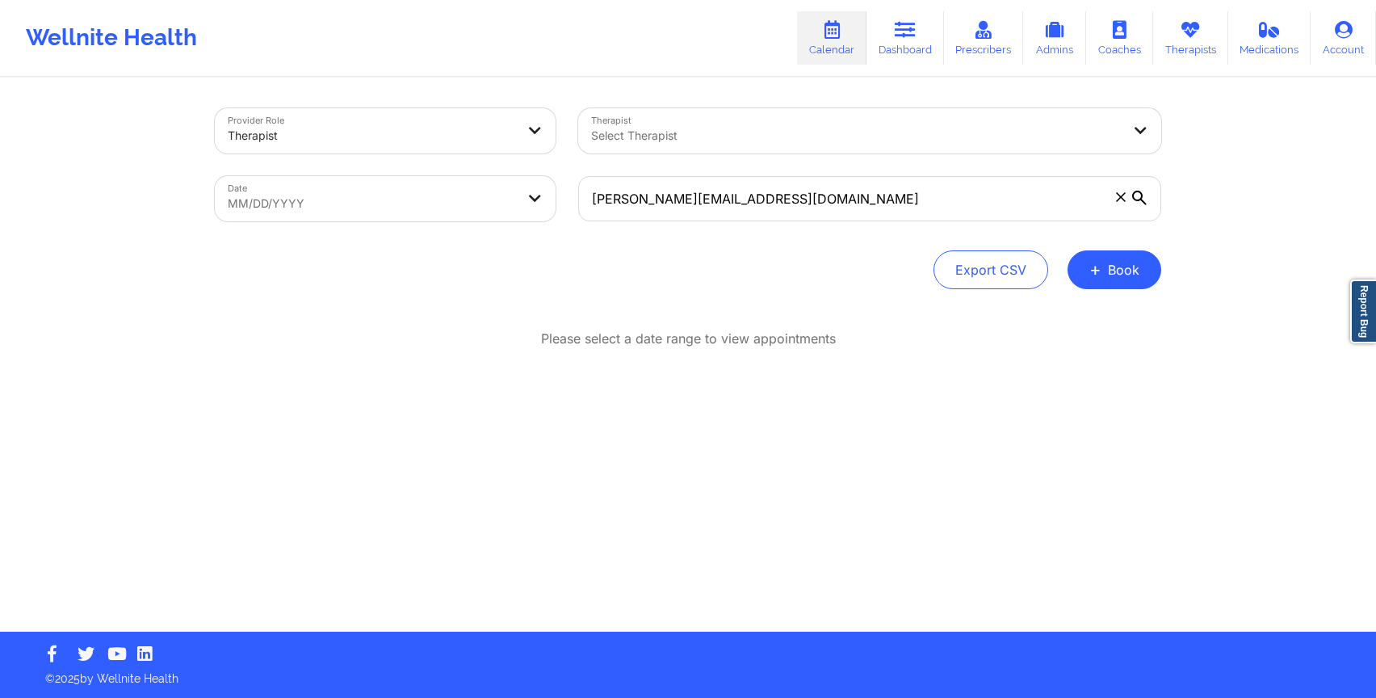
click at [416, 203] on body "Wellnite Health Calendar Dashboard Prescribers Admins Coaches Therapists Medica…" at bounding box center [688, 349] width 1376 height 698
select select "2025-8"
select select "2025-9"
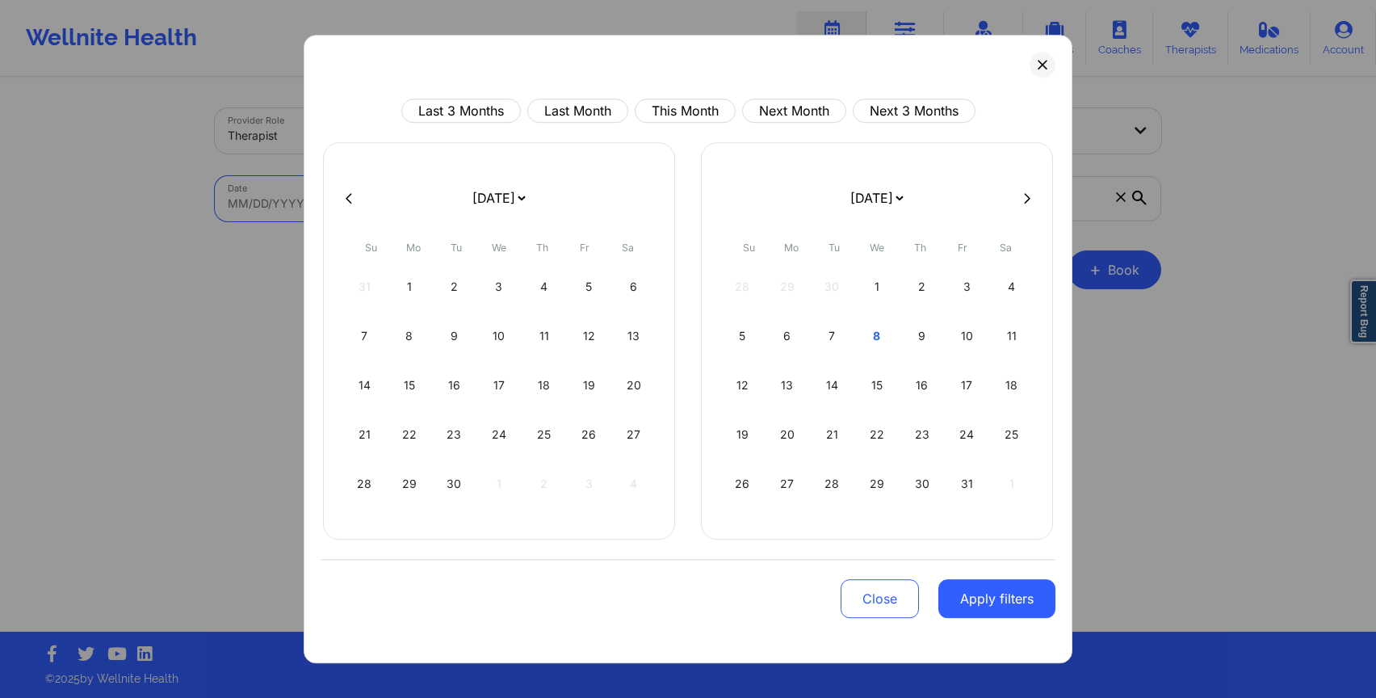
click at [1027, 191] on button at bounding box center [1027, 198] width 16 height 14
select select "2025-9"
select select "2025-10"
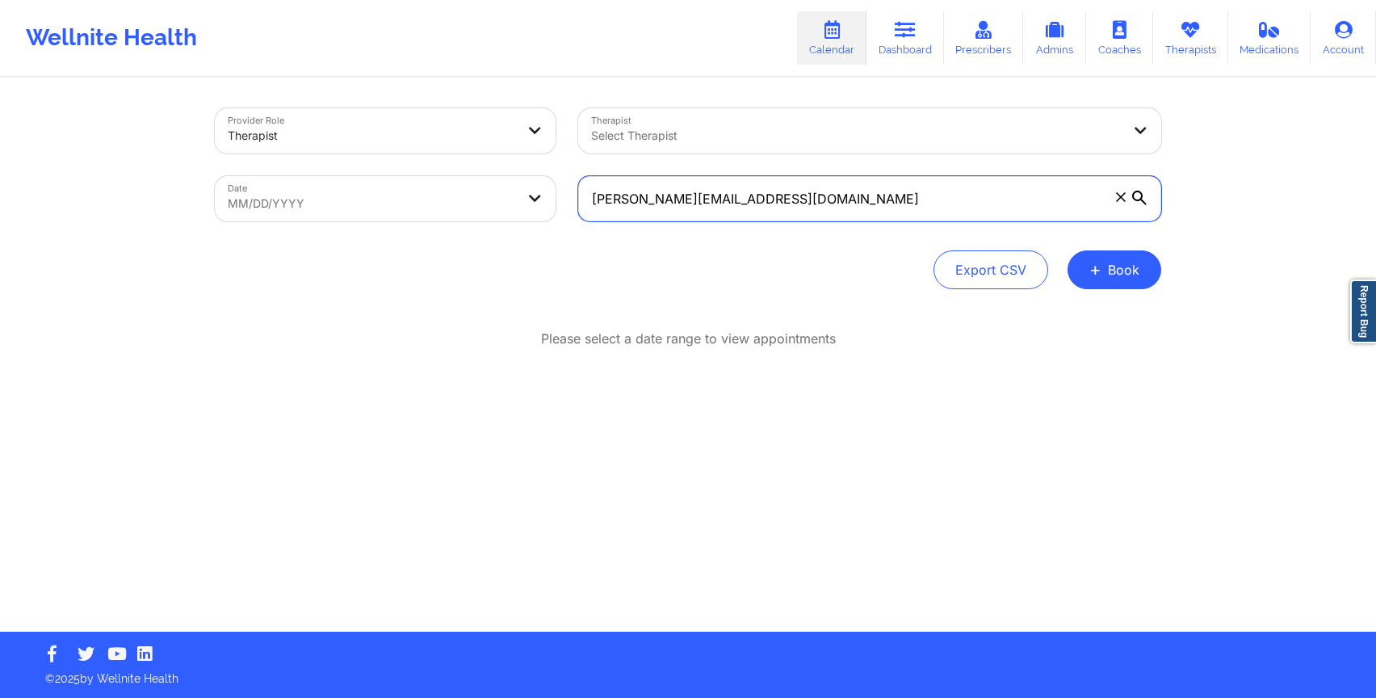
click at [643, 191] on input "[PERSON_NAME][EMAIL_ADDRESS][DOMAIN_NAME]" at bounding box center [869, 198] width 583 height 45
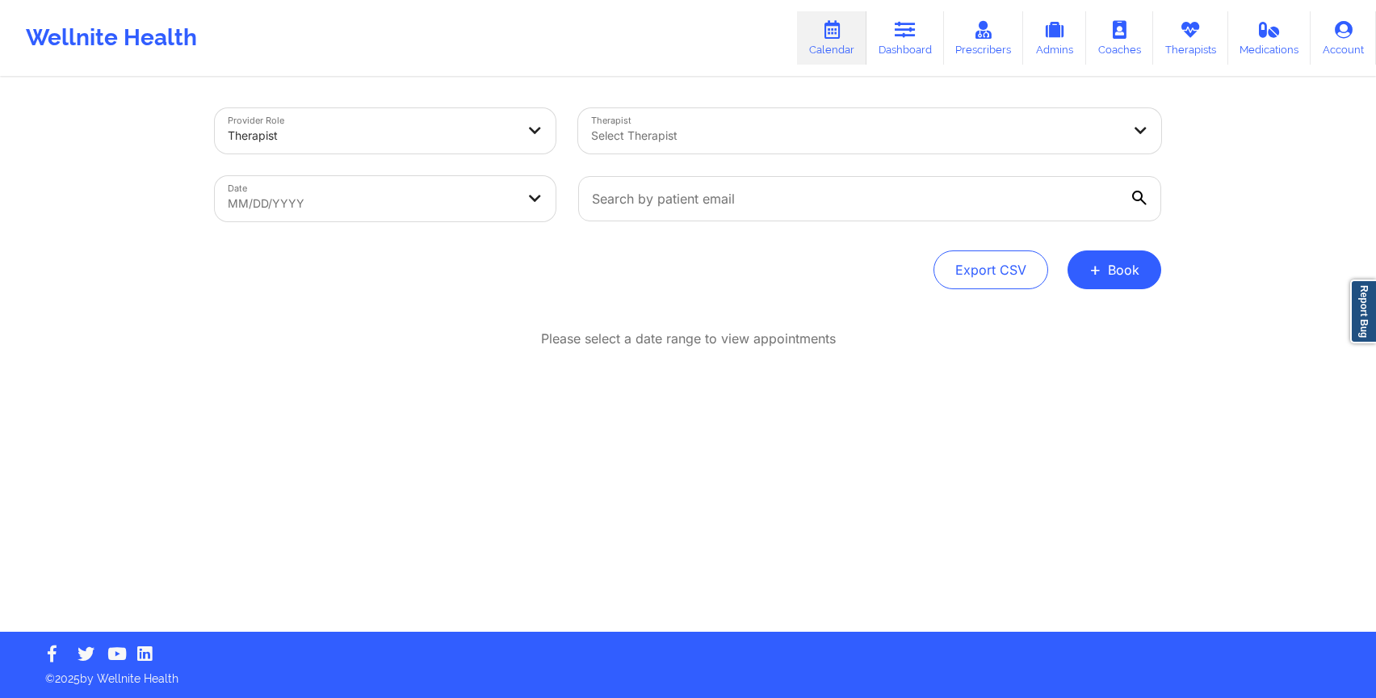
click at [469, 304] on div "Provider Role Therapist Therapist Select Therapist Date MM/DD/YYYY Export CSV +…" at bounding box center [688, 355] width 969 height 552
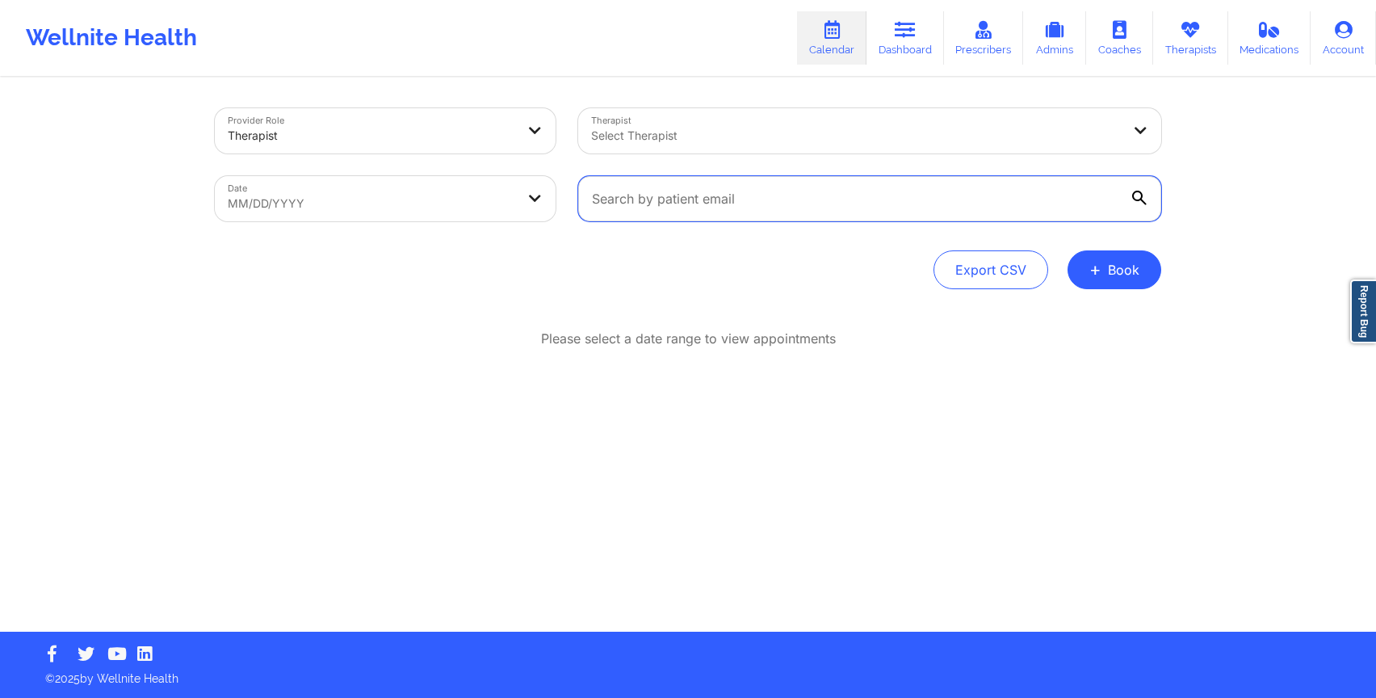
click at [644, 211] on input "text" at bounding box center [869, 198] width 583 height 45
paste input "[EMAIL_ADDRESS][DOMAIN_NAME]"
type input "[EMAIL_ADDRESS][DOMAIN_NAME]"
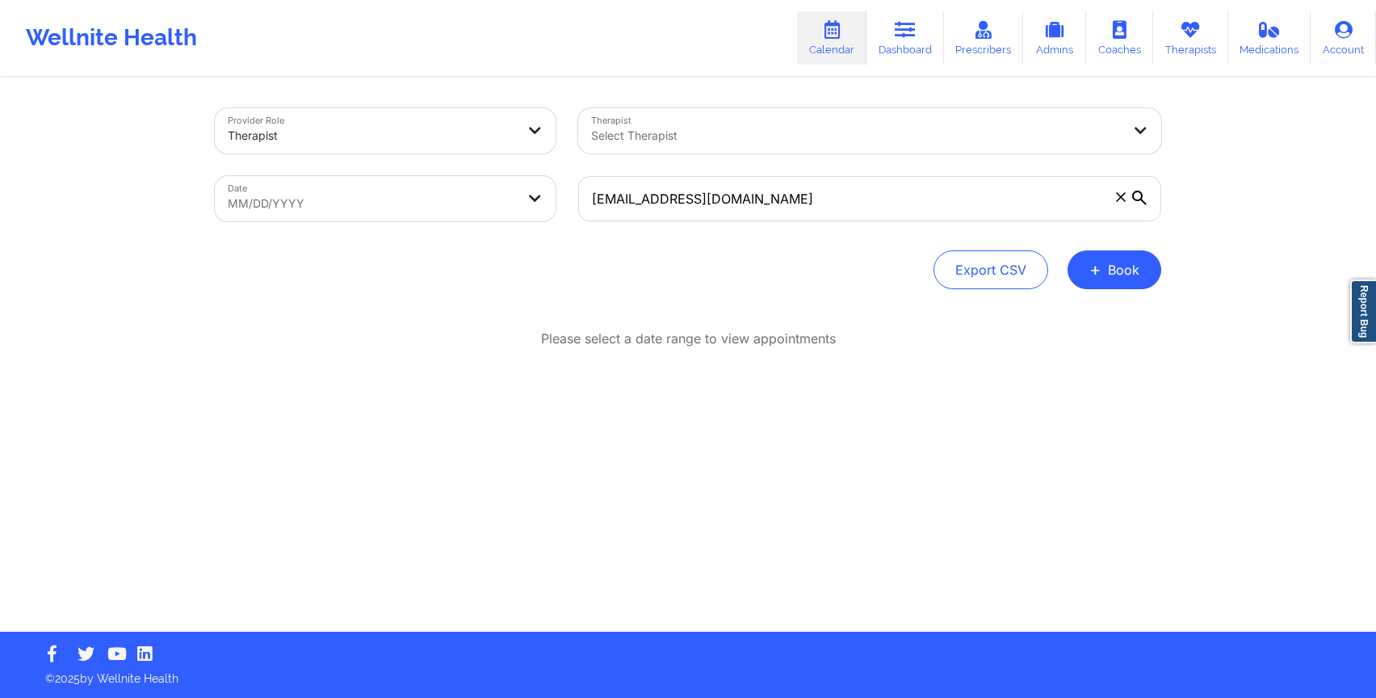
select select "2025-8"
select select "2025-9"
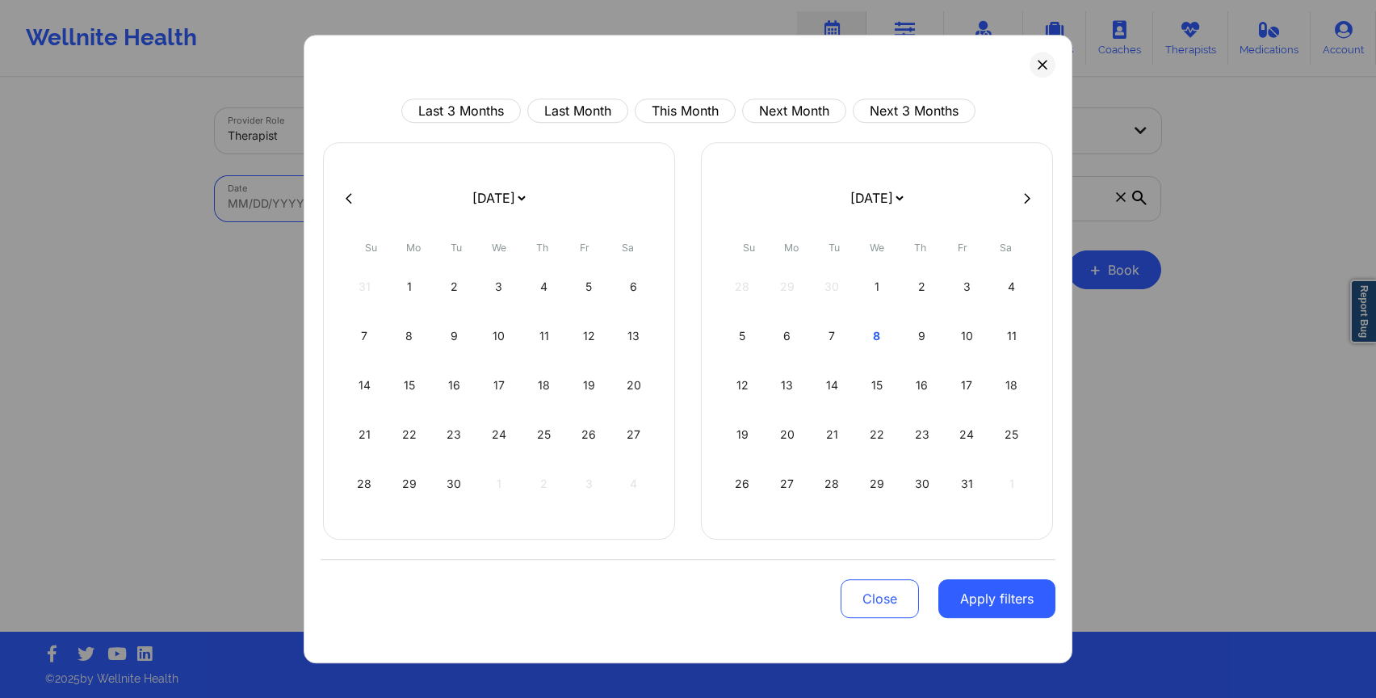
click at [354, 191] on body "Wellnite Health Calendar Dashboard Prescribers Admins Coaches Therapists Medica…" at bounding box center [688, 349] width 1376 height 698
click at [872, 332] on div "8" at bounding box center [877, 335] width 41 height 45
select select "2025-9"
select select "2025-10"
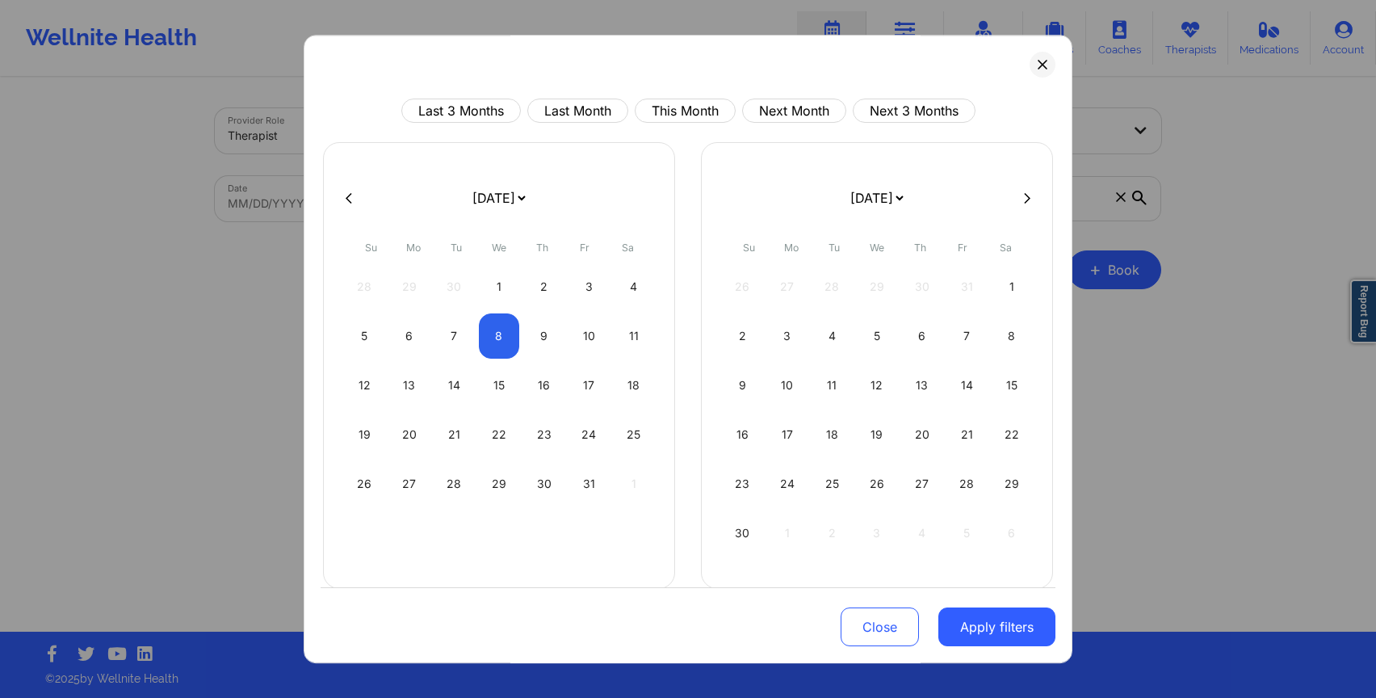
select select "2025-9"
select select "2025-10"
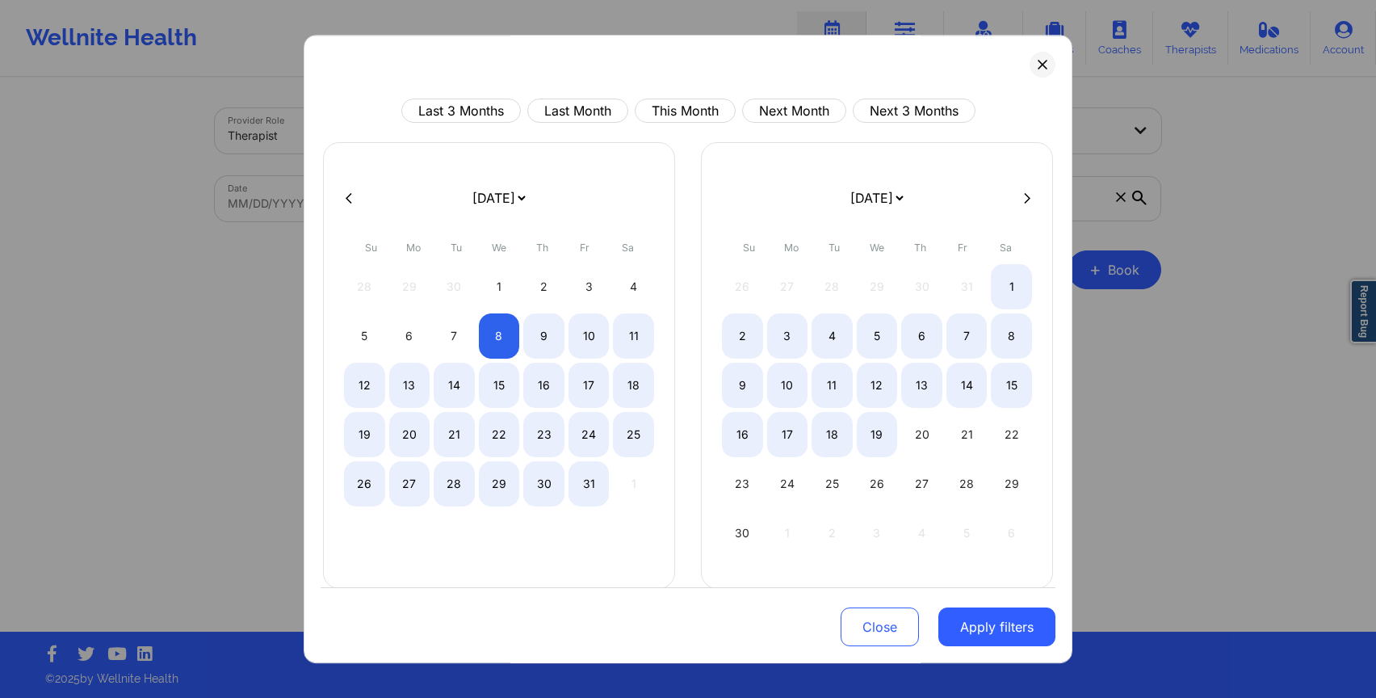
select select "2025-9"
select select "2025-10"
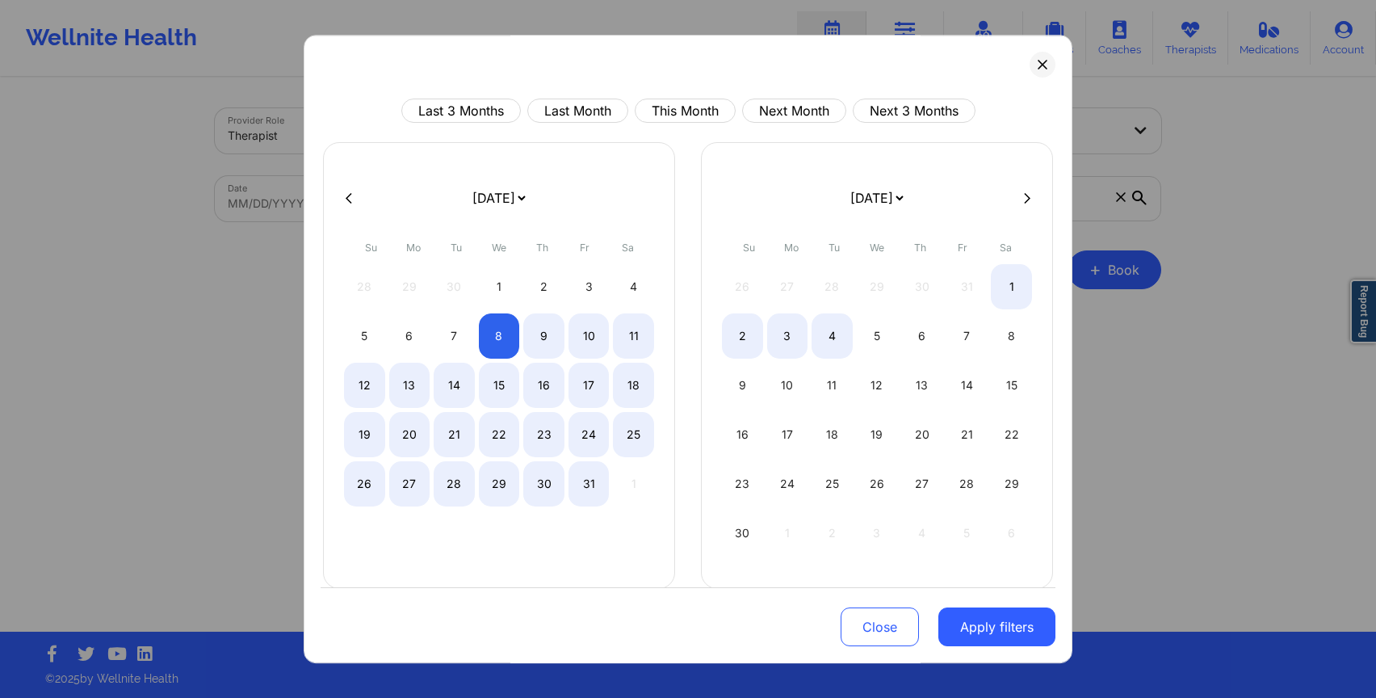
select select "2025-9"
select select "2025-10"
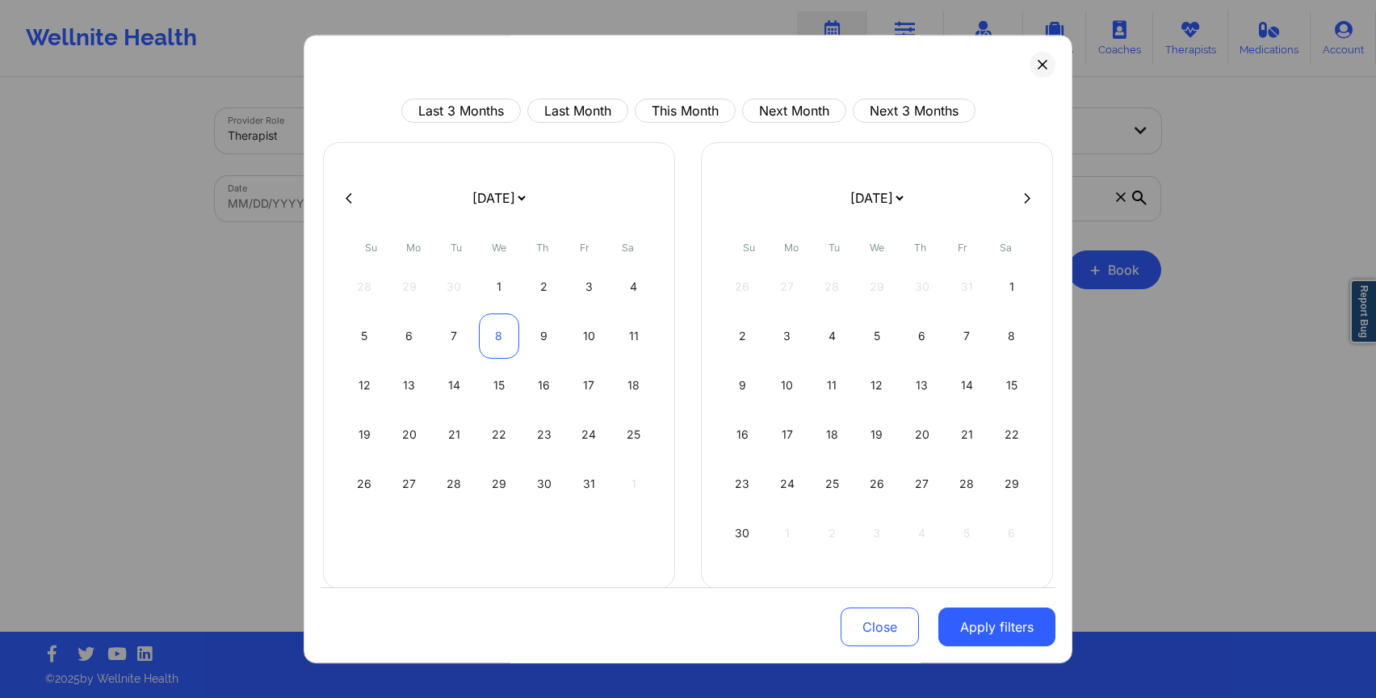
click at [493, 330] on div "8" at bounding box center [499, 335] width 41 height 45
select select "2025-9"
select select "2025-10"
click at [985, 629] on button "Apply filters" at bounding box center [996, 626] width 117 height 39
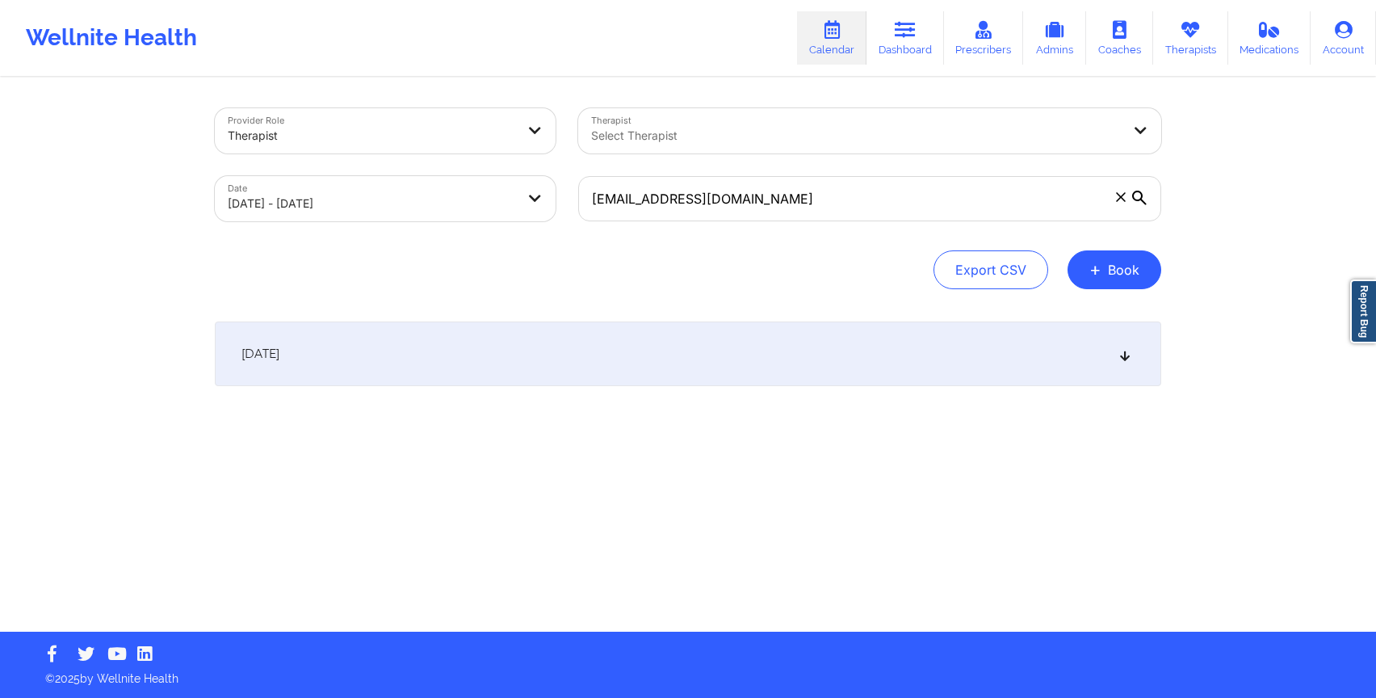
click at [1040, 330] on div "[DATE]" at bounding box center [688, 353] width 946 height 65
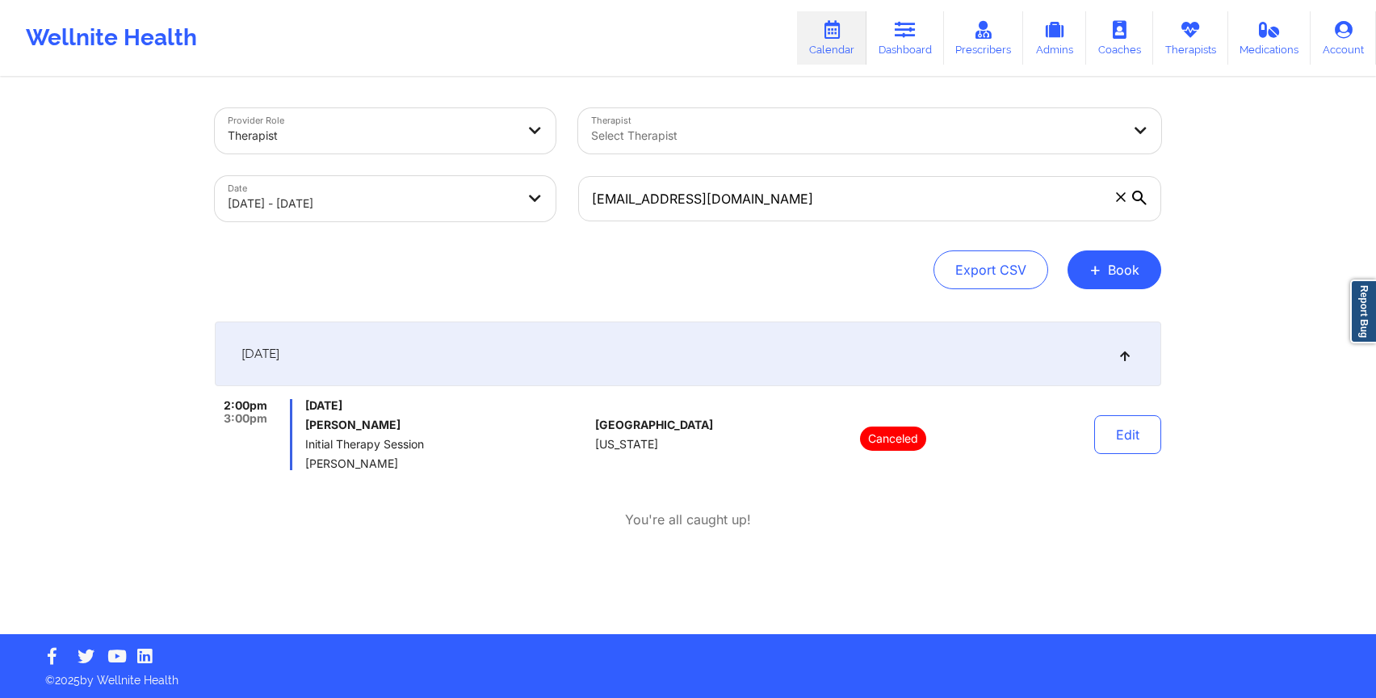
scroll to position [2, 0]
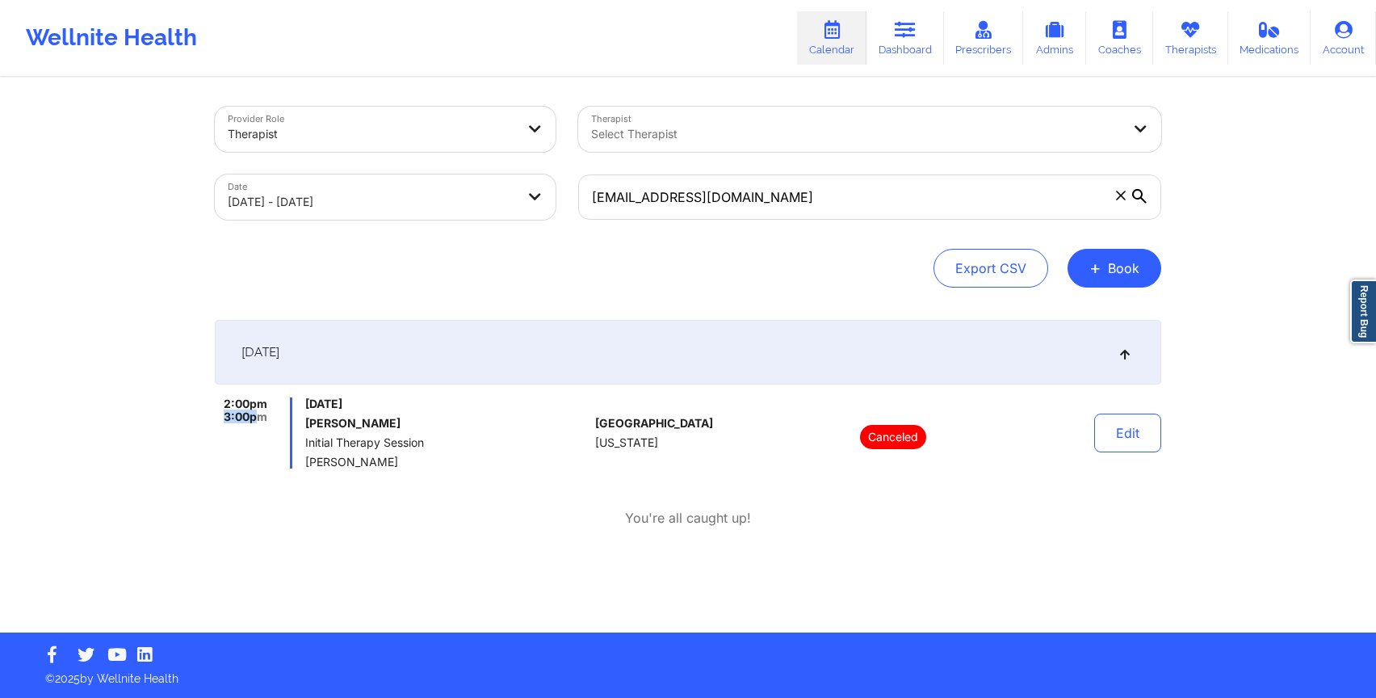
drag, startPoint x: 225, startPoint y: 410, endPoint x: 259, endPoint y: 411, distance: 33.9
click at [259, 411] on span "3:00pm" at bounding box center [246, 416] width 44 height 13
click at [367, 201] on body "Wellnite Health Calendar Dashboard Prescribers Admins Coaches Therapists Medica…" at bounding box center [688, 347] width 1376 height 698
select select "2025-9"
select select "2025-10"
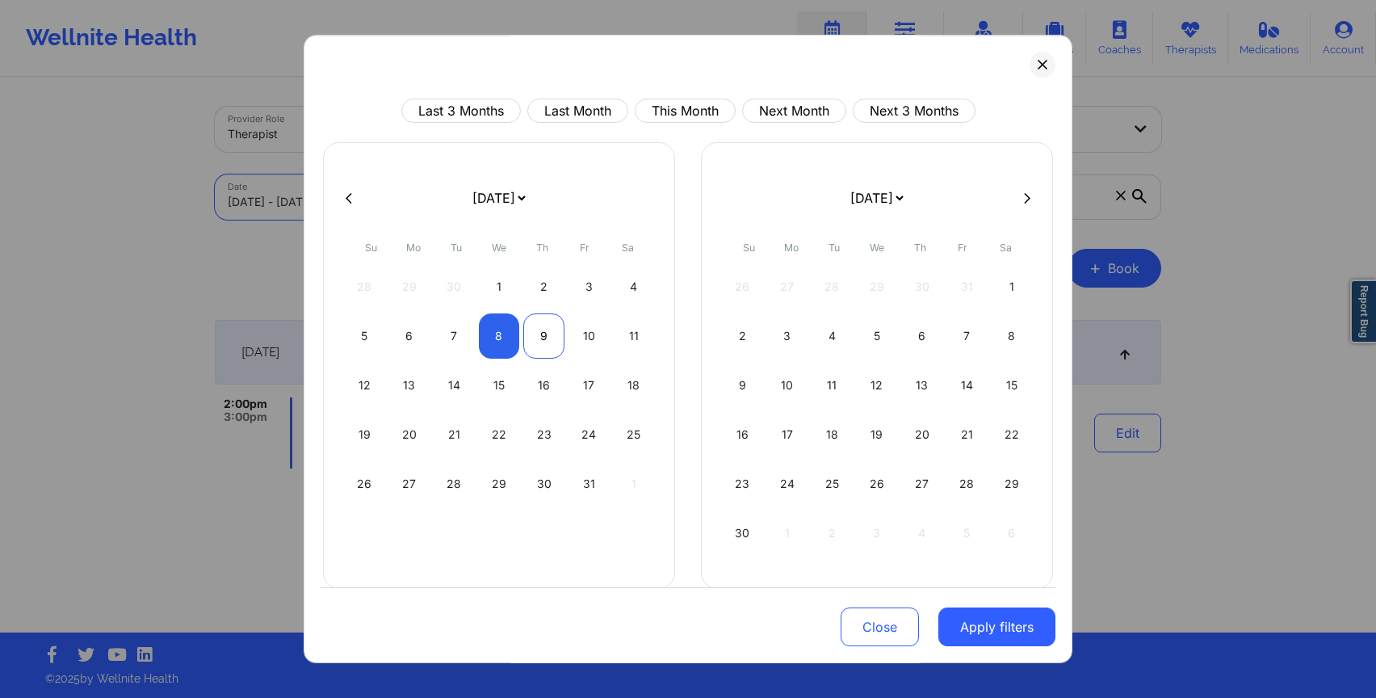
click at [540, 338] on div "9" at bounding box center [543, 335] width 41 height 45
select select "2025-9"
select select "2025-10"
click at [540, 338] on div "9" at bounding box center [543, 335] width 41 height 45
select select "2025-9"
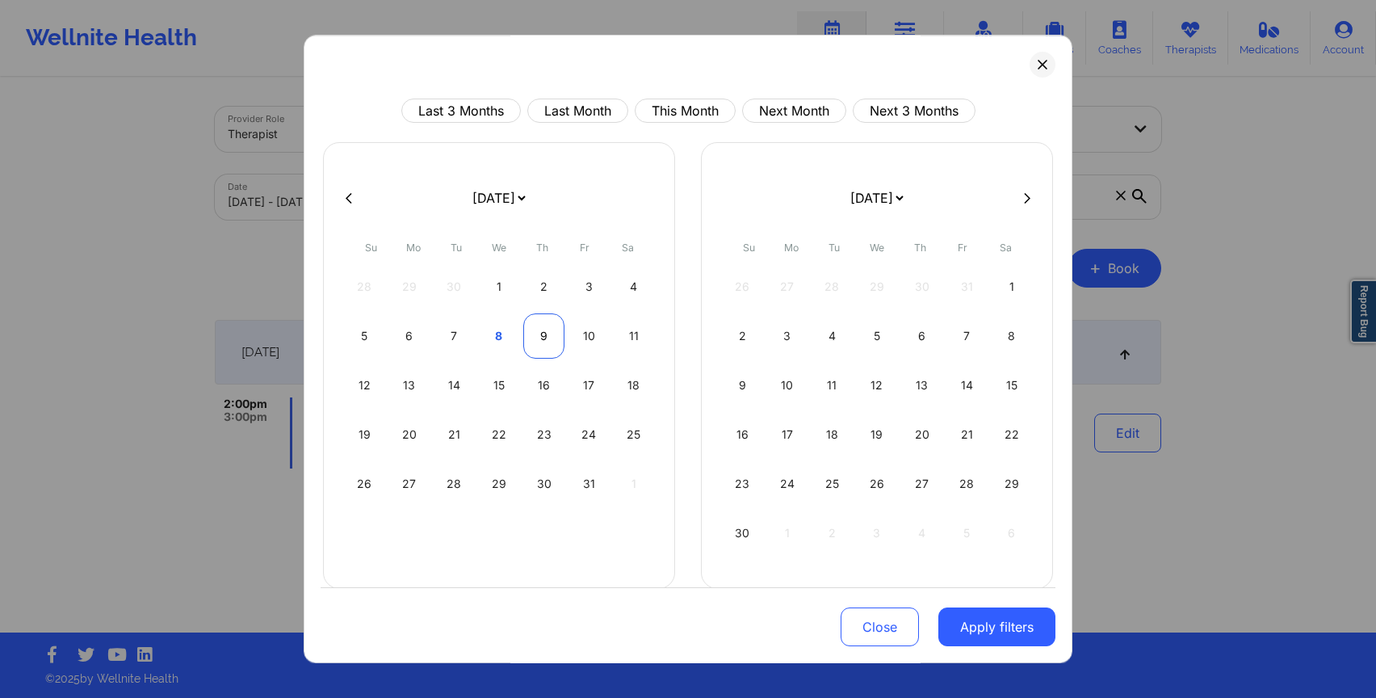
select select "2025-10"
click at [988, 621] on button "Apply filters" at bounding box center [996, 626] width 117 height 39
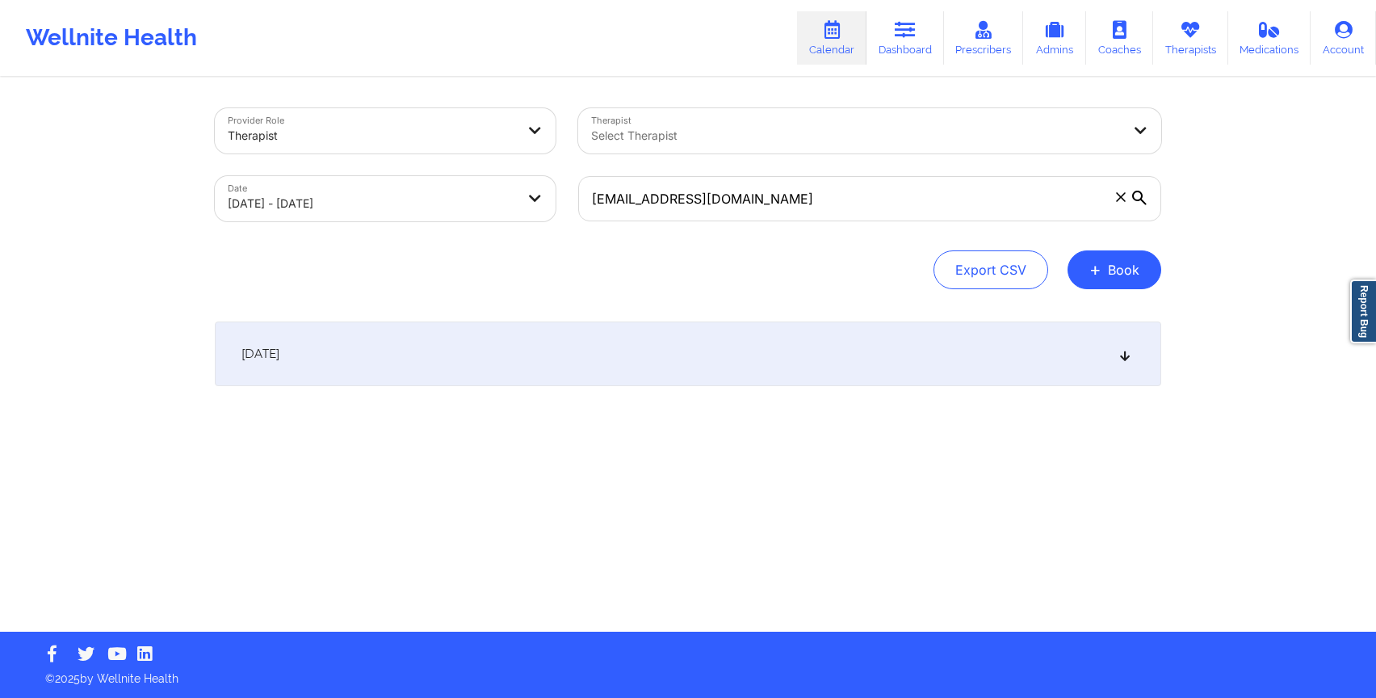
scroll to position [0, 0]
click at [602, 354] on div "[DATE]" at bounding box center [688, 353] width 946 height 65
click at [522, 354] on div "[DATE]" at bounding box center [688, 353] width 946 height 65
